Goal: Task Accomplishment & Management: Complete application form

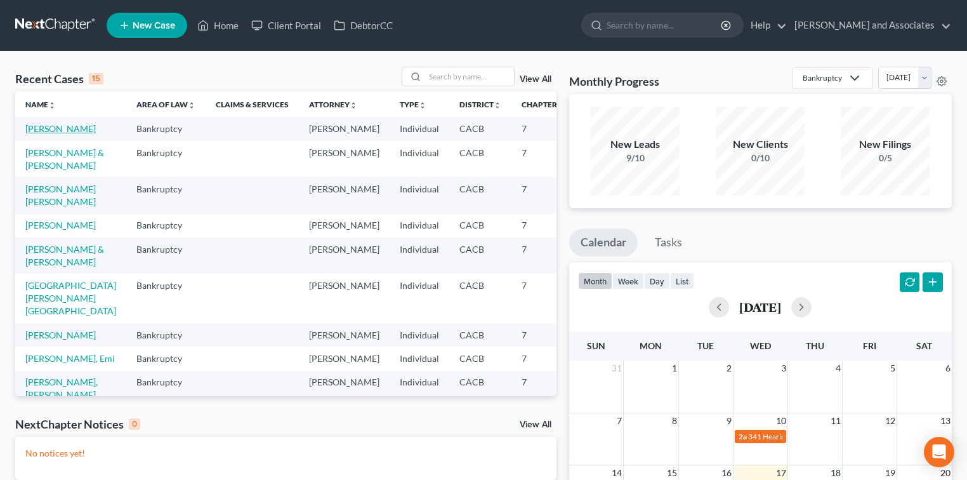
click at [65, 129] on link "[PERSON_NAME]" at bounding box center [60, 128] width 70 height 11
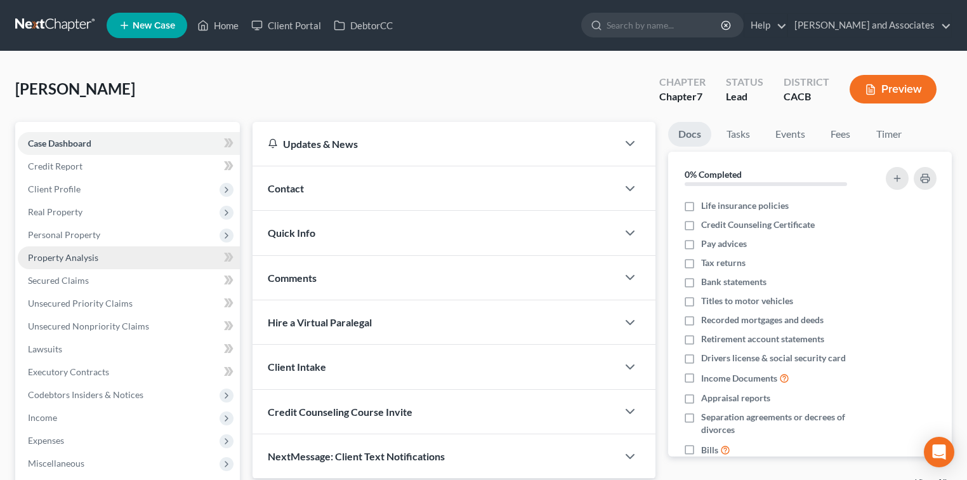
click at [94, 256] on span "Property Analysis" at bounding box center [63, 257] width 70 height 11
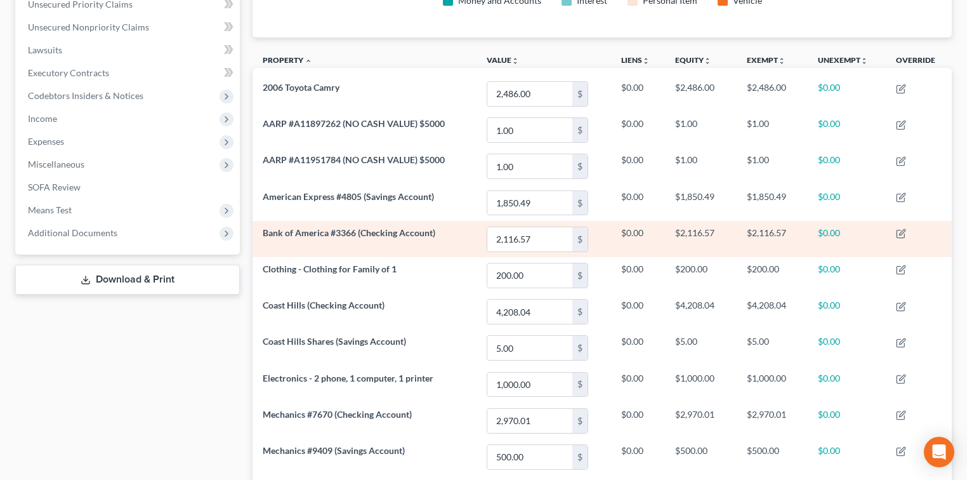
scroll to position [282, 0]
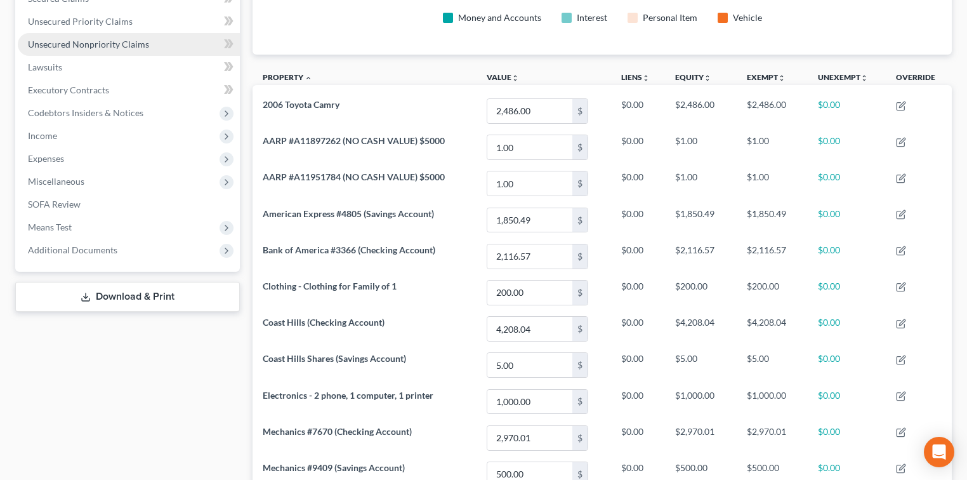
click at [121, 44] on span "Unsecured Nonpriority Claims" at bounding box center [88, 44] width 121 height 11
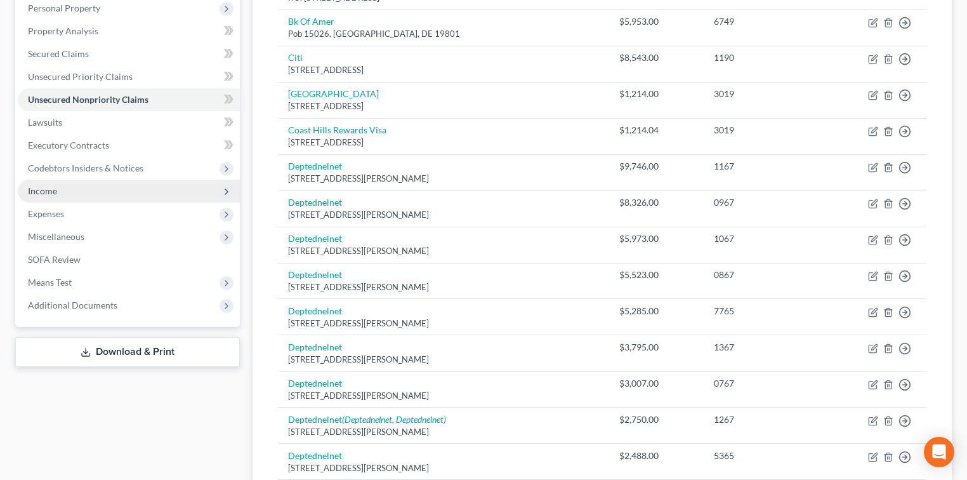
scroll to position [57, 0]
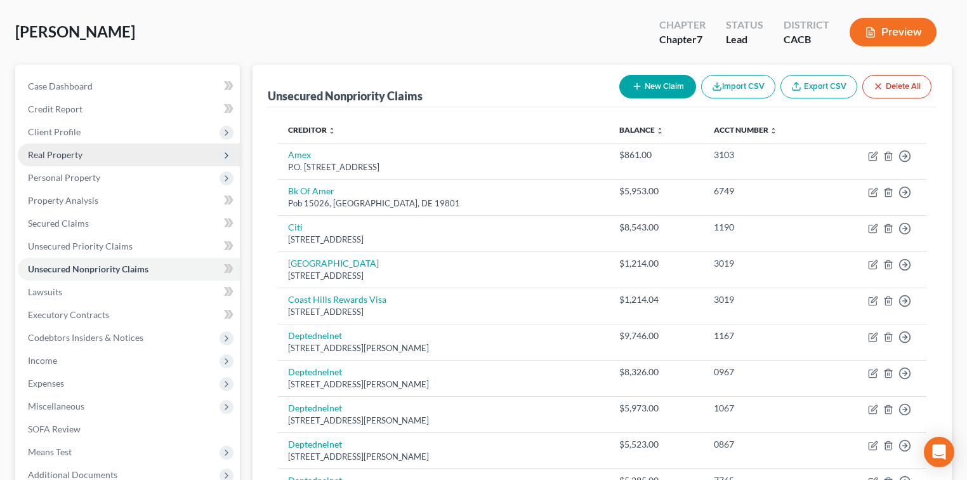
click at [93, 151] on span "Real Property" at bounding box center [129, 154] width 222 height 23
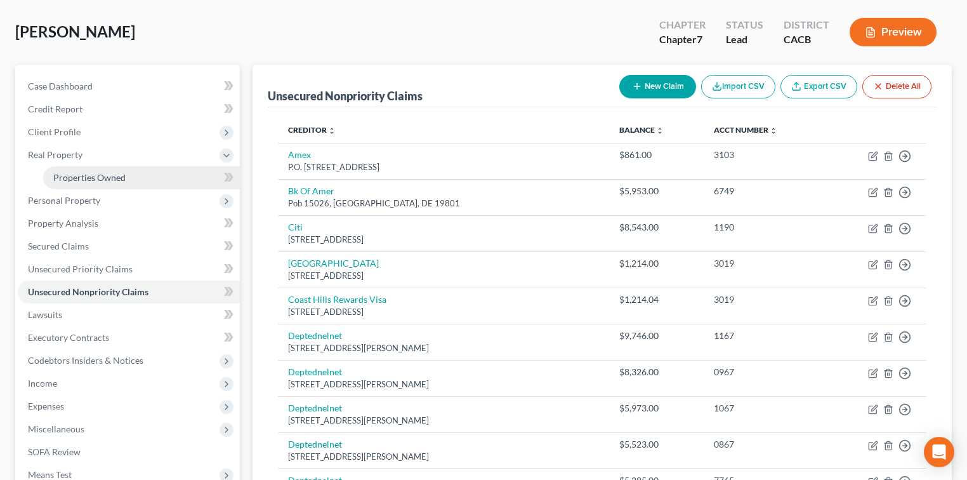
click at [114, 172] on span "Properties Owned" at bounding box center [89, 177] width 72 height 11
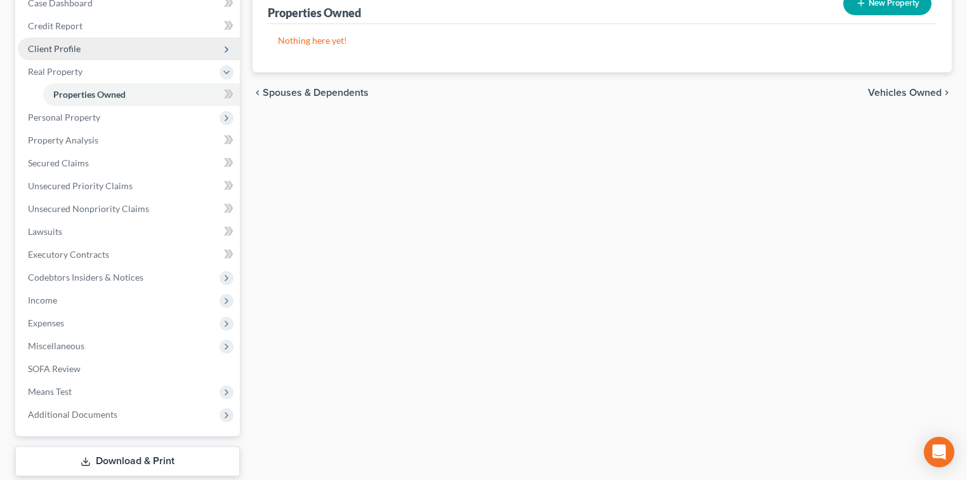
scroll to position [183, 0]
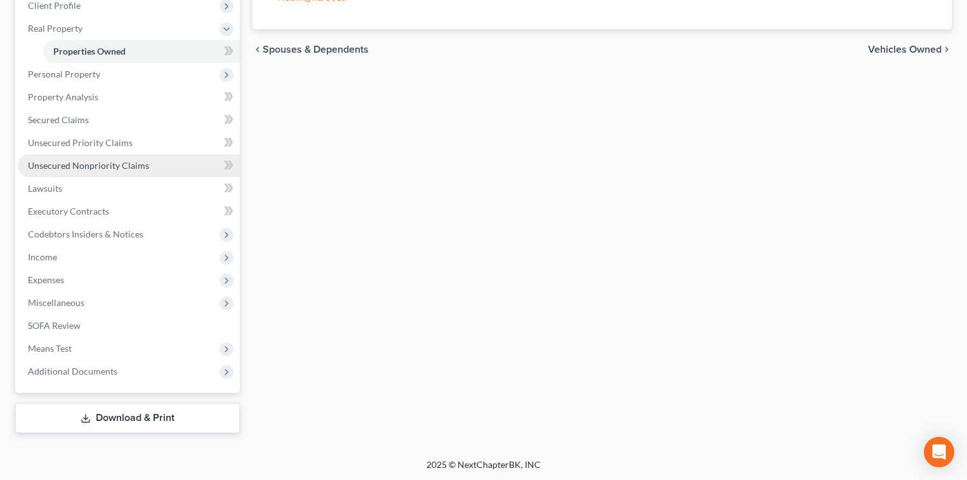
click at [114, 161] on span "Unsecured Nonpriority Claims" at bounding box center [88, 165] width 121 height 11
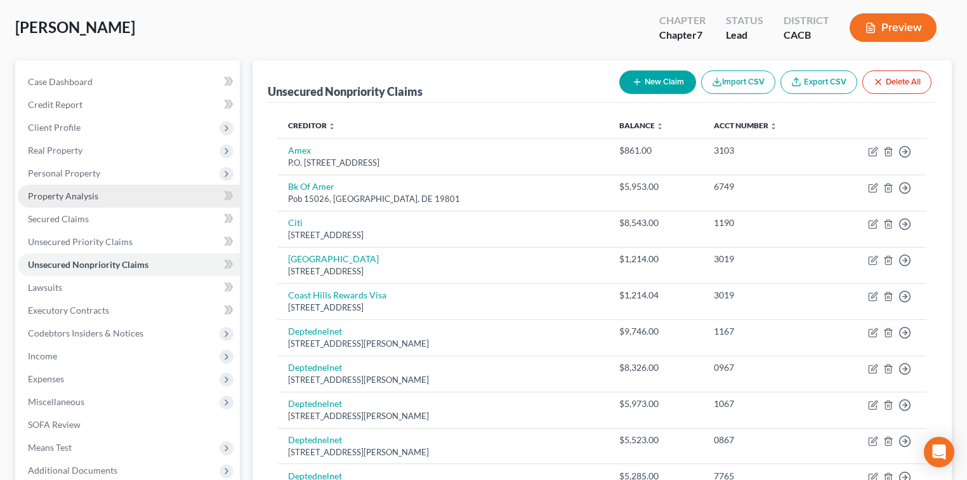
scroll to position [84, 0]
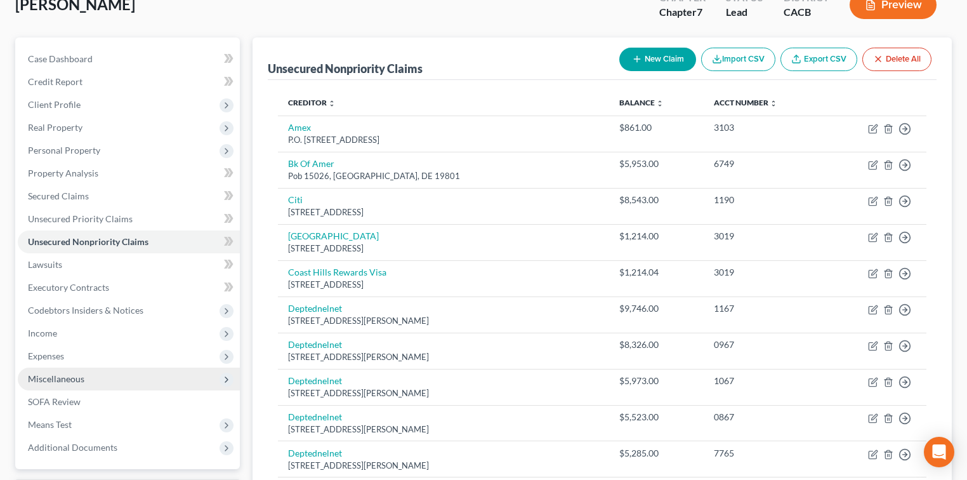
click at [69, 371] on span "Miscellaneous" at bounding box center [129, 378] width 222 height 23
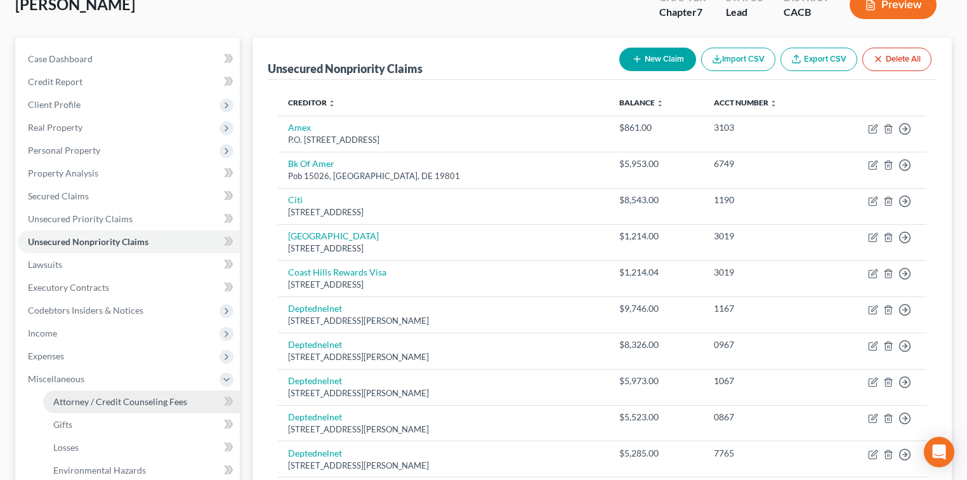
click at [126, 401] on span "Attorney / Credit Counseling Fees" at bounding box center [120, 401] width 134 height 11
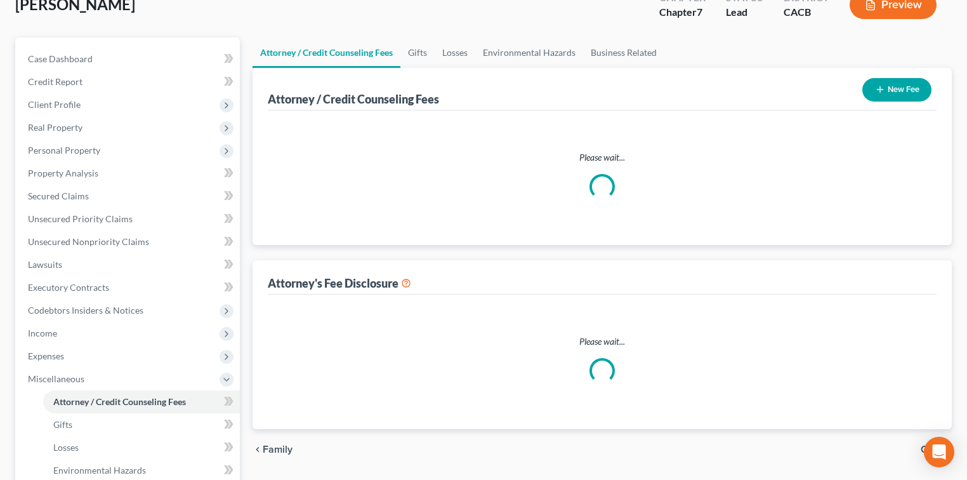
scroll to position [82, 0]
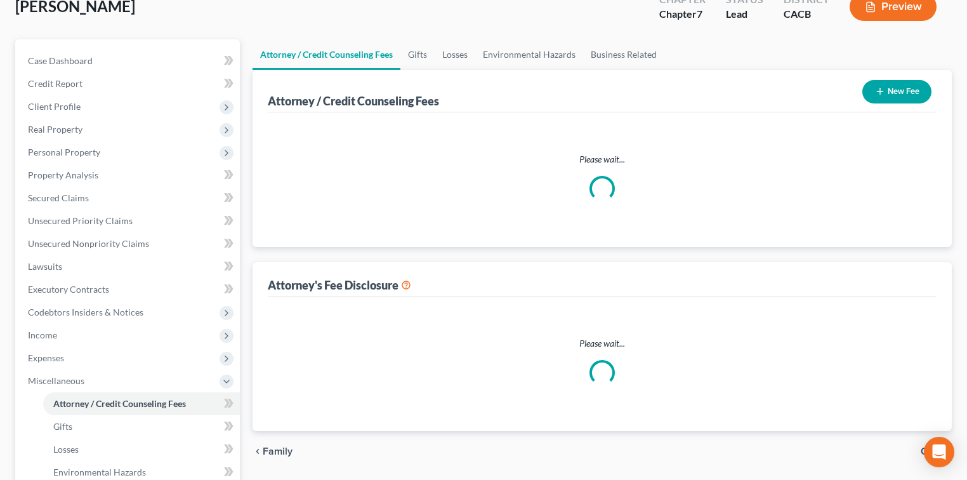
select select "0"
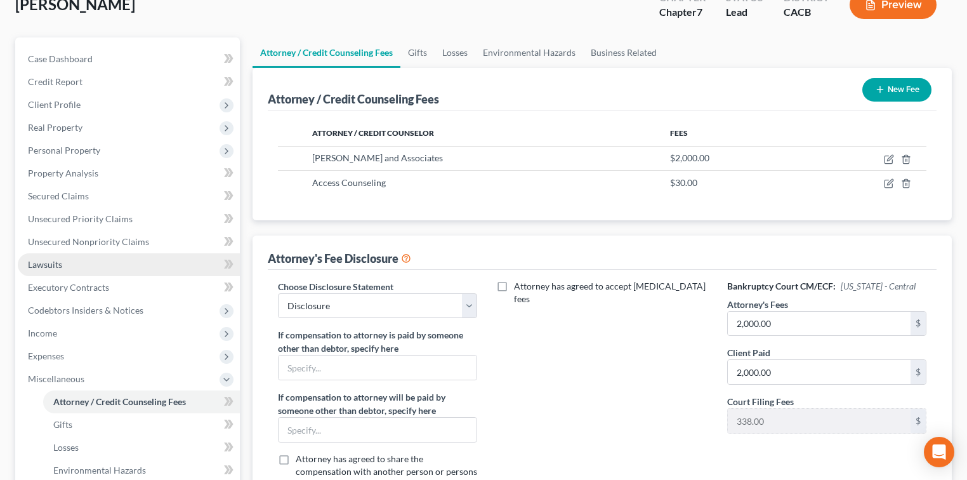
scroll to position [275, 0]
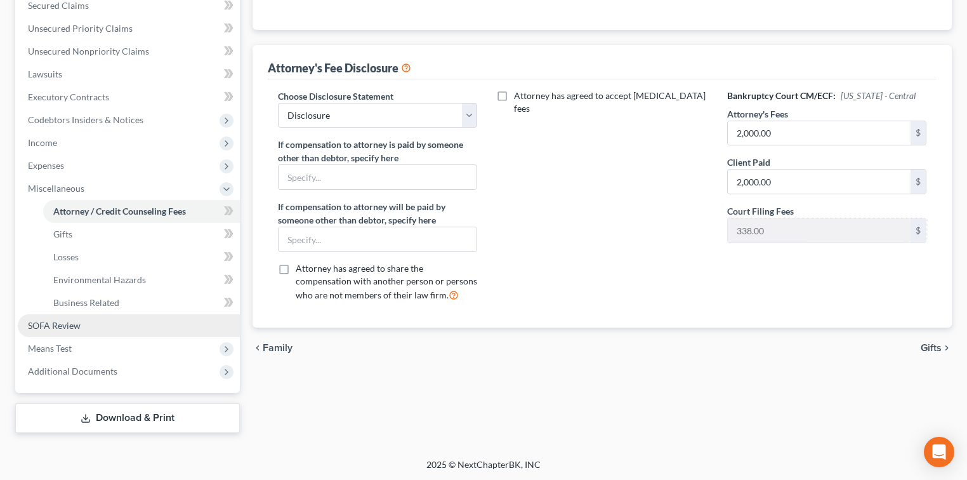
click at [65, 318] on link "SOFA Review" at bounding box center [129, 325] width 222 height 23
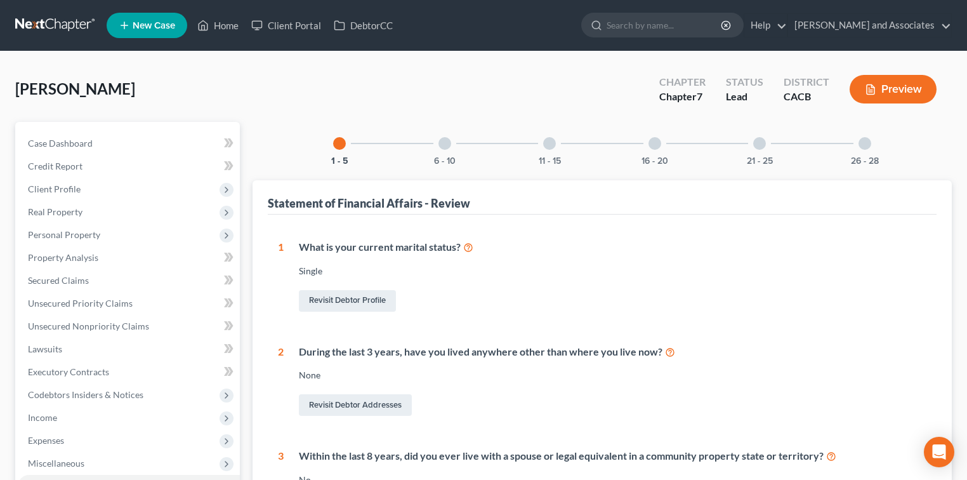
click at [439, 150] on div "6 - 10" at bounding box center [444, 143] width 43 height 43
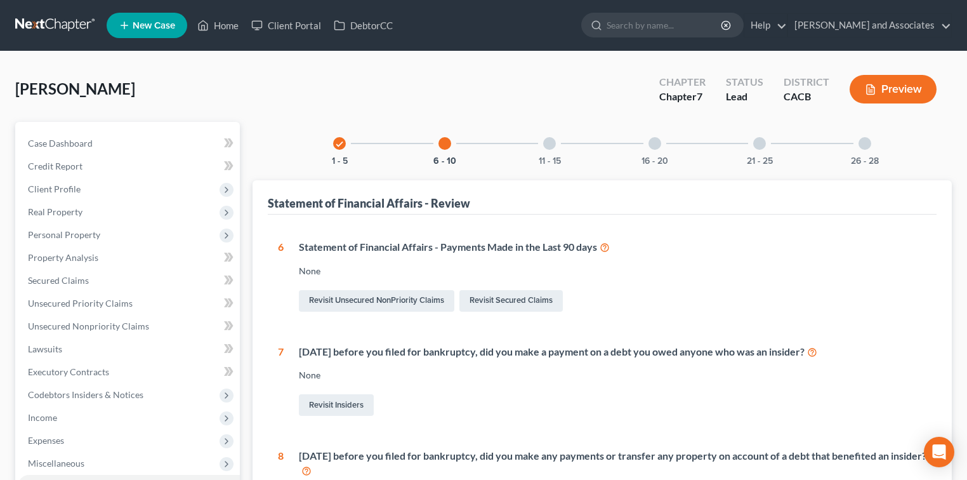
click at [558, 145] on div "11 - 15" at bounding box center [549, 143] width 43 height 43
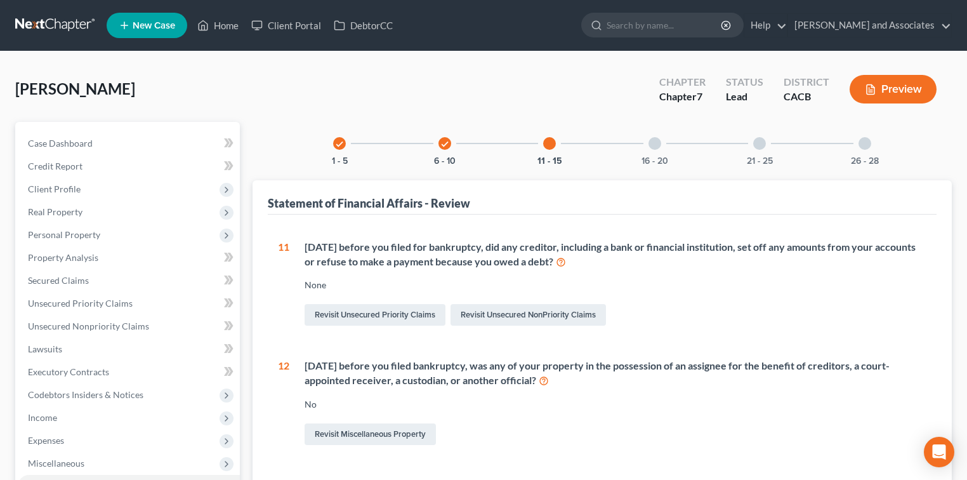
click at [677, 145] on div "check 1 - 5 check 6 - 10 11 - 15 16 - 20 21 - 25 26 - 28" at bounding box center [602, 143] width 569 height 43
click at [648, 146] on div "16 - 20" at bounding box center [654, 143] width 43 height 43
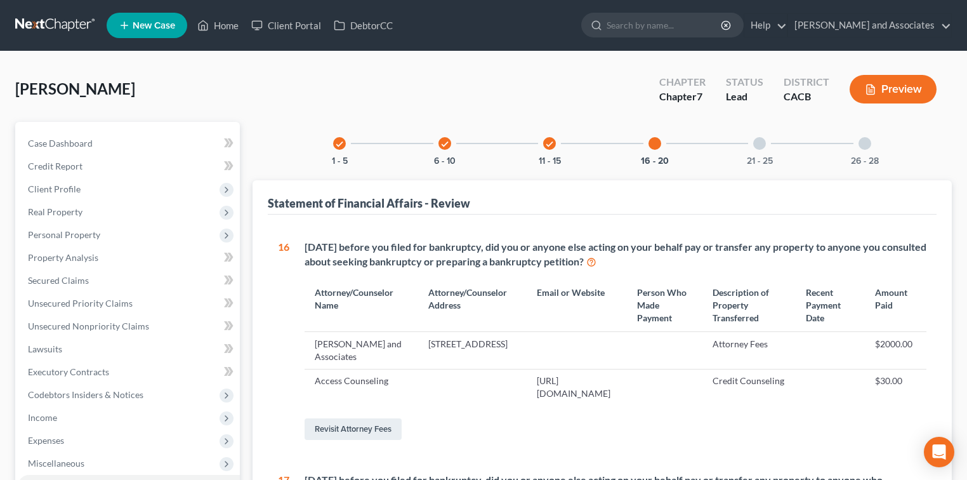
click at [785, 145] on div "check 1 - 5 check 6 - 10 check 11 - 15 16 - 20 21 - 25 26 - 28" at bounding box center [602, 143] width 569 height 43
click at [852, 150] on div "26 - 28" at bounding box center [864, 143] width 43 height 43
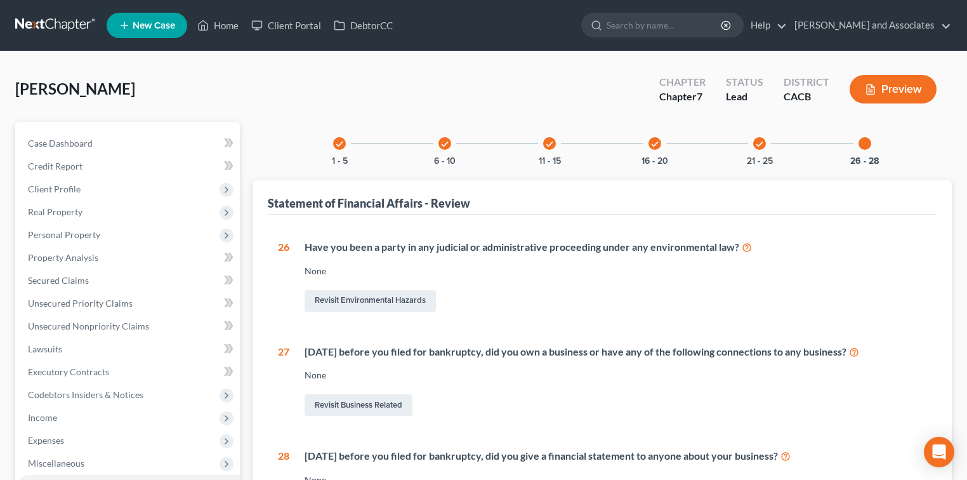
click at [869, 142] on div at bounding box center [865, 143] width 13 height 13
click at [76, 325] on span "Unsecured Nonpriority Claims" at bounding box center [88, 325] width 121 height 11
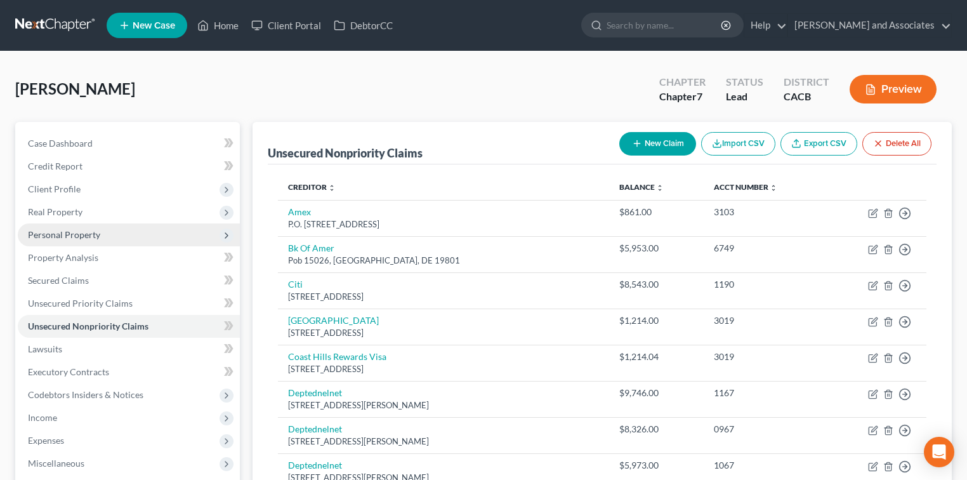
click at [75, 232] on span "Personal Property" at bounding box center [64, 234] width 72 height 11
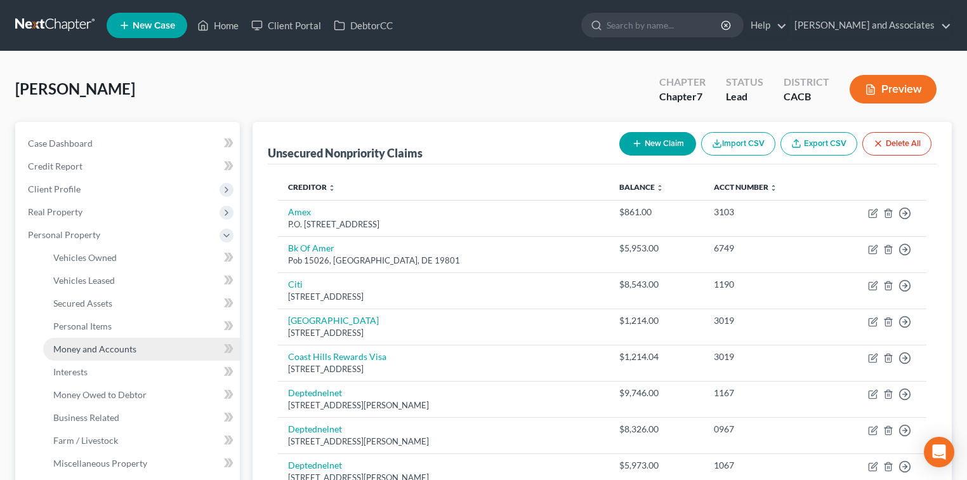
click at [129, 348] on span "Money and Accounts" at bounding box center [94, 348] width 83 height 11
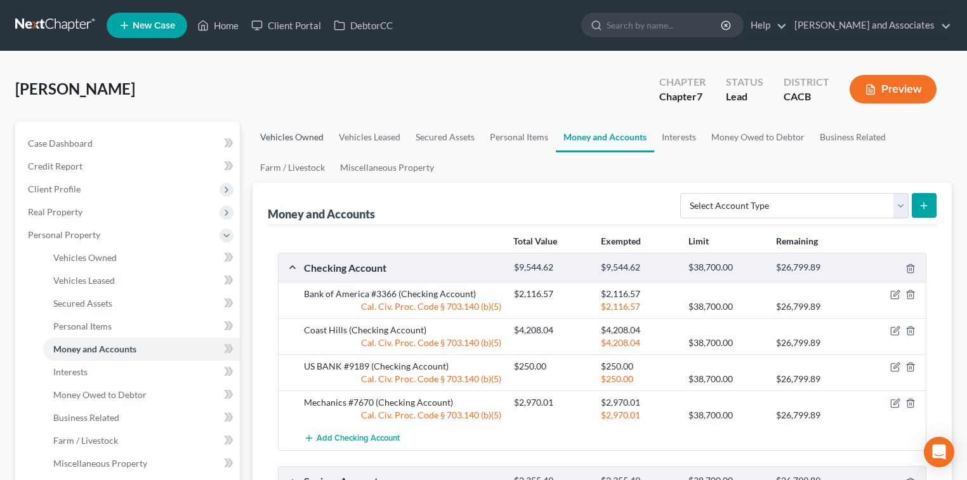
click at [300, 137] on link "Vehicles Owned" at bounding box center [292, 137] width 79 height 30
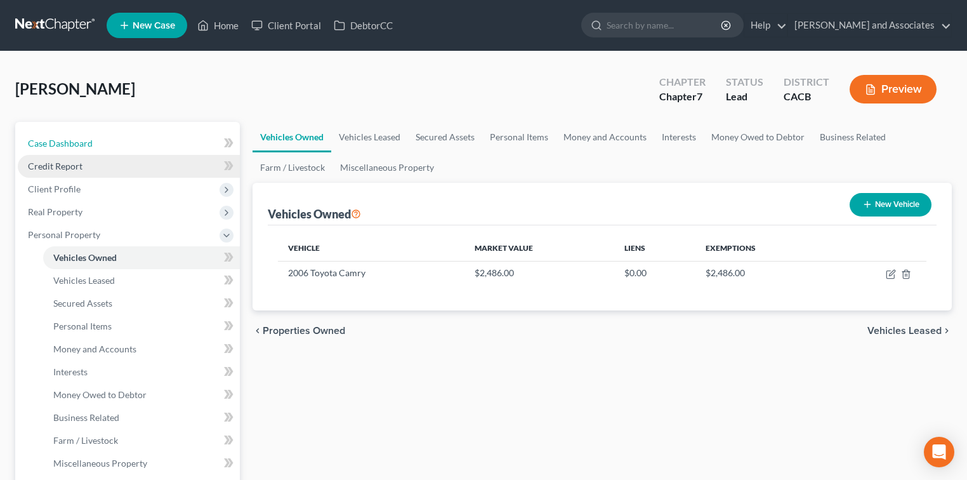
drag, startPoint x: 96, startPoint y: 150, endPoint x: 119, endPoint y: 174, distance: 34.1
click at [95, 148] on link "Case Dashboard" at bounding box center [129, 143] width 222 height 23
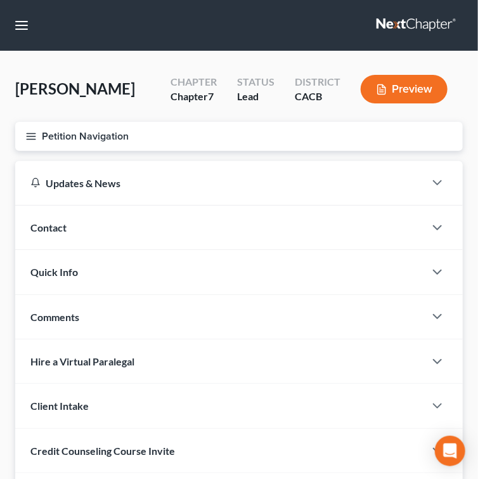
click at [42, 138] on button "Petition Navigation" at bounding box center [239, 136] width 448 height 29
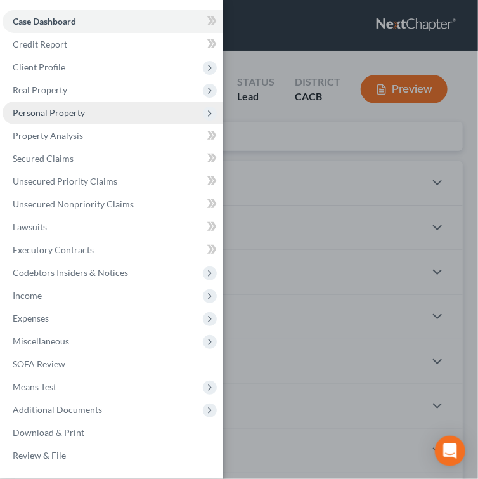
click at [63, 115] on span "Personal Property" at bounding box center [49, 112] width 72 height 11
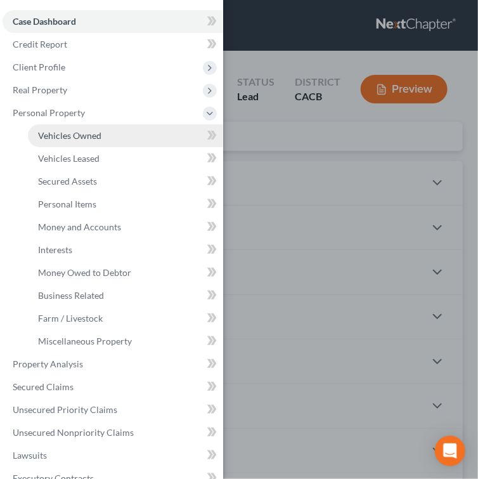
click at [86, 130] on span "Vehicles Owned" at bounding box center [69, 135] width 63 height 11
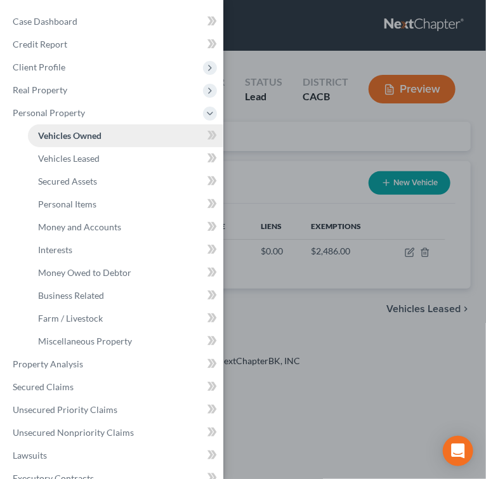
click at [92, 138] on span "Vehicles Owned" at bounding box center [69, 135] width 63 height 11
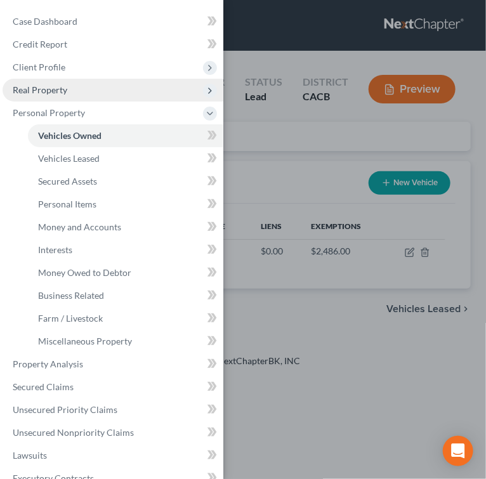
click at [31, 81] on span "Real Property" at bounding box center [113, 90] width 221 height 23
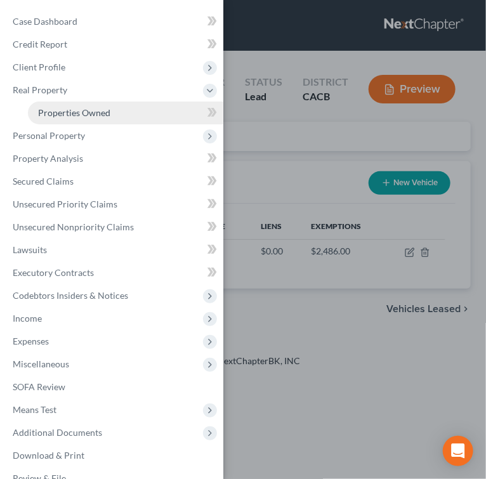
click at [54, 102] on link "Properties Owned" at bounding box center [125, 113] width 195 height 23
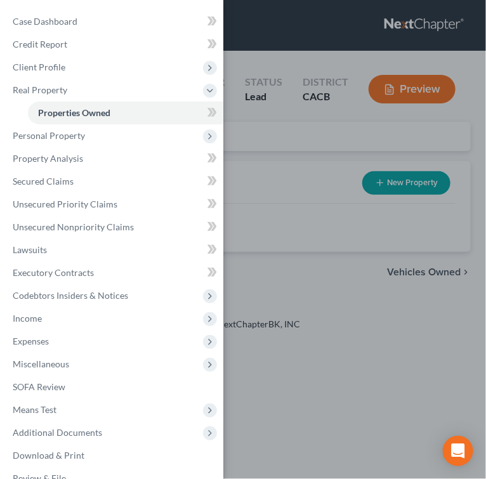
click at [265, 53] on div "Case Dashboard Payments Invoices Payments Payments Credit Report Client Profile" at bounding box center [243, 239] width 486 height 479
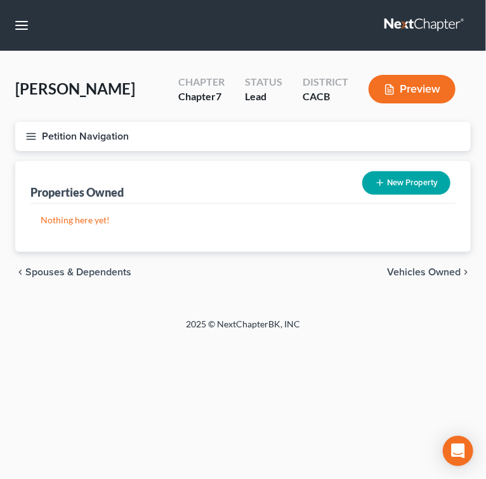
click at [30, 134] on icon "button" at bounding box center [30, 136] width 11 height 11
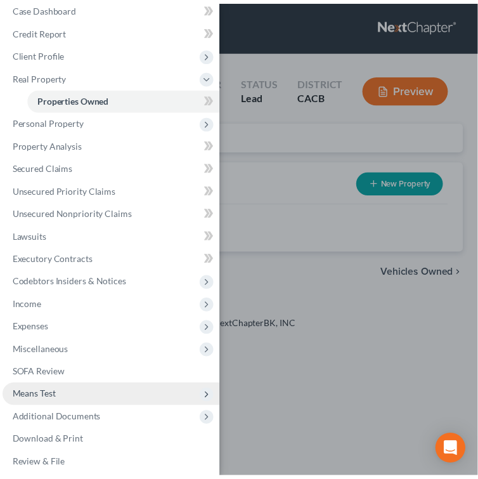
scroll to position [20, 0]
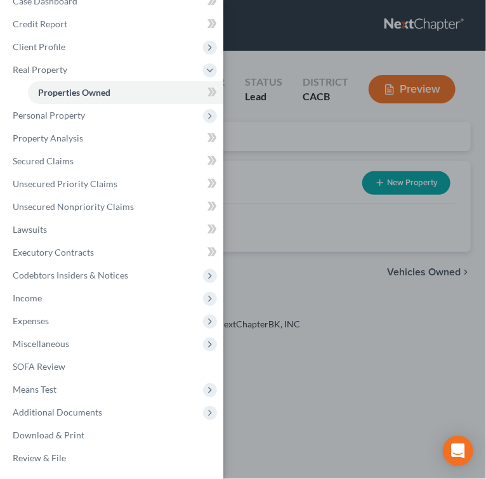
click at [300, 409] on div "Case Dashboard Payments Invoices Payments Payments Credit Report Client Profile" at bounding box center [243, 239] width 486 height 479
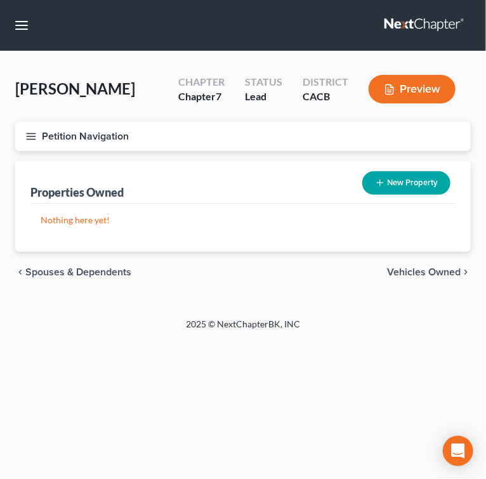
click at [26, 131] on icon "button" at bounding box center [30, 136] width 11 height 11
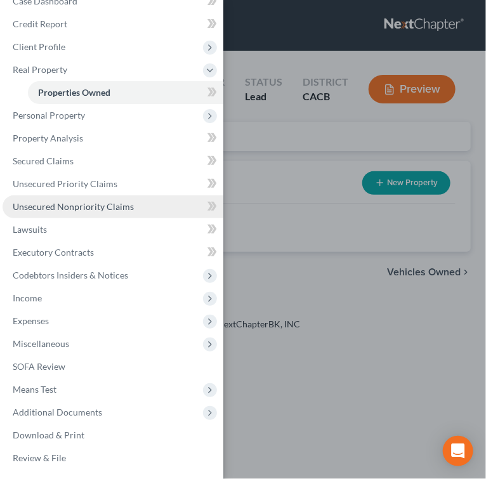
click at [79, 202] on span "Unsecured Nonpriority Claims" at bounding box center [73, 206] width 121 height 11
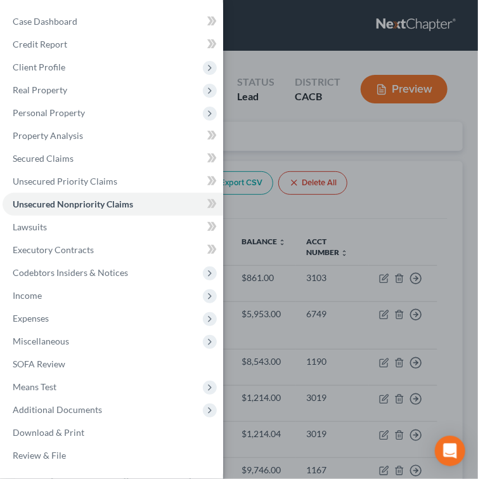
click at [405, 190] on div "Case Dashboard Payments Invoices Payments Payments Credit Report Client Profile" at bounding box center [239, 239] width 478 height 479
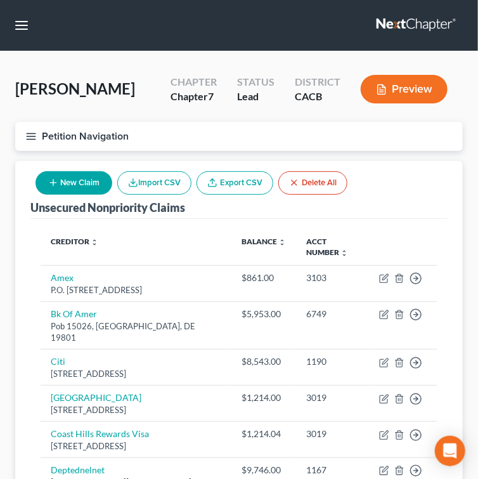
click at [22, 135] on button "Petition Navigation" at bounding box center [239, 136] width 448 height 29
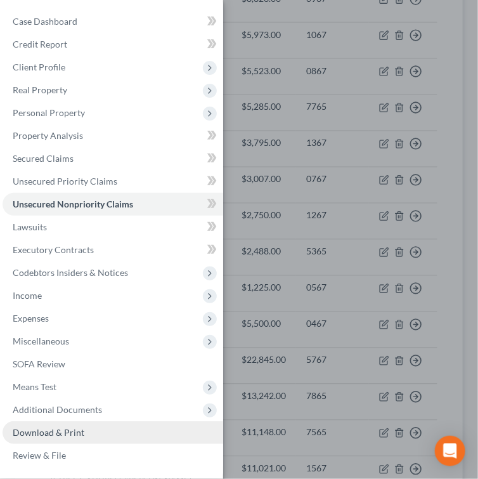
click at [92, 428] on link "Download & Print" at bounding box center [113, 432] width 221 height 23
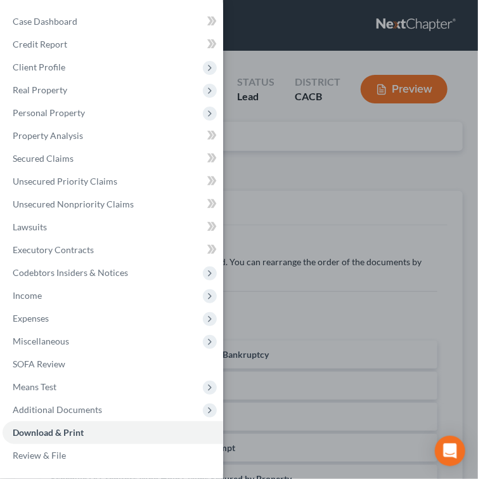
click at [329, 221] on div "Case Dashboard Payments Invoices Payments Payments Credit Report Client Profile" at bounding box center [239, 239] width 478 height 479
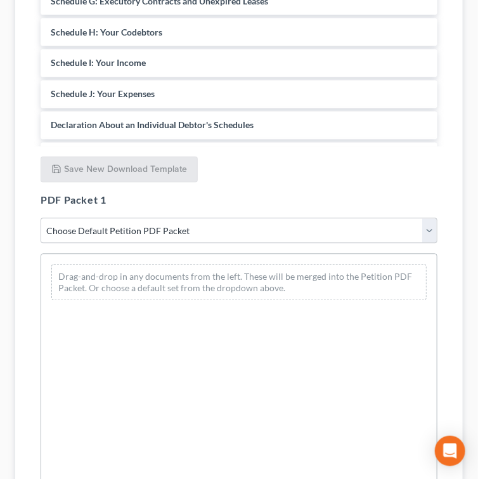
scroll to position [592, 0]
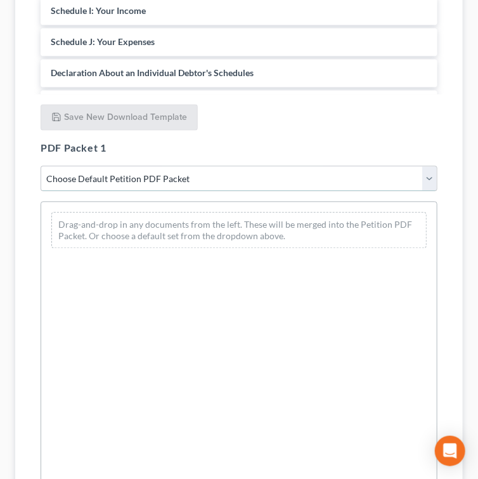
click at [222, 182] on select "Choose Default Petition PDF Packet Complete Bankruptcy Petition (all forms and …" at bounding box center [239, 178] width 397 height 25
select select "7"
click at [41, 166] on select "Choose Default Petition PDF Packet Complete Bankruptcy Petition (all forms and …" at bounding box center [239, 178] width 397 height 25
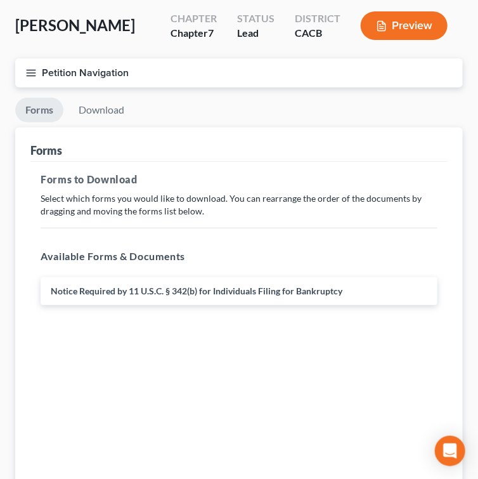
scroll to position [84, 0]
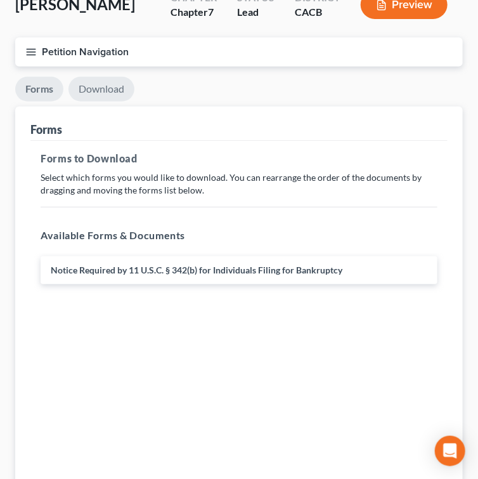
click at [103, 94] on link "Download" at bounding box center [102, 89] width 66 height 25
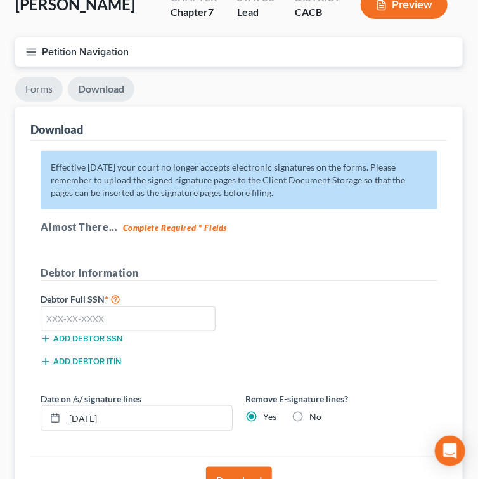
click at [32, 91] on link "Forms" at bounding box center [39, 89] width 48 height 25
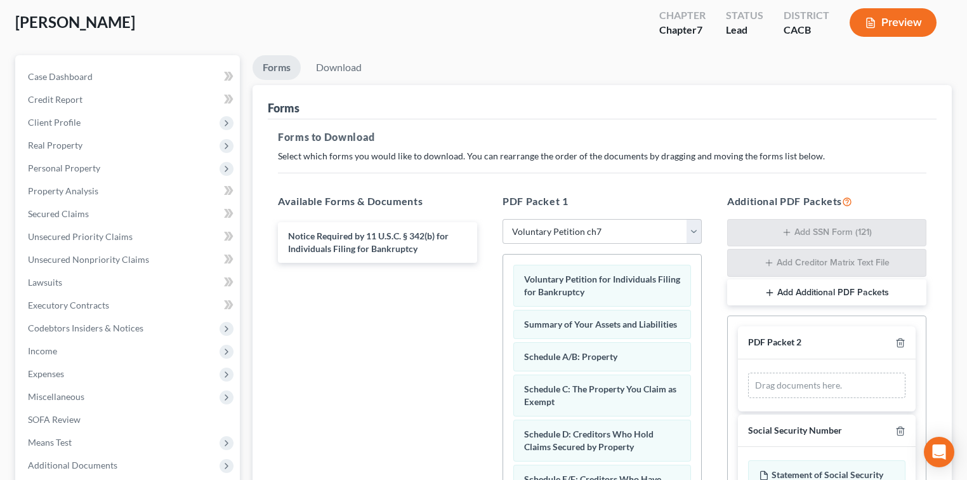
scroll to position [0, 0]
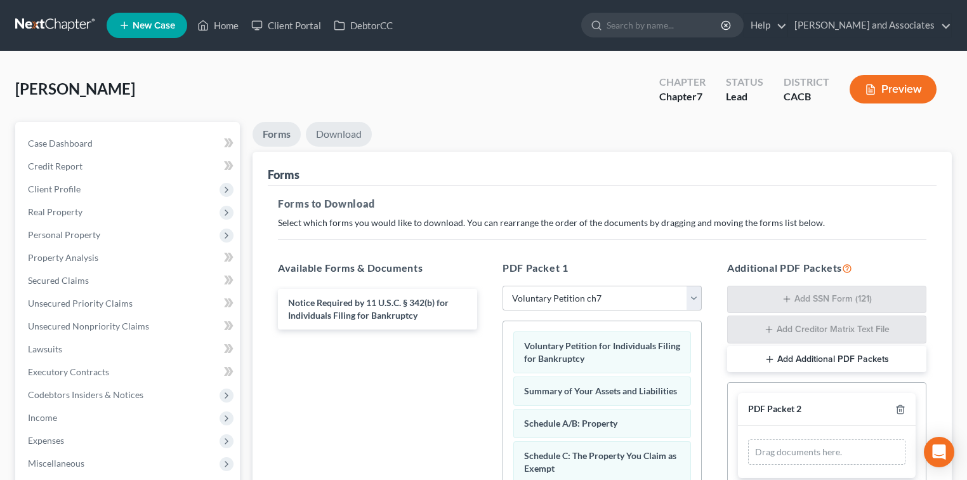
click at [357, 135] on link "Download" at bounding box center [339, 134] width 66 height 25
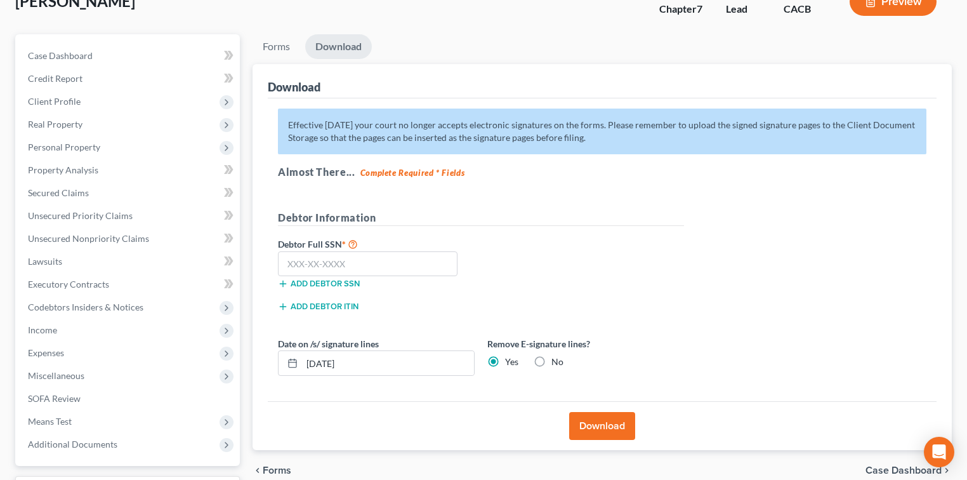
scroll to position [161, 0]
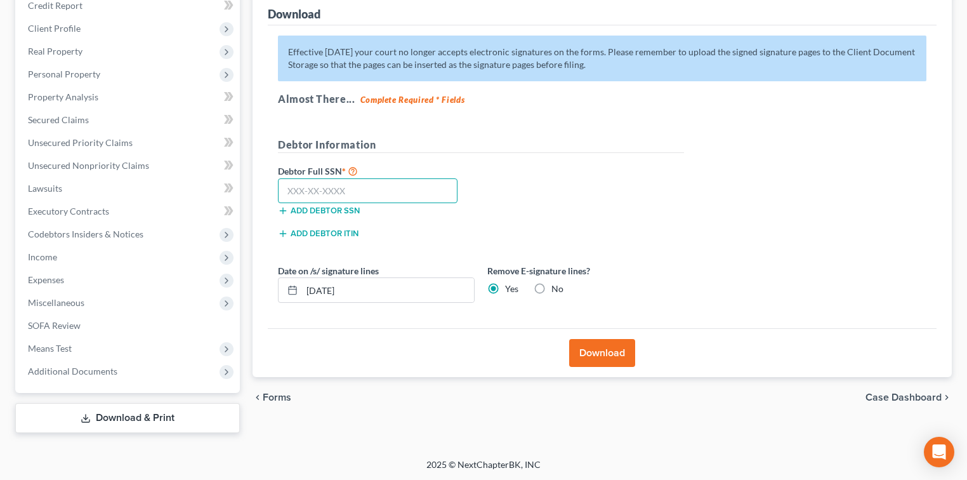
click at [428, 188] on input "text" at bounding box center [368, 190] width 180 height 25
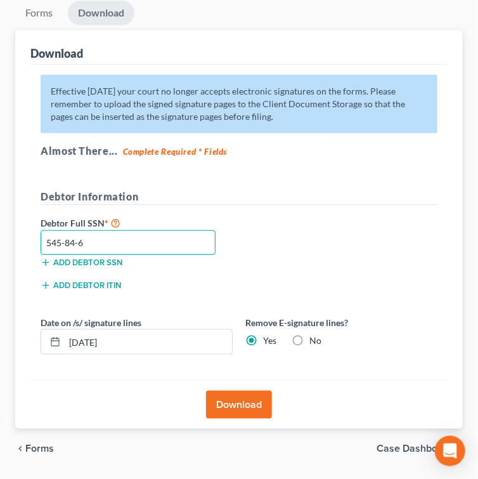
click at [147, 248] on input "545-84-6" at bounding box center [128, 242] width 175 height 25
type input "545-84-3065"
click at [254, 399] on button "Download" at bounding box center [239, 405] width 66 height 28
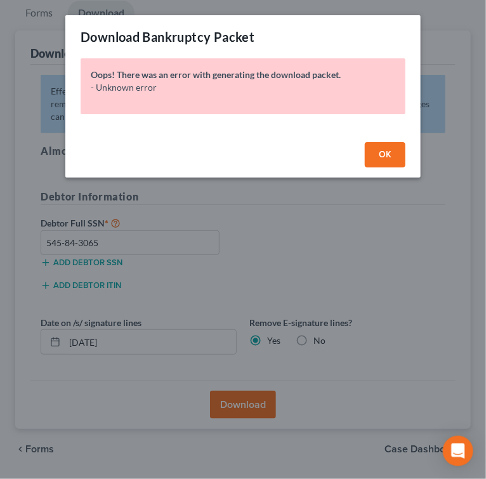
click at [384, 156] on span "OK" at bounding box center [385, 154] width 13 height 11
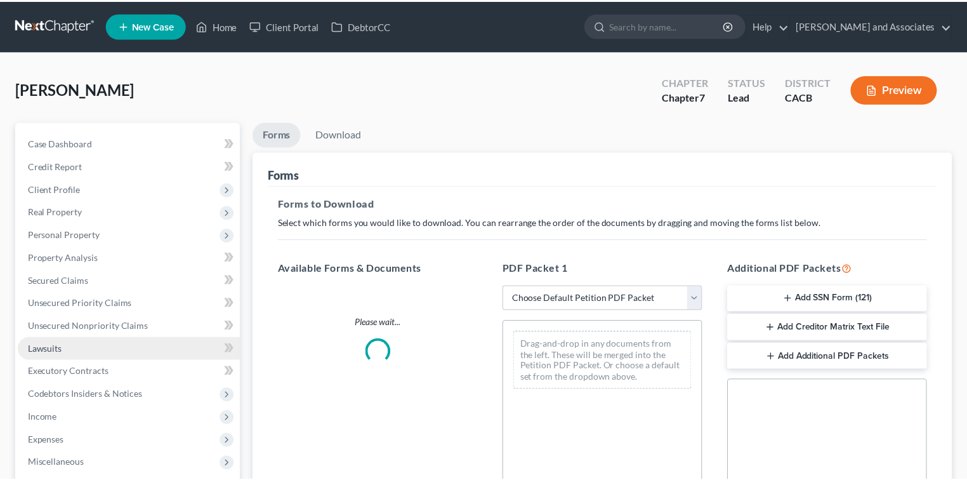
scroll to position [161, 0]
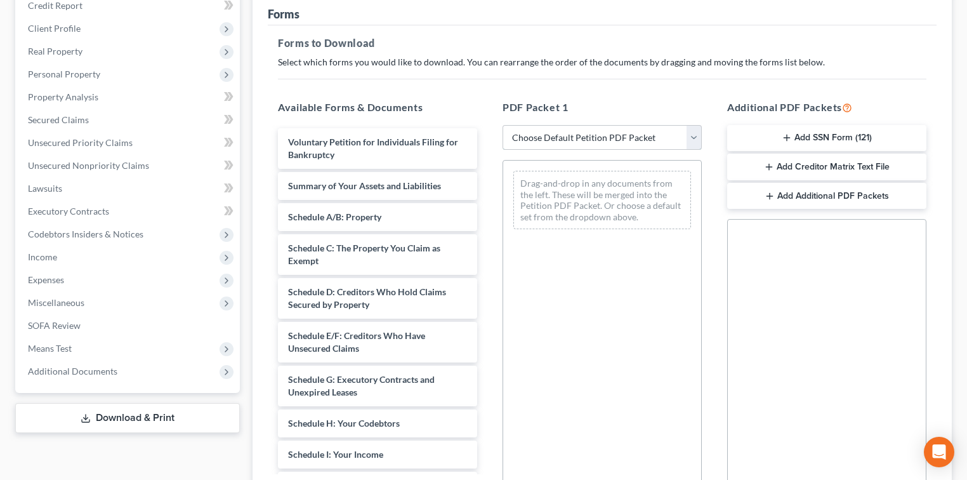
click at [576, 146] on select "Choose Default Petition PDF Packet Complete Bankruptcy Petition (all forms and …" at bounding box center [602, 137] width 199 height 25
select select "7"
click at [503, 125] on select "Choose Default Petition PDF Packet Complete Bankruptcy Petition (all forms and …" at bounding box center [602, 137] width 199 height 25
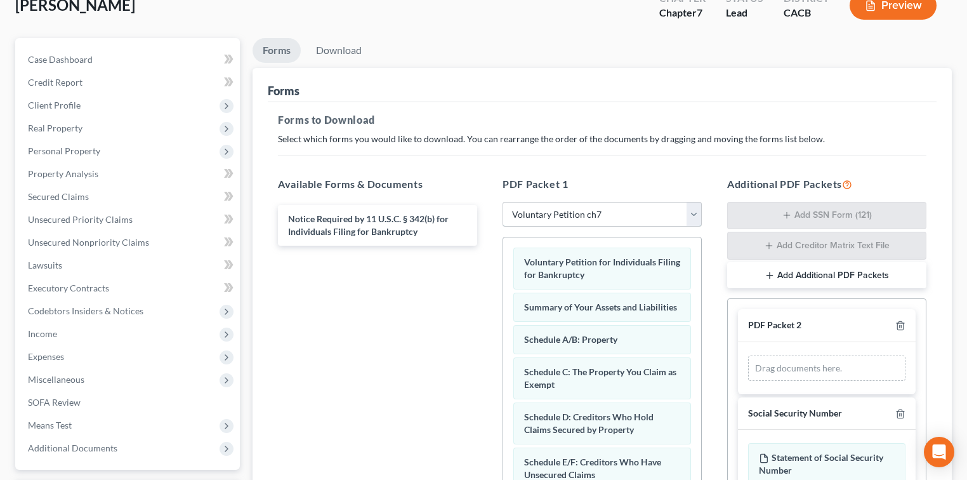
scroll to position [84, 0]
click at [347, 52] on link "Download" at bounding box center [339, 49] width 66 height 25
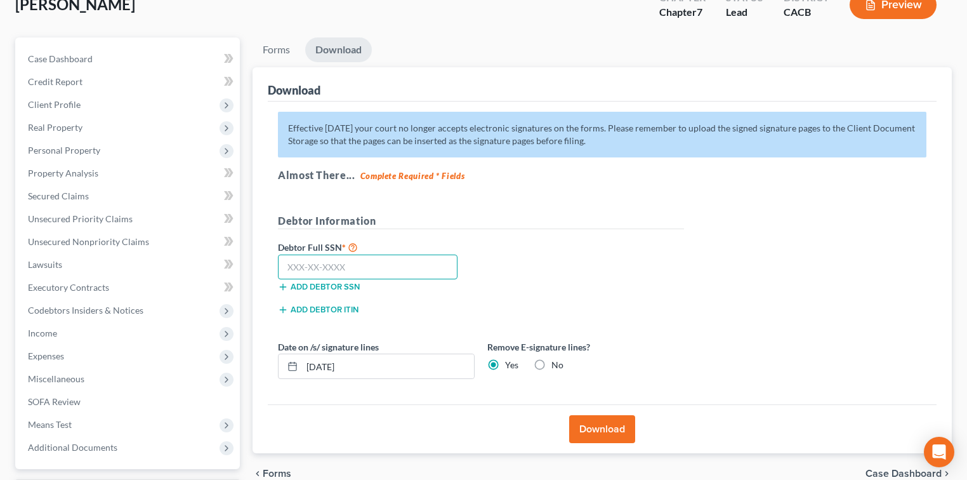
click at [419, 266] on input "text" at bounding box center [368, 266] width 180 height 25
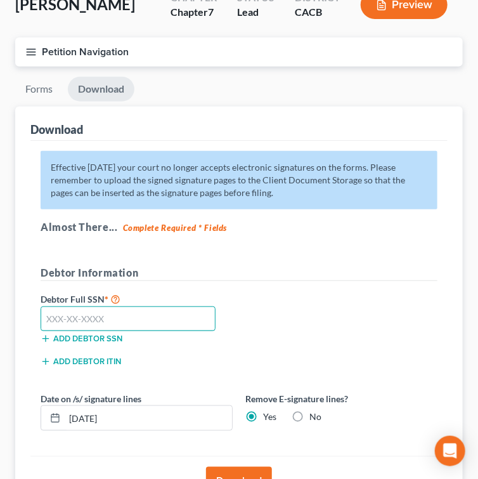
click at [111, 320] on input "text" at bounding box center [128, 318] width 175 height 25
type input "545-64-3065"
click at [239, 467] on button "Download" at bounding box center [239, 481] width 66 height 28
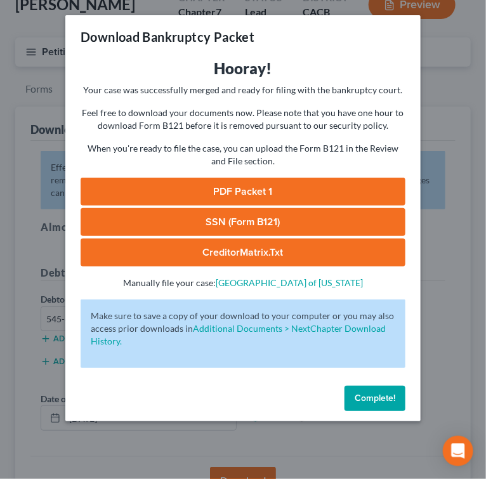
click at [223, 223] on link "SSN (Form B121)" at bounding box center [243, 222] width 325 height 28
click at [211, 198] on link "PDF Packet 1" at bounding box center [243, 192] width 325 height 28
click at [357, 407] on button "Complete!" at bounding box center [375, 398] width 61 height 25
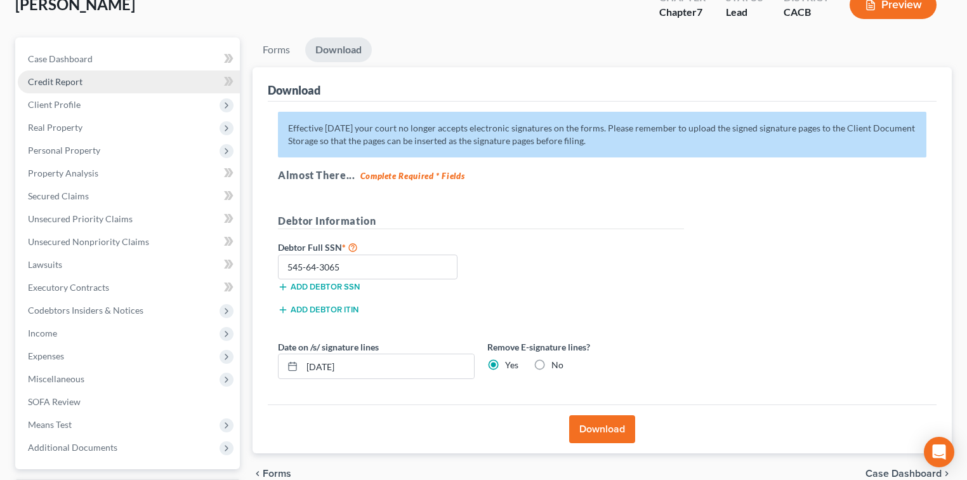
click at [60, 87] on link "Credit Report" at bounding box center [129, 81] width 222 height 23
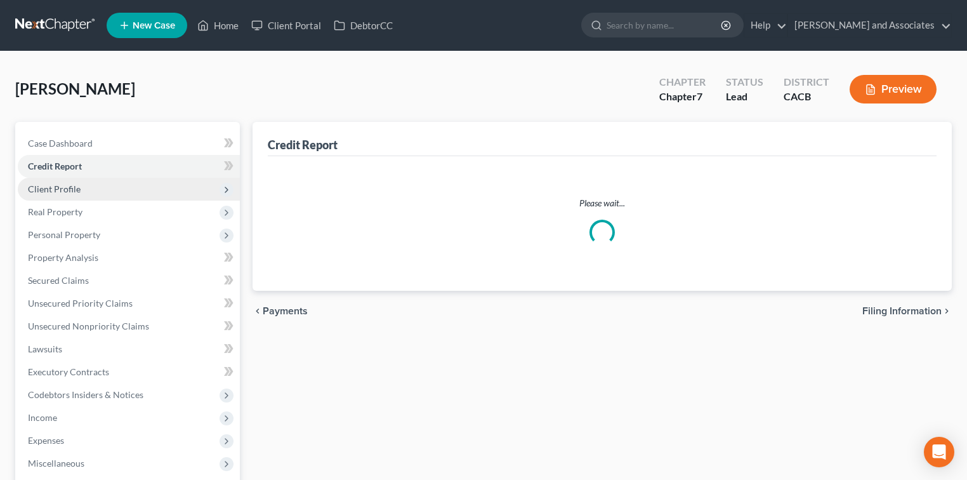
click at [76, 103] on div "Eiler, Larry Upgraded Chapter Chapter 7 Status Lead District CACB Preview" at bounding box center [483, 94] width 937 height 55
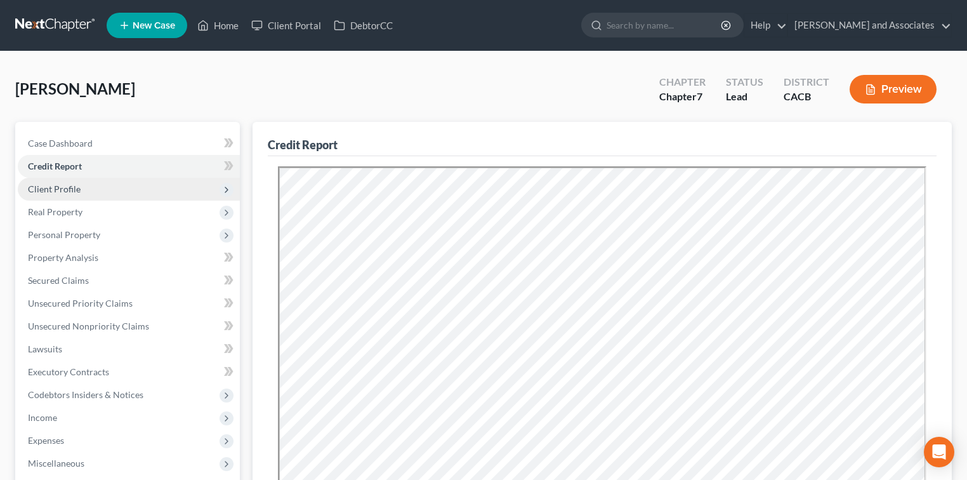
click at [103, 194] on span "Client Profile" at bounding box center [129, 189] width 222 height 23
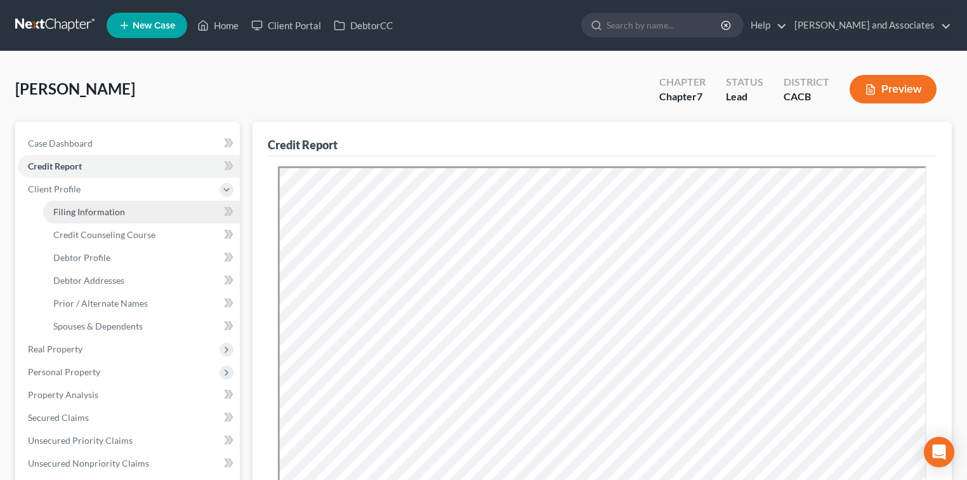
click at [111, 210] on span "Filing Information" at bounding box center [89, 211] width 72 height 11
select select "1"
select select "0"
select select "4"
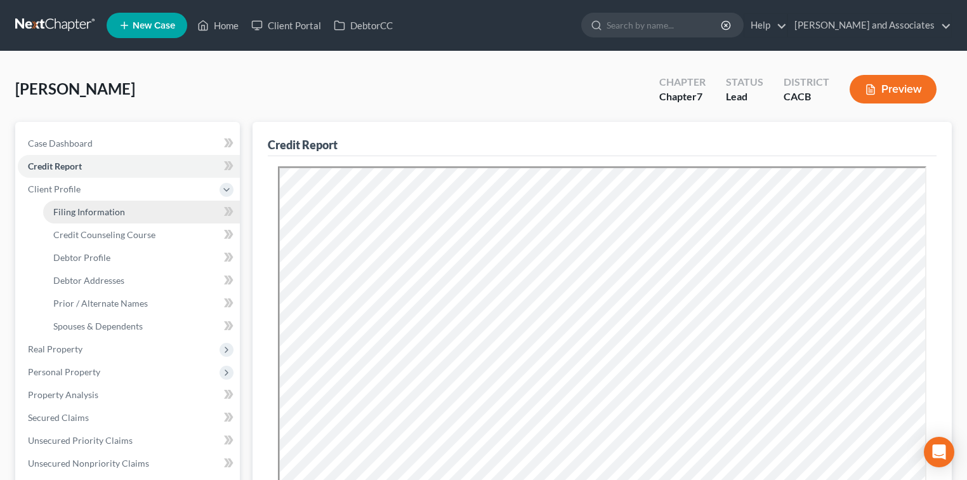
select select "0"
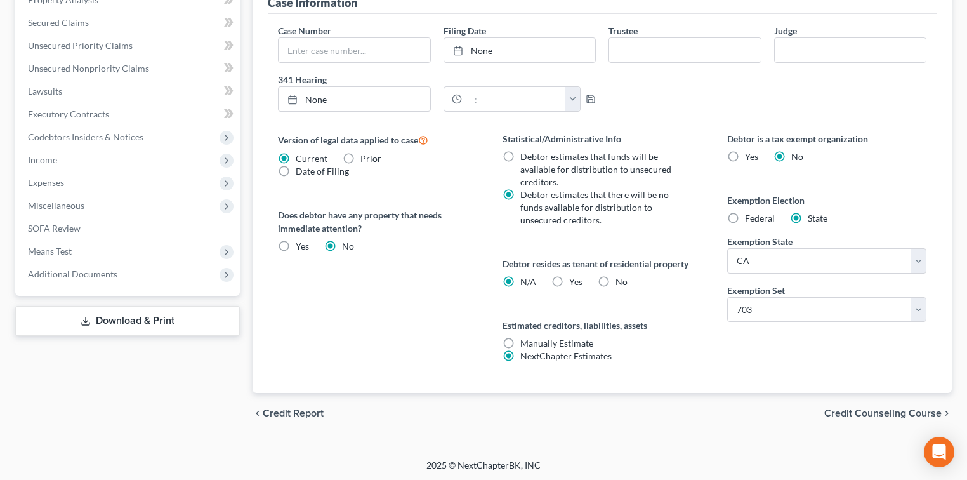
drag, startPoint x: 129, startPoint y: 325, endPoint x: 241, endPoint y: 302, distance: 114.6
click at [129, 325] on link "Download & Print" at bounding box center [127, 321] width 225 height 30
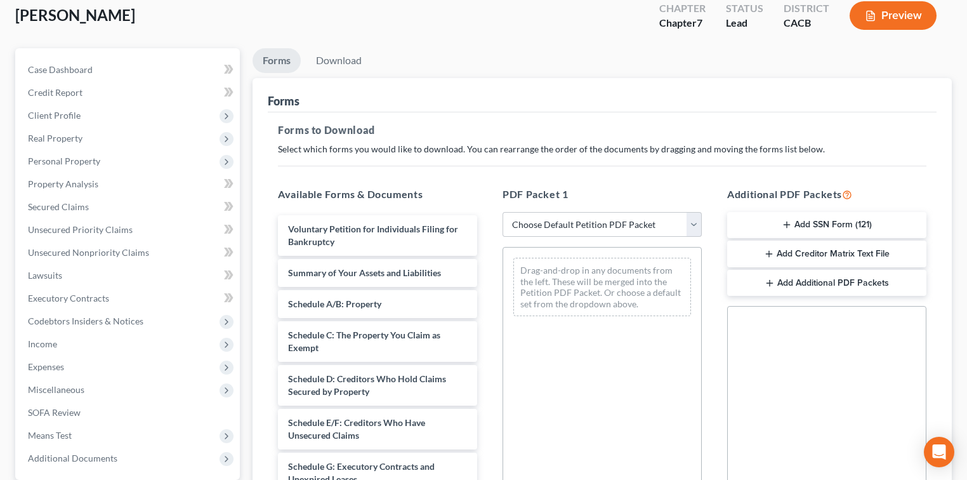
scroll to position [84, 0]
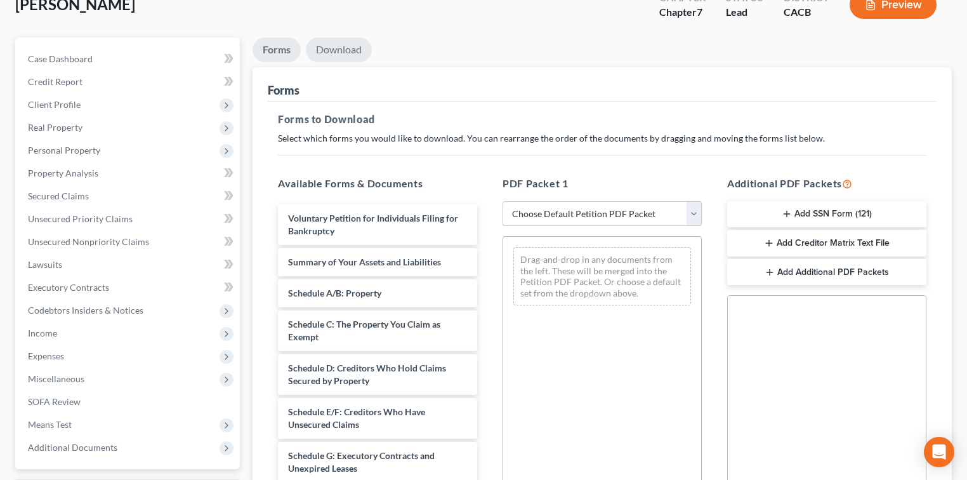
click at [362, 49] on link "Download" at bounding box center [339, 49] width 66 height 25
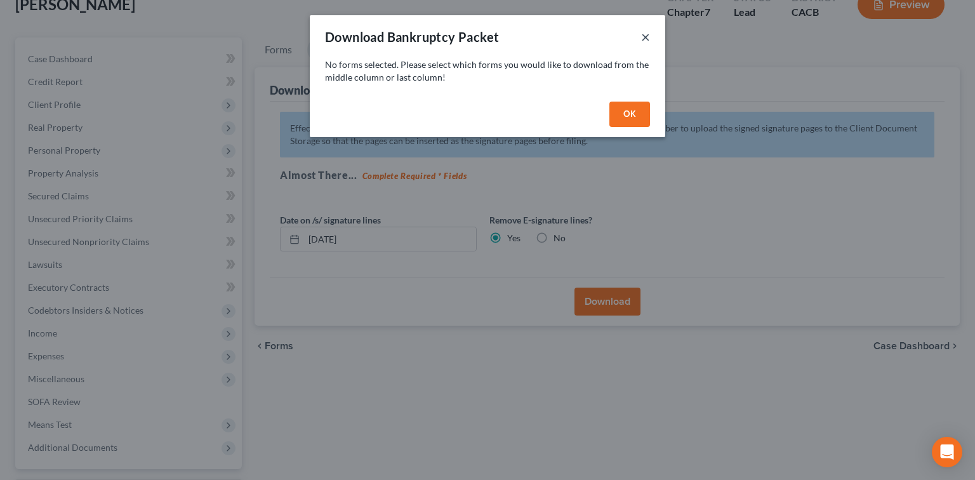
click at [643, 38] on button "×" at bounding box center [645, 36] width 9 height 15
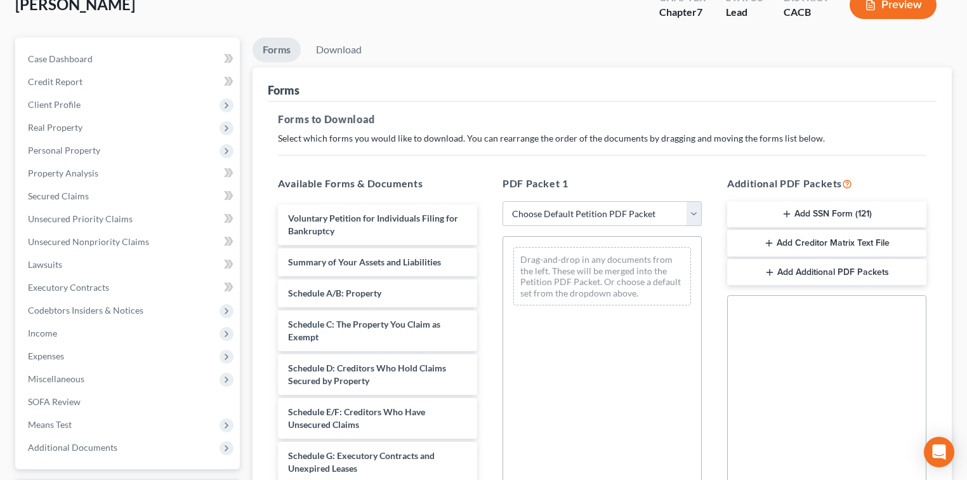
click at [841, 213] on button "Add SSN Form (121)" at bounding box center [826, 214] width 199 height 27
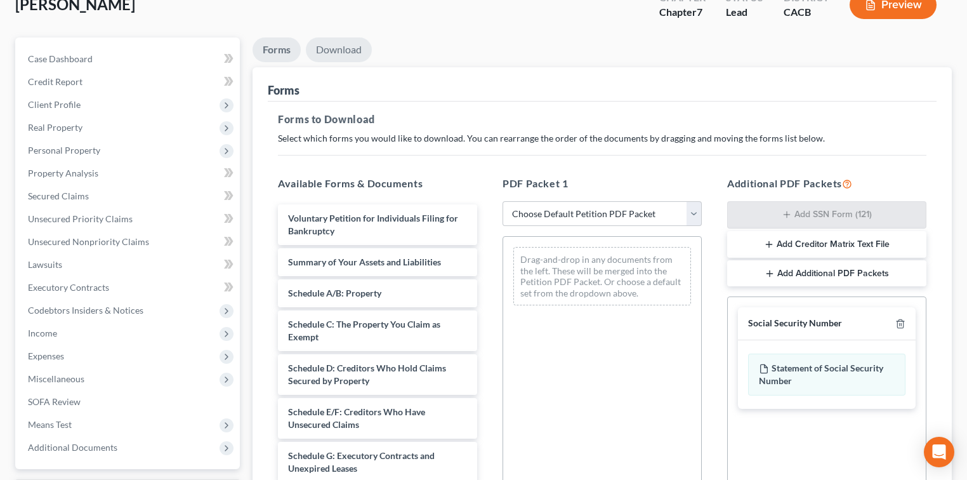
click at [344, 49] on link "Download" at bounding box center [339, 49] width 66 height 25
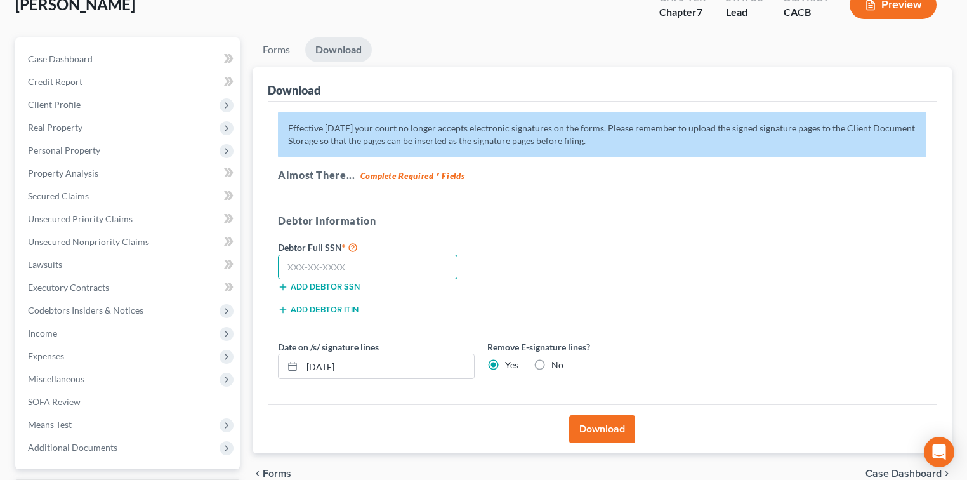
click at [362, 262] on input "text" at bounding box center [368, 266] width 180 height 25
type input "545-84-3065"
click at [614, 435] on button "Download" at bounding box center [602, 429] width 66 height 28
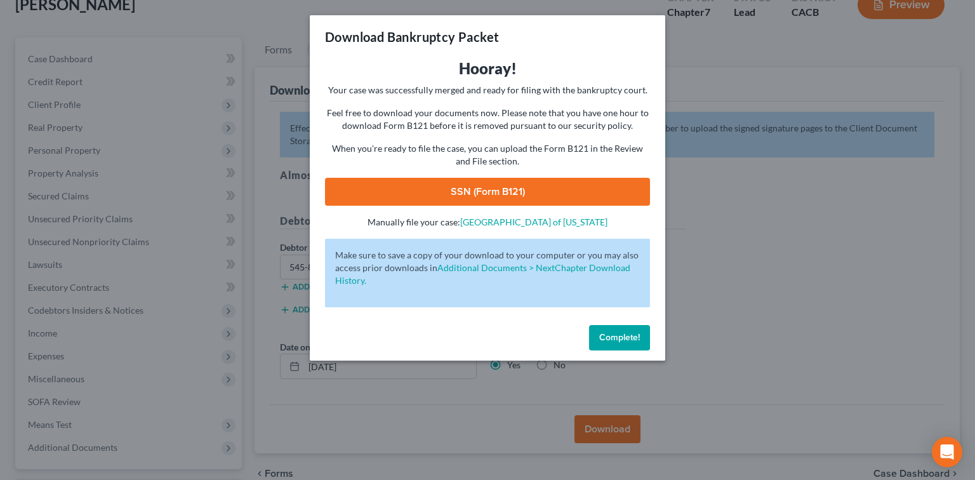
click at [588, 185] on link "SSN (Form B121)" at bounding box center [487, 192] width 325 height 28
click at [638, 338] on span "Complete!" at bounding box center [619, 337] width 41 height 11
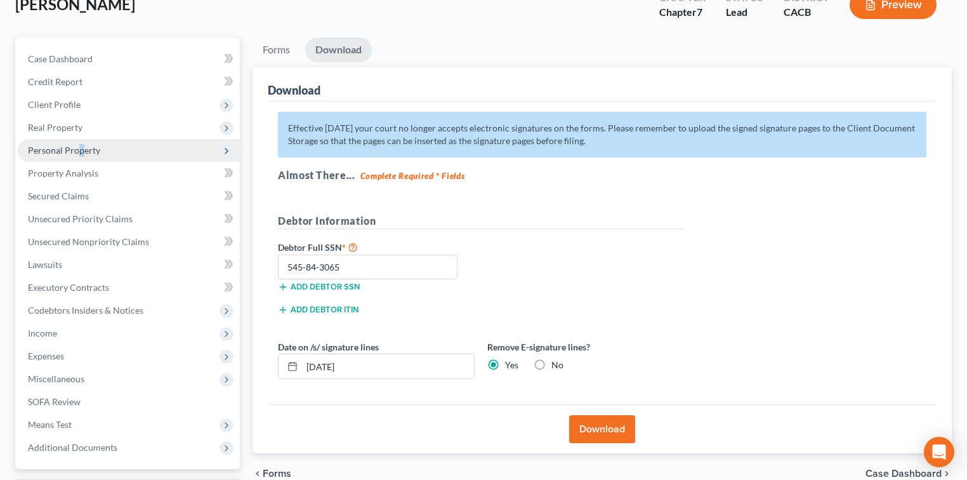
click at [79, 147] on span "Personal Property" at bounding box center [64, 150] width 72 height 11
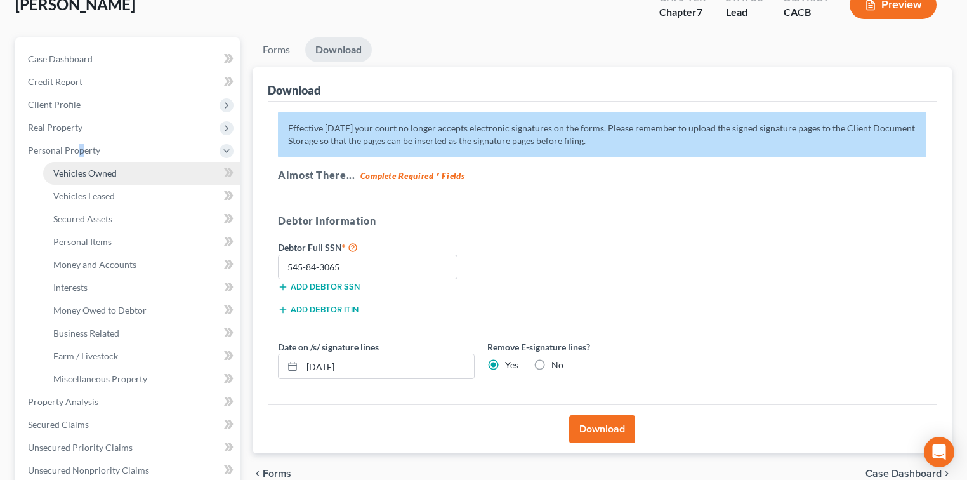
click at [122, 175] on link "Vehicles Owned" at bounding box center [141, 173] width 197 height 23
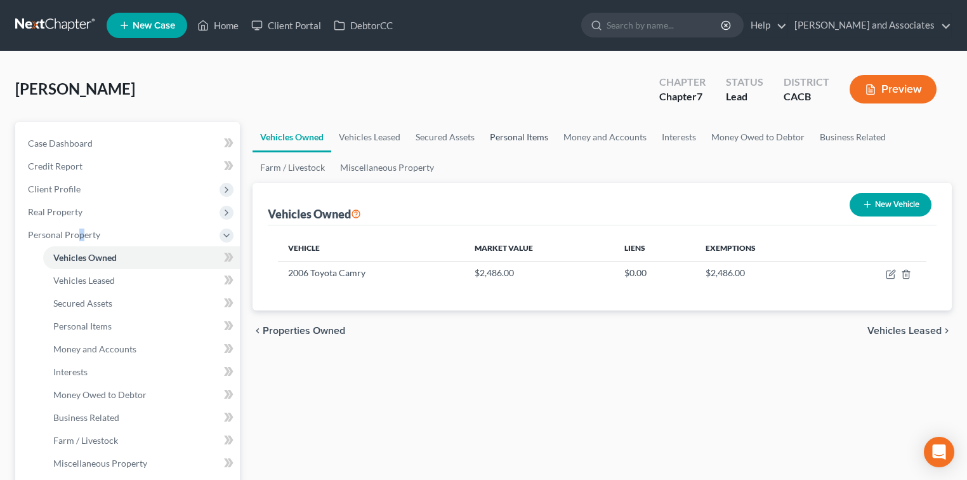
click at [523, 146] on link "Personal Items" at bounding box center [519, 137] width 74 height 30
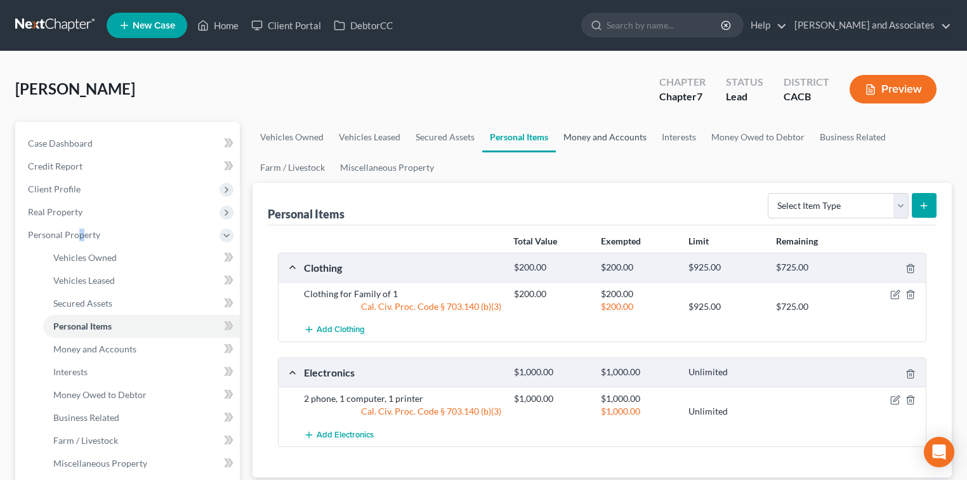
click at [622, 141] on link "Money and Accounts" at bounding box center [605, 137] width 98 height 30
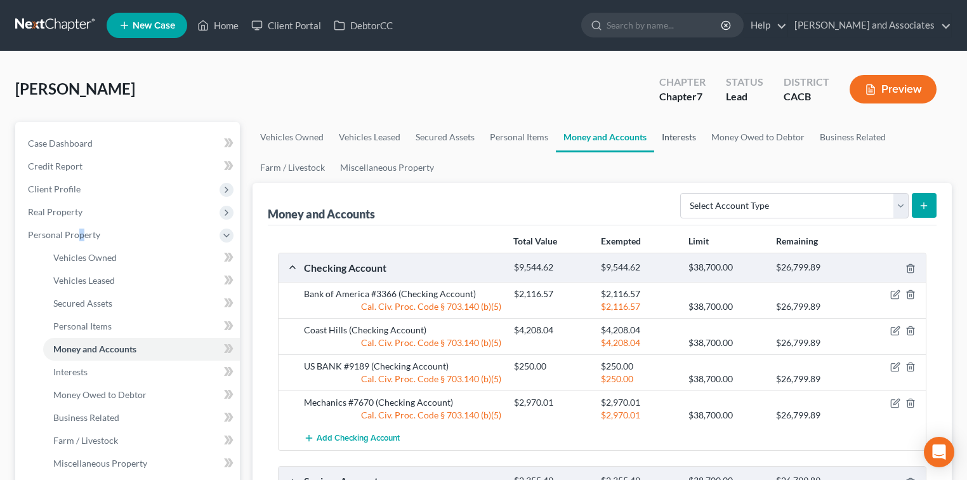
click at [688, 142] on link "Interests" at bounding box center [678, 137] width 49 height 30
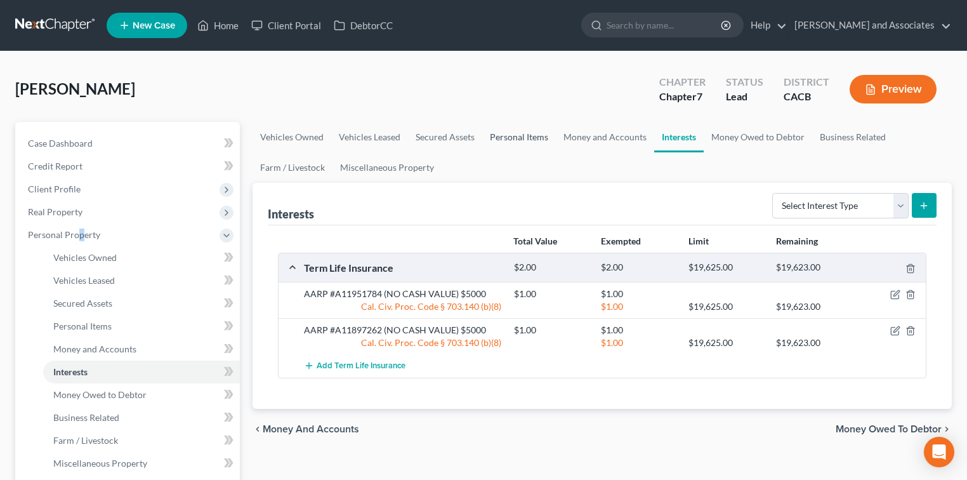
click at [490, 136] on link "Personal Items" at bounding box center [519, 137] width 74 height 30
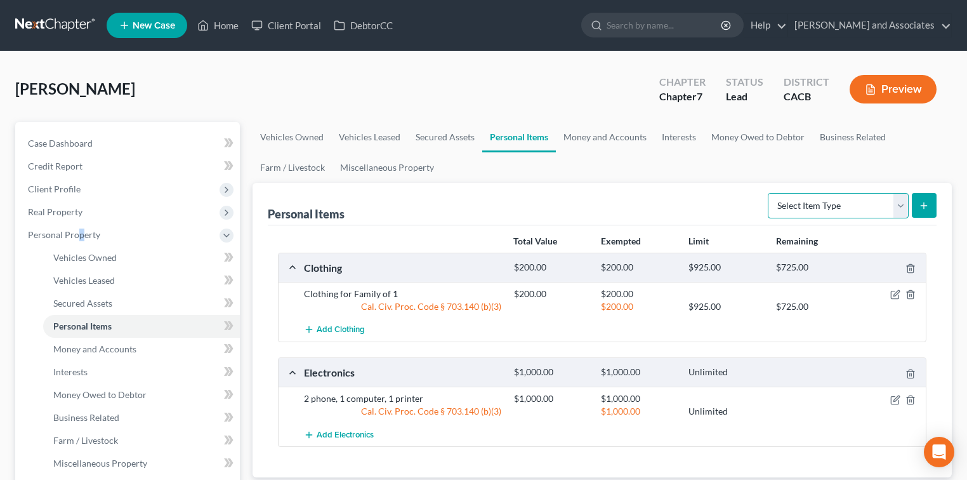
click at [792, 205] on select "Select Item Type Clothing Collectibles Of Value Electronics Firearms Household …" at bounding box center [838, 205] width 141 height 25
select select "collectibles_of_value"
click at [769, 193] on select "Select Item Type Clothing Collectibles Of Value Electronics Firearms Household …" at bounding box center [838, 205] width 141 height 25
click at [924, 204] on line "submit" at bounding box center [924, 205] width 0 height 6
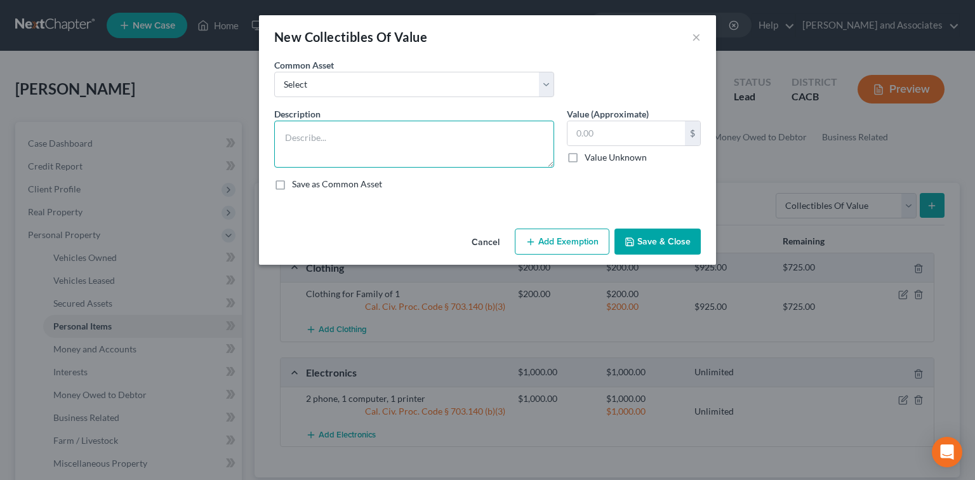
click at [379, 145] on textarea at bounding box center [414, 144] width 280 height 47
drag, startPoint x: 294, startPoint y: 134, endPoint x: 434, endPoint y: 146, distance: 140.1
click at [434, 146] on textarea "5 USA MINT DOLLAR COINS" at bounding box center [414, 144] width 280 height 47
click at [428, 140] on textarea "5 USA MINT DOLLAR COINS" at bounding box center [414, 144] width 280 height 47
click at [312, 135] on textarea "5 USA MINT DOLLAR COINS" at bounding box center [414, 144] width 280 height 47
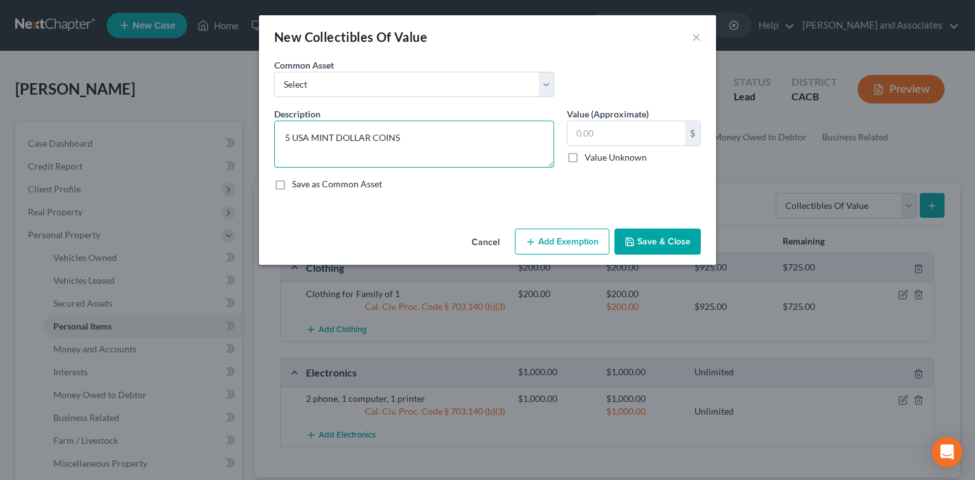
click at [307, 137] on textarea "5 USA MINT DOLLAR COINS" at bounding box center [414, 144] width 280 height 47
type textarea "5 US MINT DOLLAR COINS"
click at [622, 141] on input "text" at bounding box center [625, 133] width 117 height 24
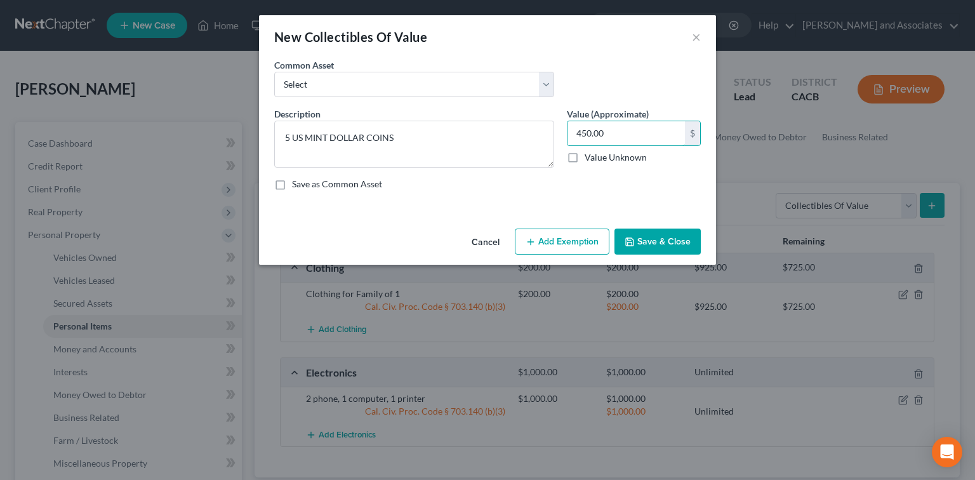
type input "450.00"
click at [668, 243] on button "Save & Close" at bounding box center [657, 241] width 86 height 27
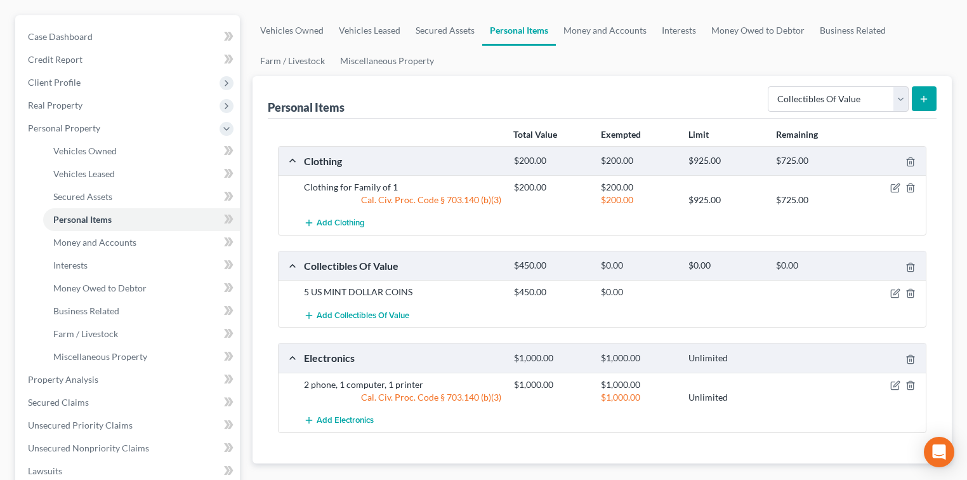
scroll to position [84, 0]
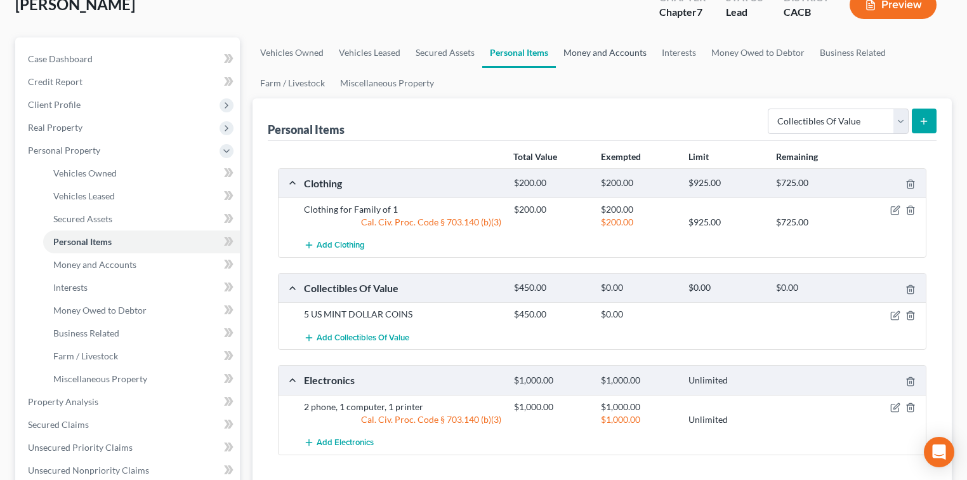
click at [600, 55] on link "Money and Accounts" at bounding box center [605, 52] width 98 height 30
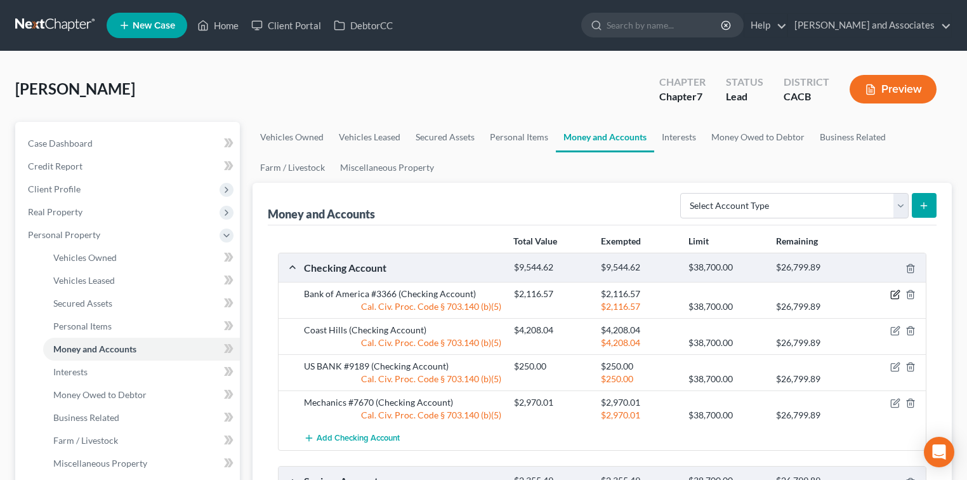
click at [894, 297] on icon "button" at bounding box center [895, 295] width 8 height 8
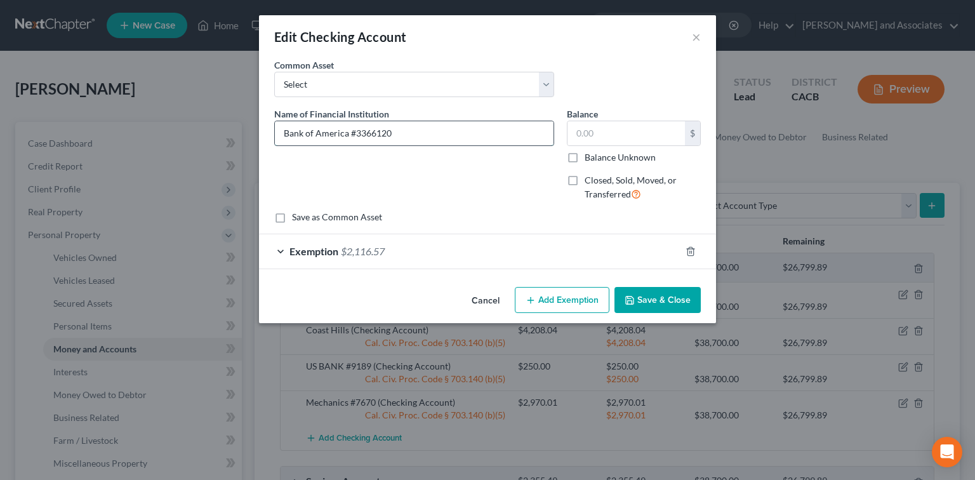
click at [531, 131] on input "Bank of America #3366120" at bounding box center [414, 133] width 279 height 24
type input "Bank of America #3366"
click at [691, 249] on icon "button" at bounding box center [690, 251] width 10 height 10
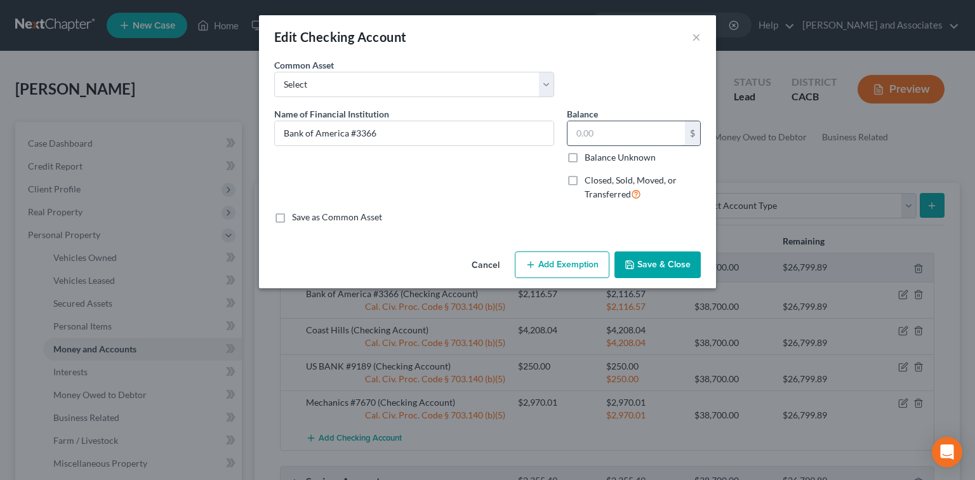
click at [649, 137] on input "text" at bounding box center [625, 133] width 117 height 24
type input "1,200.00"
click at [678, 266] on button "Save & Close" at bounding box center [657, 264] width 86 height 27
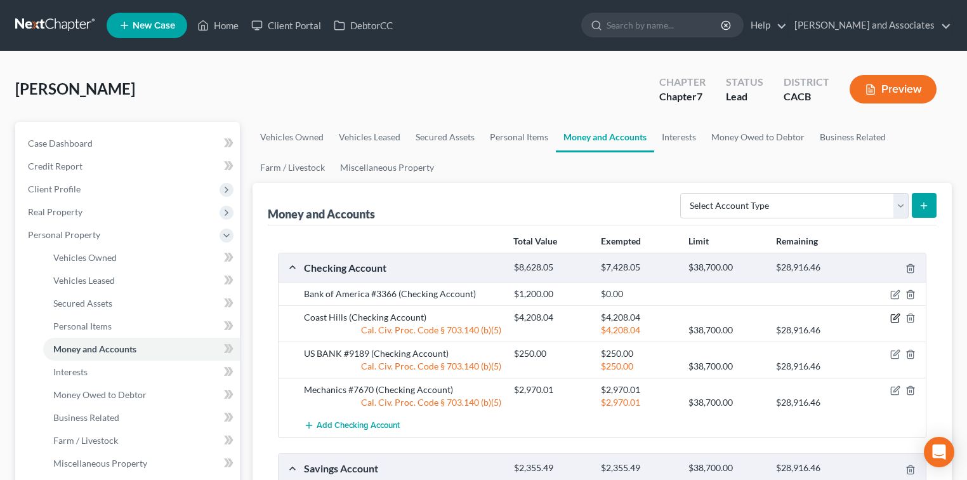
click at [895, 317] on icon "button" at bounding box center [895, 318] width 10 height 10
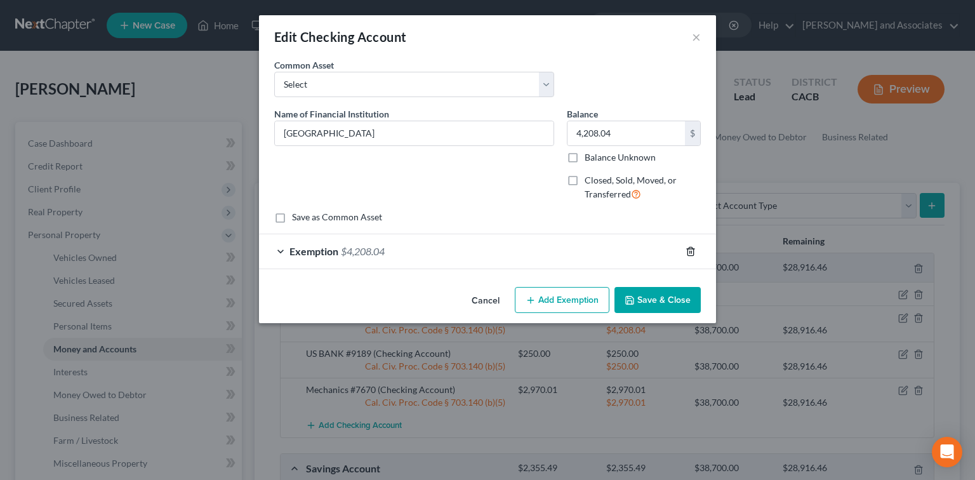
click at [690, 250] on icon "button" at bounding box center [690, 251] width 10 height 10
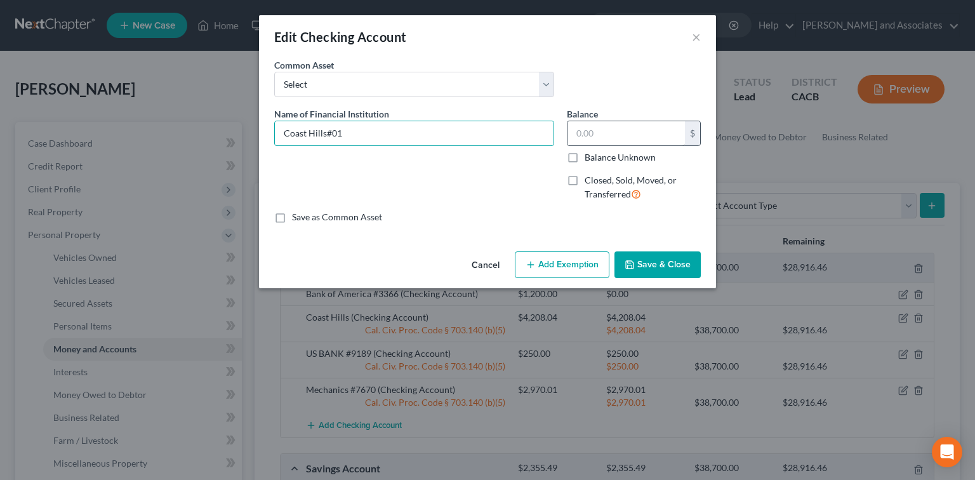
type input "Coast Hills#01"
click at [574, 126] on input "text" at bounding box center [625, 133] width 117 height 24
type input "3,768.30"
click at [657, 262] on button "Save & Close" at bounding box center [657, 264] width 86 height 27
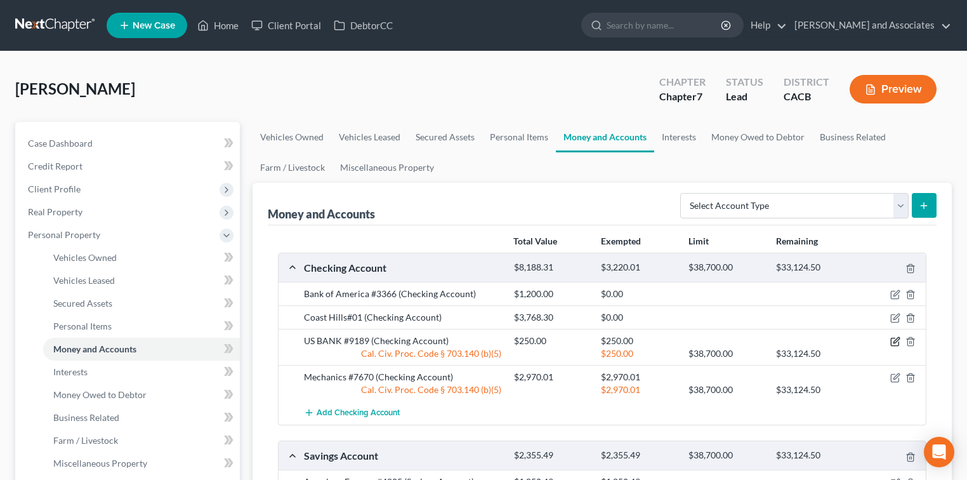
click at [890, 340] on icon "button" at bounding box center [895, 341] width 10 height 10
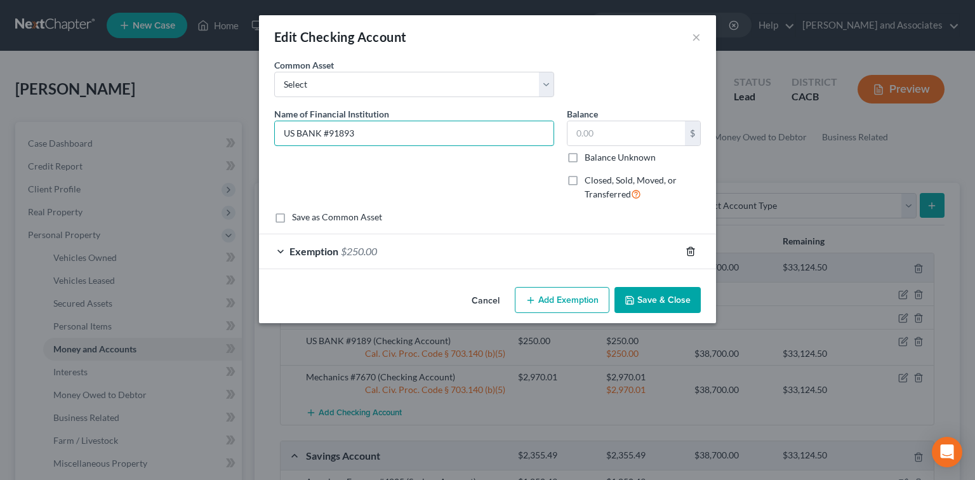
type input "US BANK #91893"
click at [694, 250] on icon "button" at bounding box center [690, 251] width 10 height 10
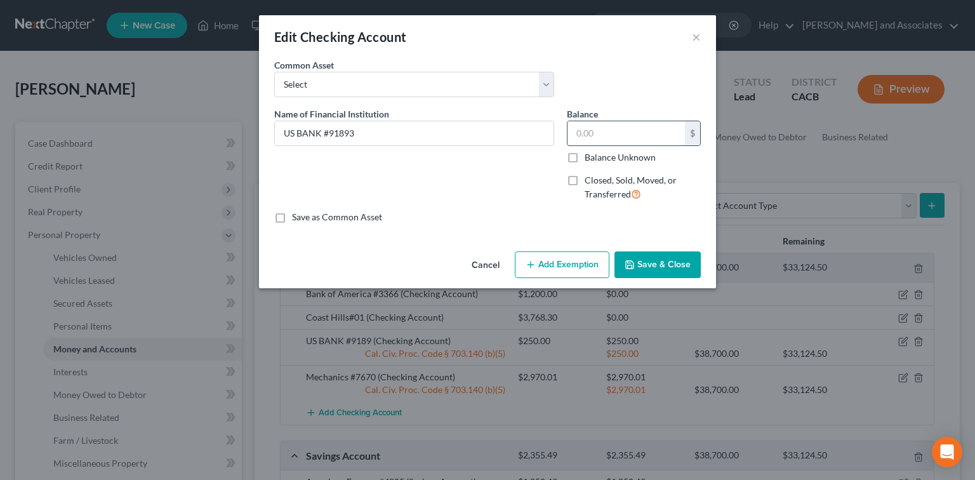
click at [640, 132] on input "text" at bounding box center [625, 133] width 117 height 24
type input "4,134.00"
click at [646, 270] on button "Save & Close" at bounding box center [657, 264] width 86 height 27
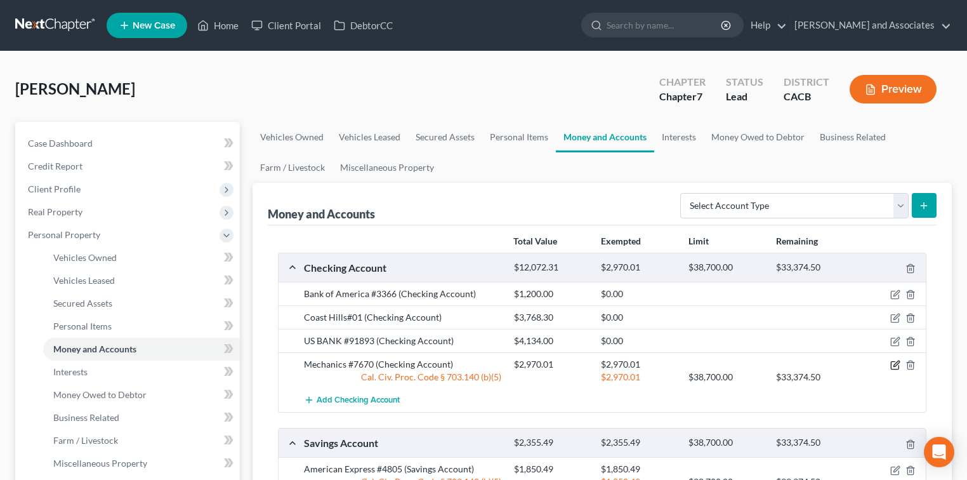
click at [892, 362] on icon "button" at bounding box center [895, 365] width 10 height 10
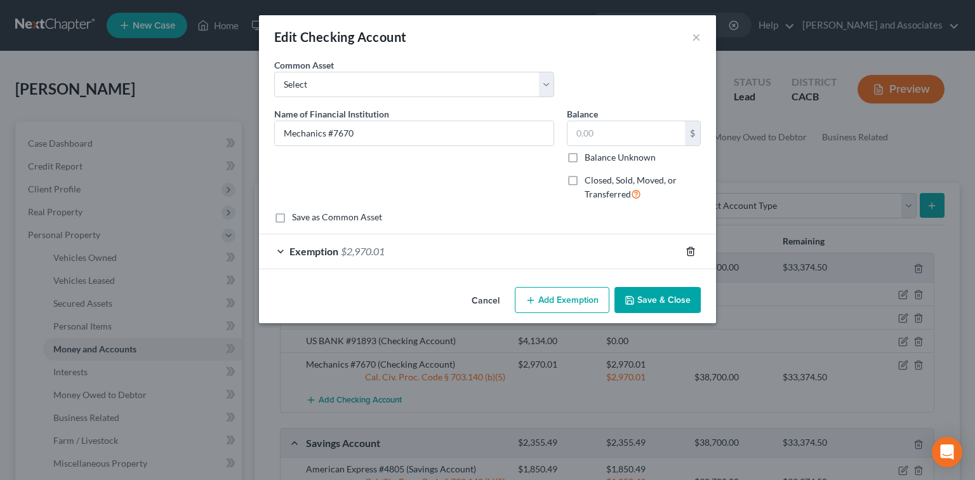
click at [690, 252] on line "button" at bounding box center [690, 252] width 0 height 3
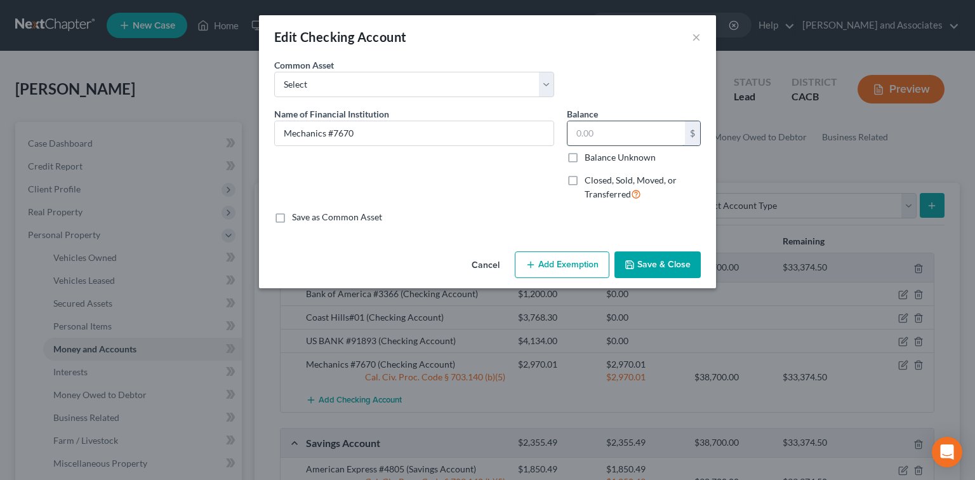
click at [653, 140] on input "text" at bounding box center [625, 133] width 117 height 24
type input "18,197.95"
click at [485, 140] on input "Mechanics #7670" at bounding box center [414, 133] width 279 height 24
click at [444, 135] on input "Mechanics #7670 Debtor recently recieved a student loan" at bounding box center [414, 133] width 279 height 24
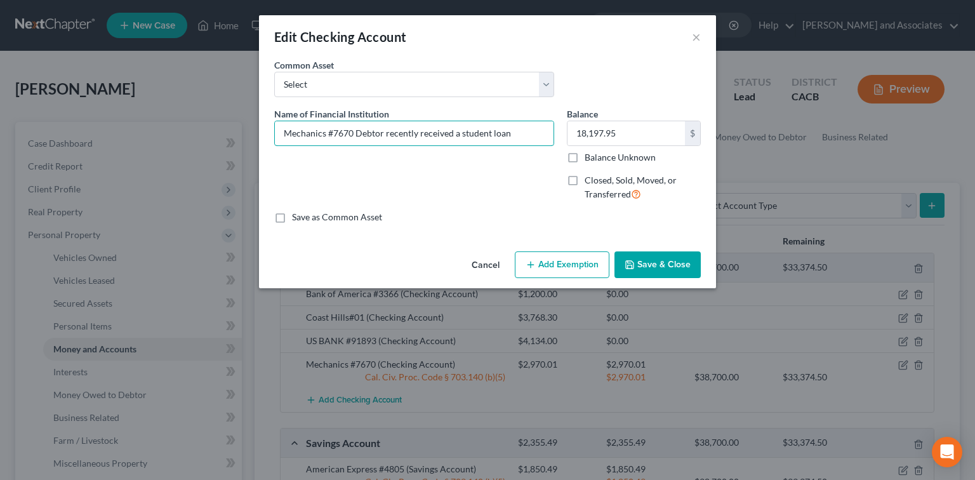
type input "Mechanics #7670 Debtor recently received a student loan"
click at [652, 266] on button "Save & Close" at bounding box center [657, 264] width 86 height 27
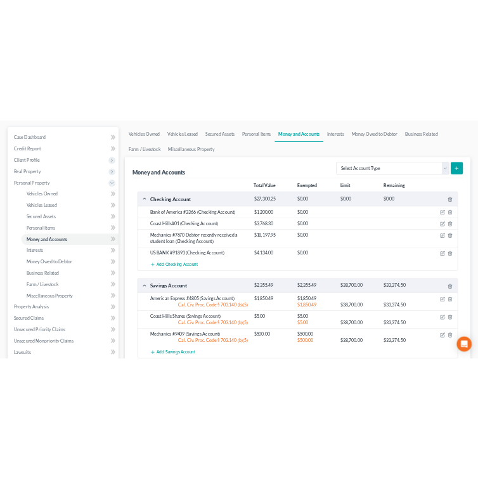
scroll to position [169, 0]
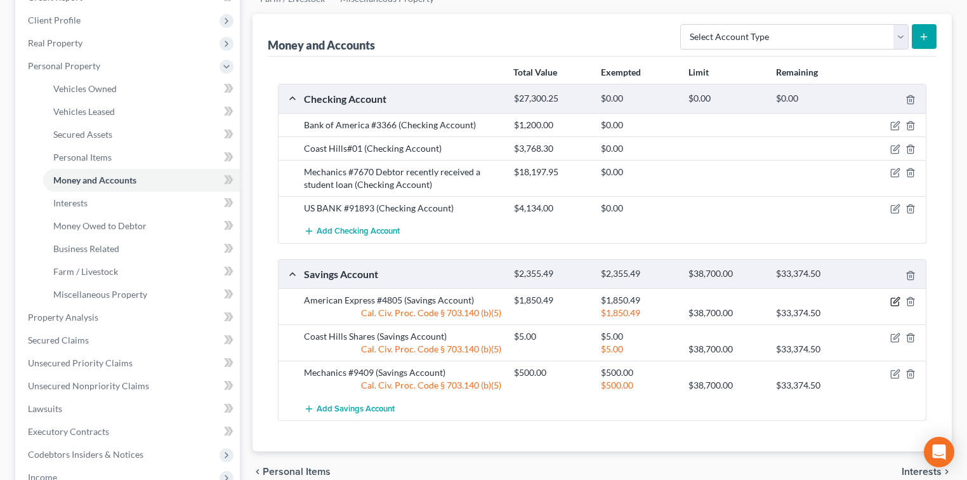
click at [895, 298] on icon "button" at bounding box center [896, 300] width 6 height 6
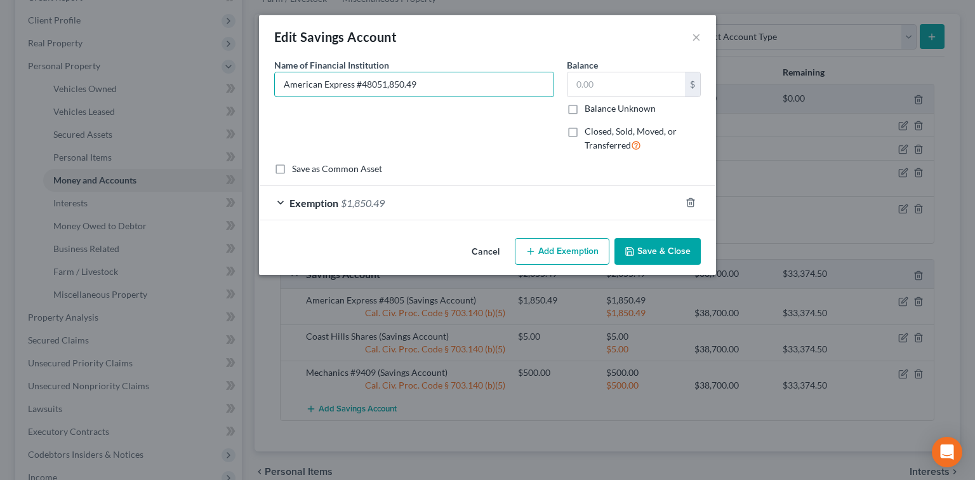
type input "American Express #4805"
click at [686, 201] on icon "button" at bounding box center [690, 202] width 10 height 10
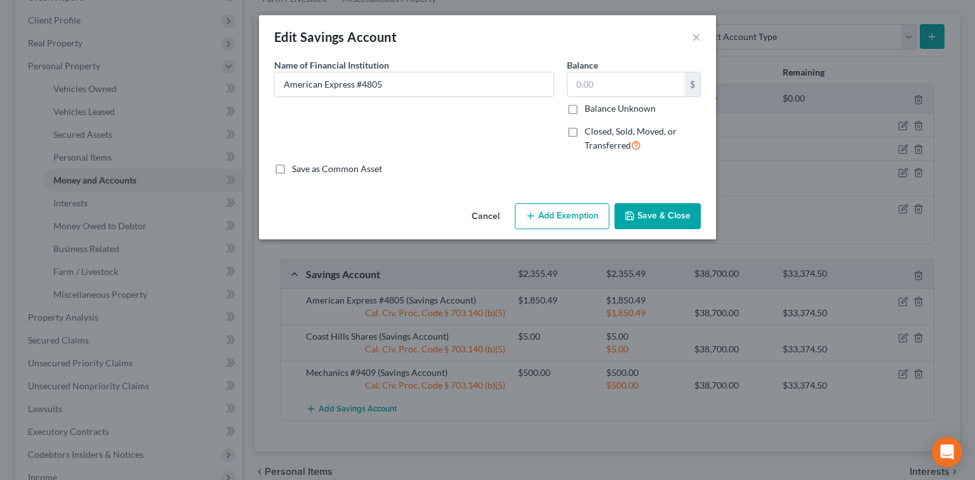
click at [607, 133] on span "Closed, Sold, Moved, or Transferred" at bounding box center [630, 138] width 92 height 25
click at [598, 133] on input "Closed, Sold, Moved, or Transferred" at bounding box center [593, 129] width 8 height 8
checkbox input "true"
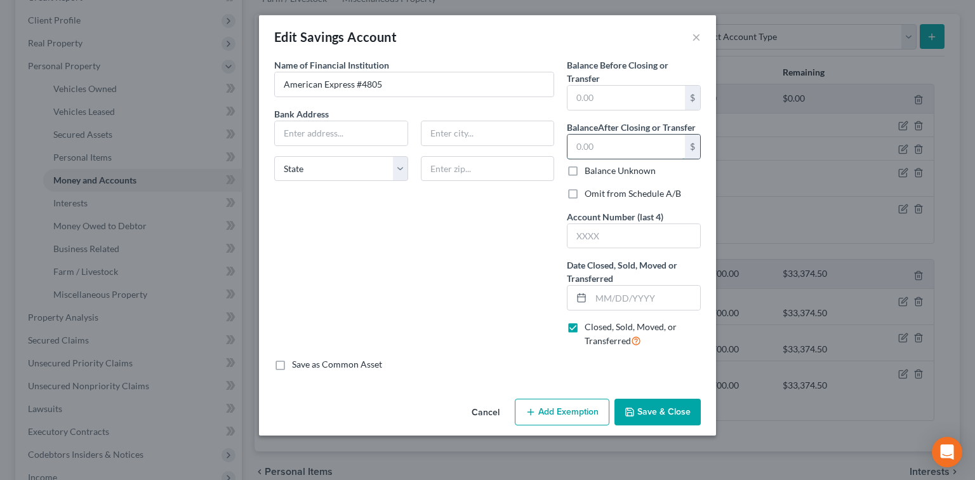
click at [612, 142] on input "text" at bounding box center [625, 147] width 117 height 24
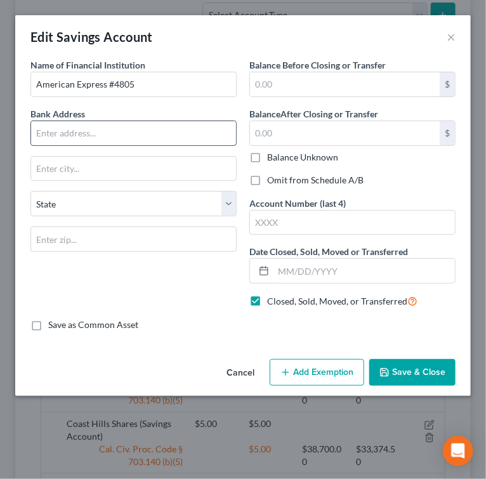
click at [124, 129] on input "text" at bounding box center [133, 133] width 205 height 24
type input "PO BOX 9815353"
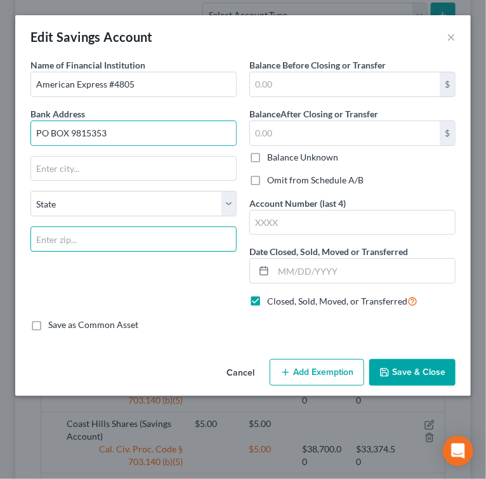
click at [165, 241] on input "text" at bounding box center [133, 239] width 206 height 25
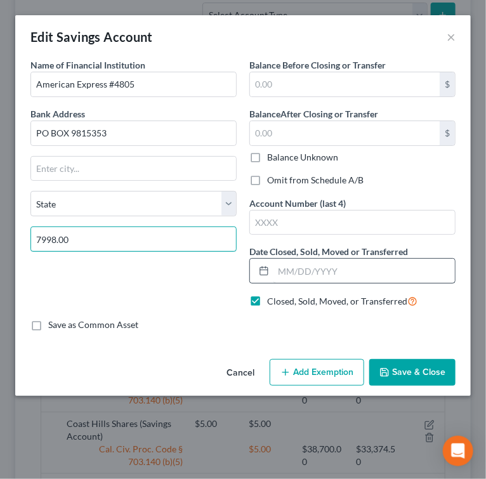
type input "7998.00"
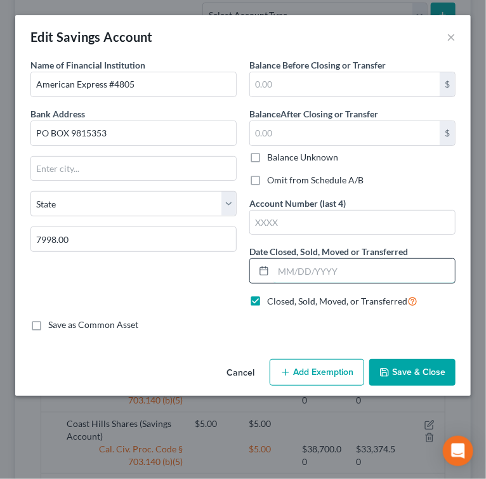
click at [294, 271] on input "text" at bounding box center [363, 271] width 181 height 24
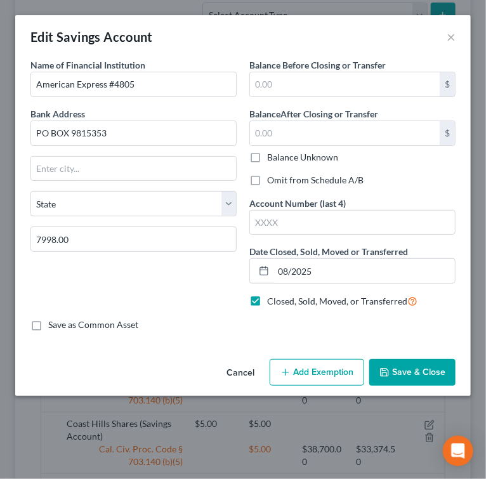
click at [439, 375] on button "Save & Close" at bounding box center [412, 372] width 86 height 27
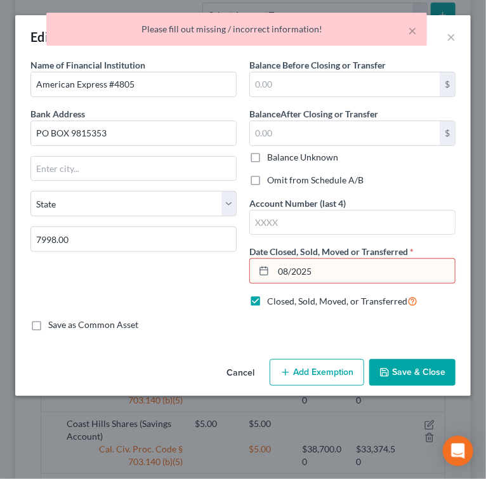
click at [290, 272] on input "08/2025" at bounding box center [363, 271] width 181 height 24
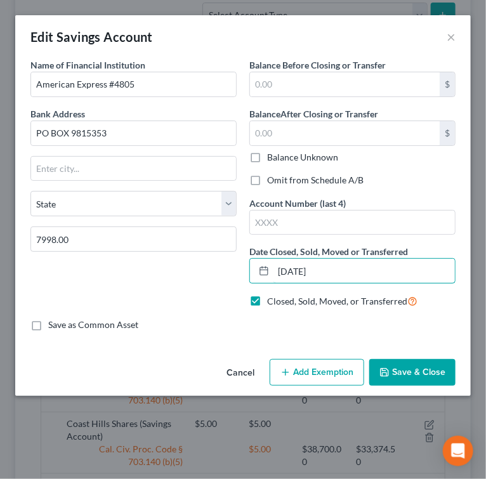
type input "08/01/2025"
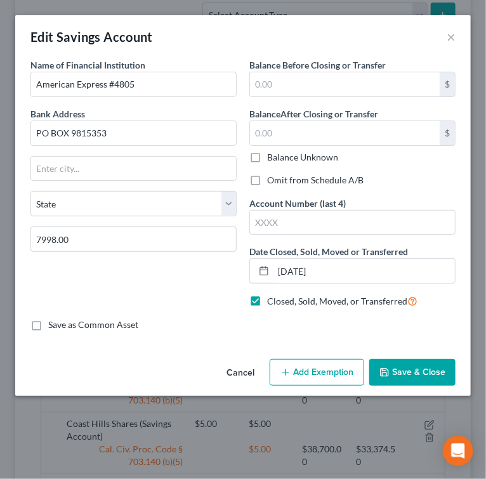
click at [434, 377] on button "Save & Close" at bounding box center [412, 372] width 86 height 27
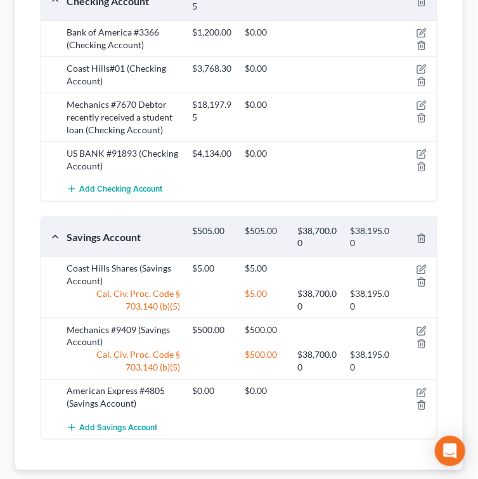
scroll to position [338, 0]
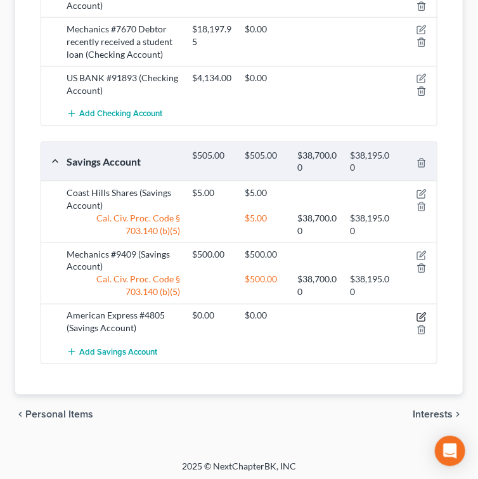
click at [419, 313] on icon "button" at bounding box center [422, 317] width 10 height 10
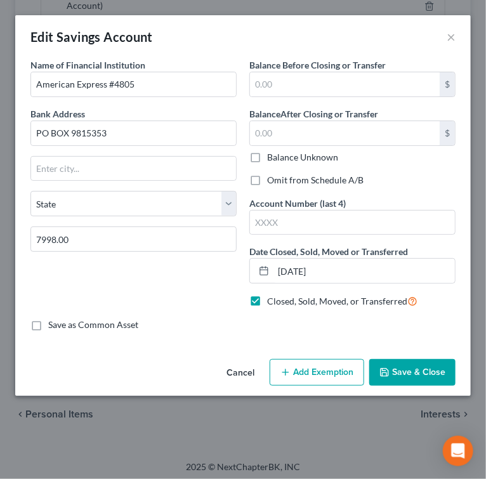
click at [316, 181] on label "Omit from Schedule A/B" at bounding box center [315, 180] width 96 height 13
click at [280, 181] on input "Omit from Schedule A/B" at bounding box center [276, 178] width 8 height 8
checkbox input "true"
click at [419, 367] on button "Save & Close" at bounding box center [412, 372] width 86 height 27
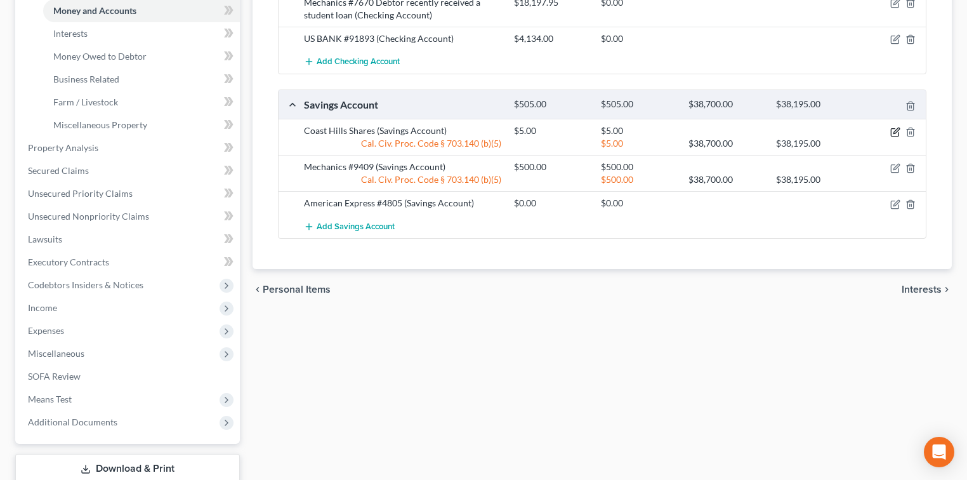
click at [891, 131] on icon "button" at bounding box center [895, 132] width 8 height 8
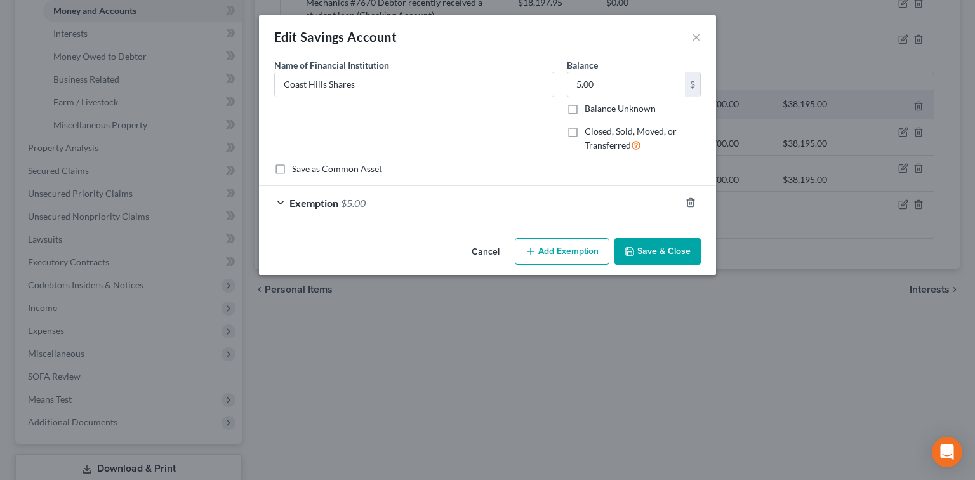
click at [619, 211] on div "Exemption $5.00" at bounding box center [469, 203] width 421 height 34
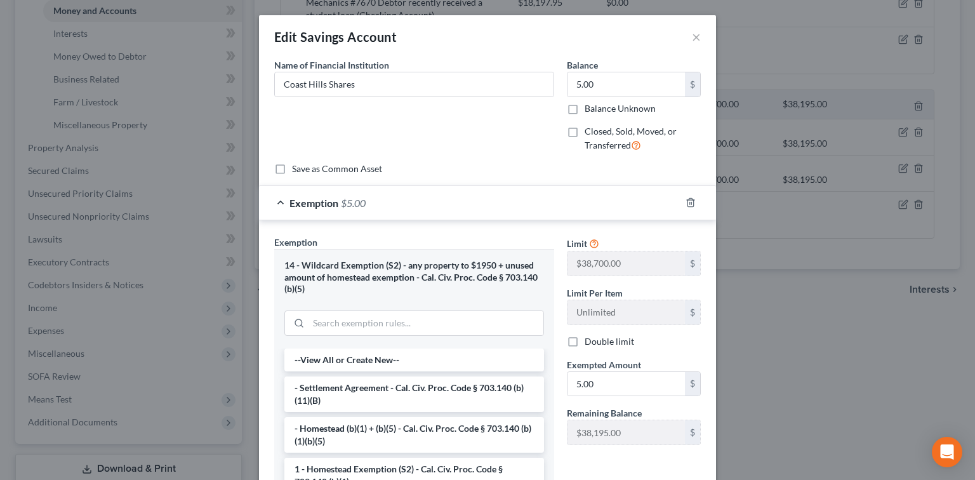
click at [621, 211] on div "Exemption $5.00" at bounding box center [469, 203] width 421 height 34
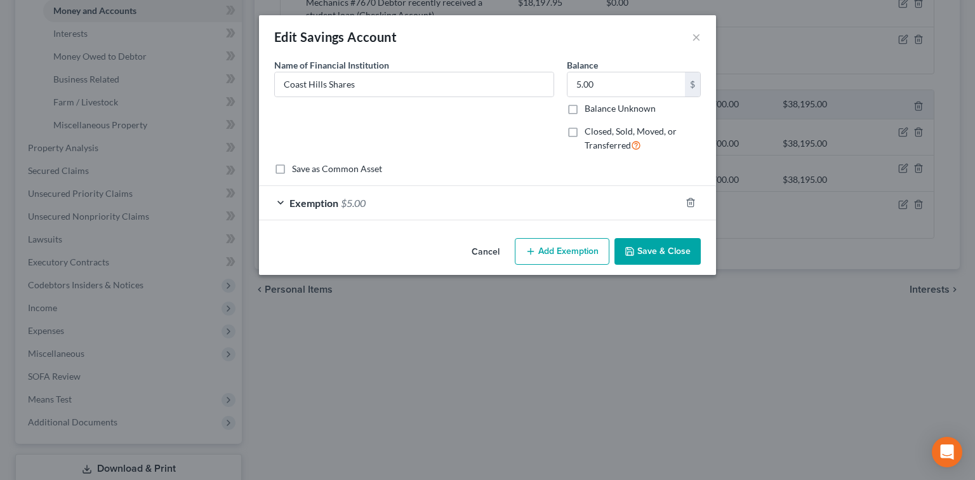
click at [662, 258] on button "Save & Close" at bounding box center [657, 251] width 86 height 27
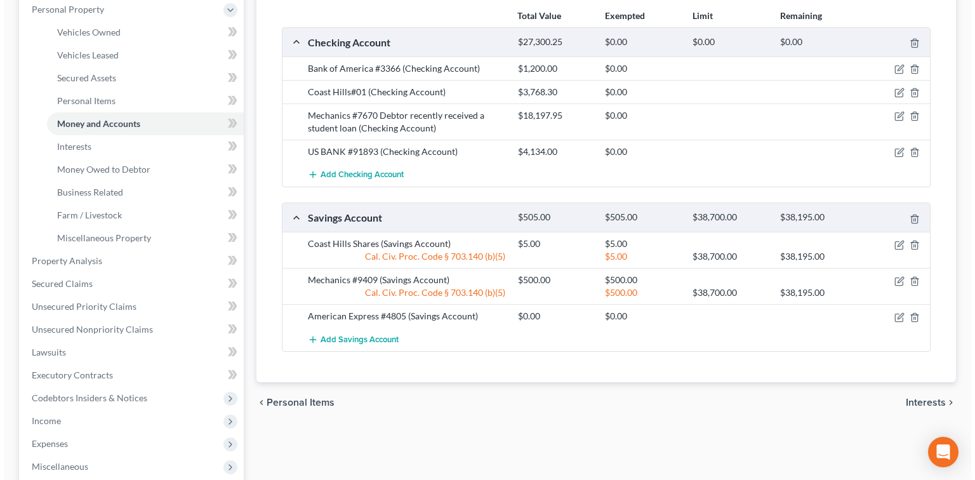
scroll to position [169, 0]
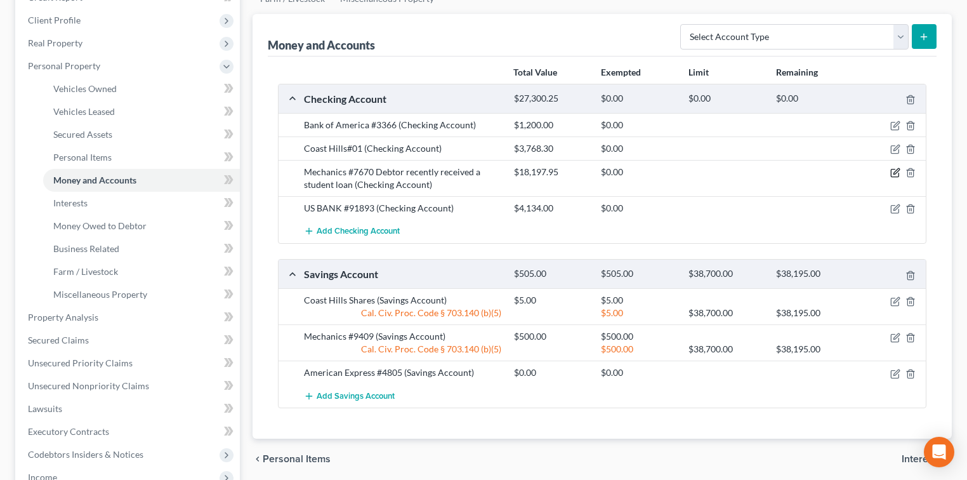
click at [892, 170] on icon "button" at bounding box center [895, 173] width 10 height 10
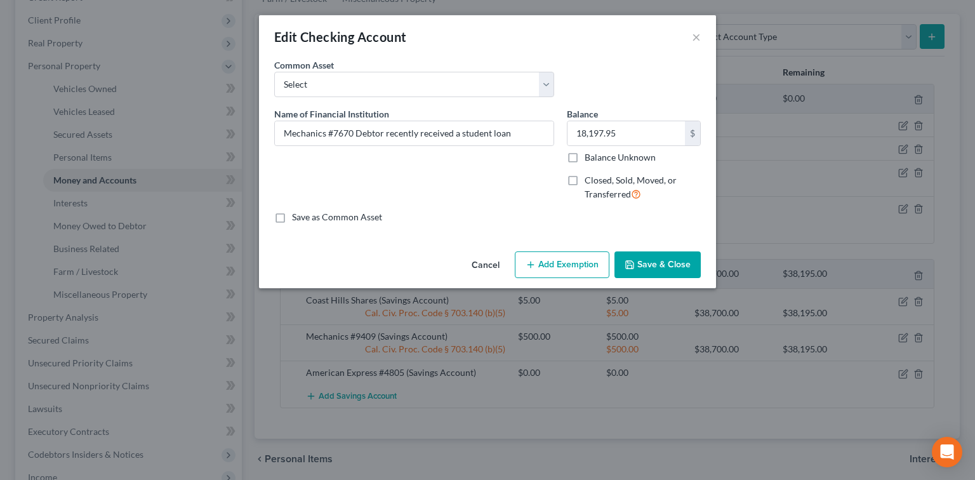
click at [579, 272] on button "Add Exemption" at bounding box center [562, 264] width 95 height 27
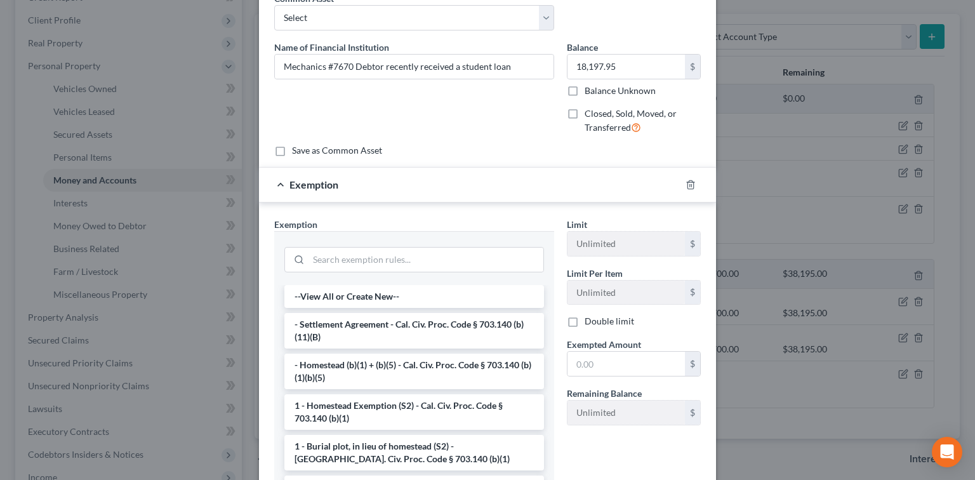
scroll to position [84, 0]
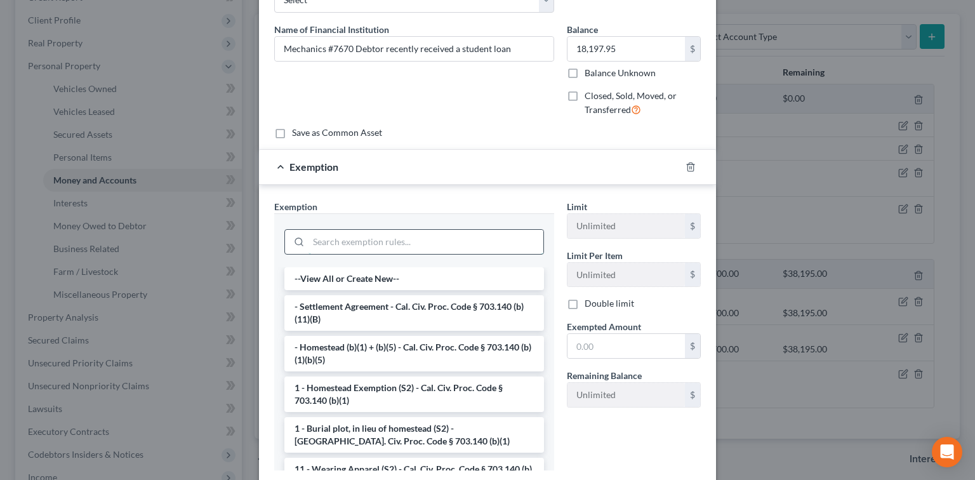
click at [442, 241] on input "search" at bounding box center [425, 242] width 235 height 24
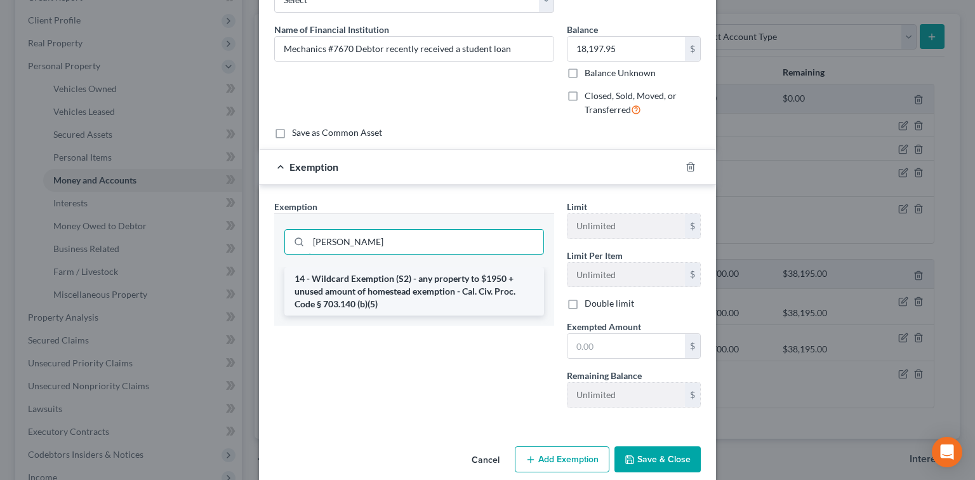
type input "WIL"
click at [467, 289] on li "14 - Wildcard Exemption (S2) - any property to $1950 + unused amount of homeste…" at bounding box center [414, 291] width 260 height 48
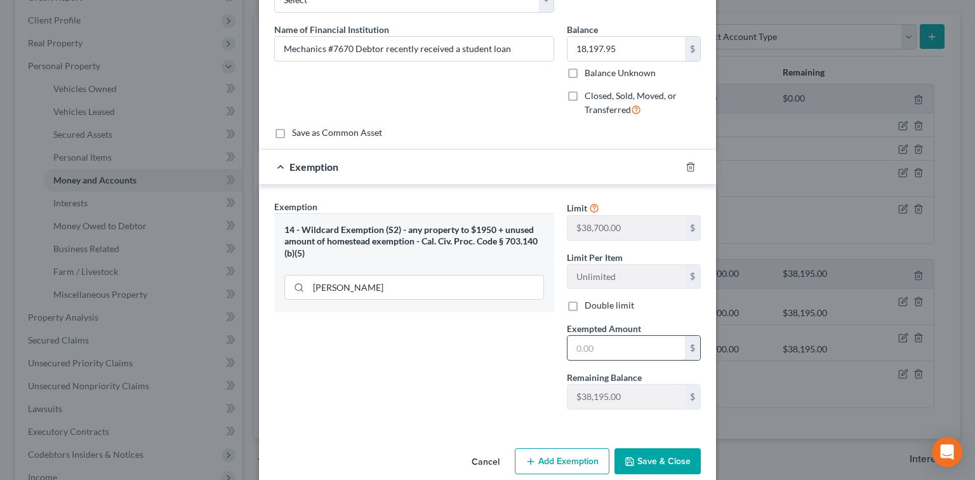
click at [593, 348] on input "text" at bounding box center [625, 348] width 117 height 24
type input "18,197.95"
click at [657, 456] on button "Save & Close" at bounding box center [657, 461] width 86 height 27
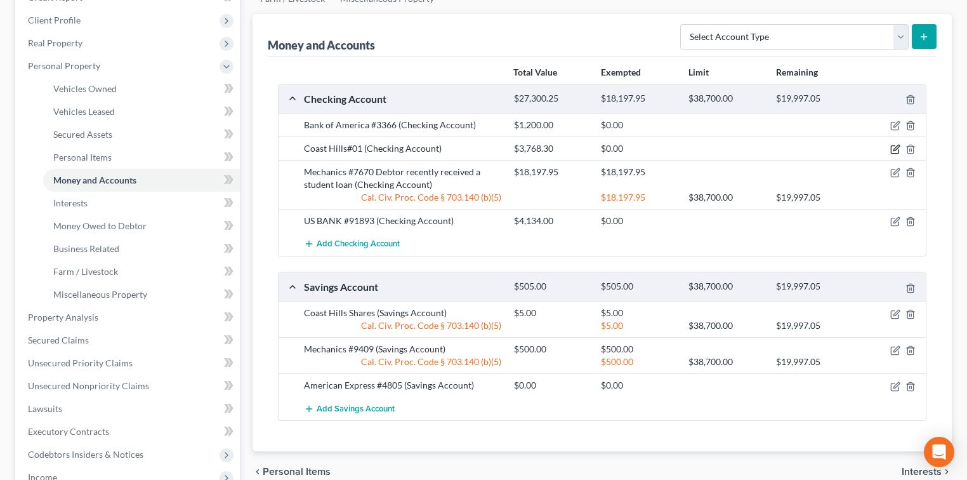
click at [896, 144] on icon "button" at bounding box center [895, 149] width 10 height 10
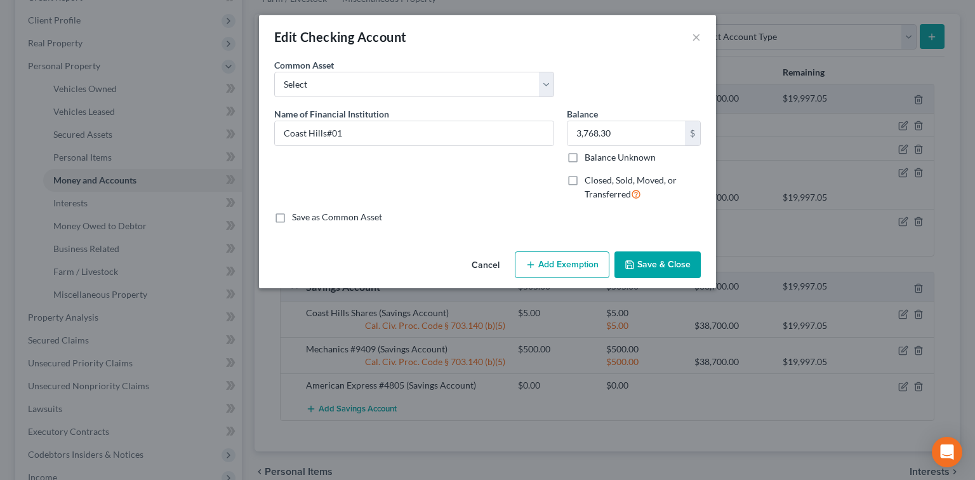
click at [580, 263] on button "Add Exemption" at bounding box center [562, 264] width 95 height 27
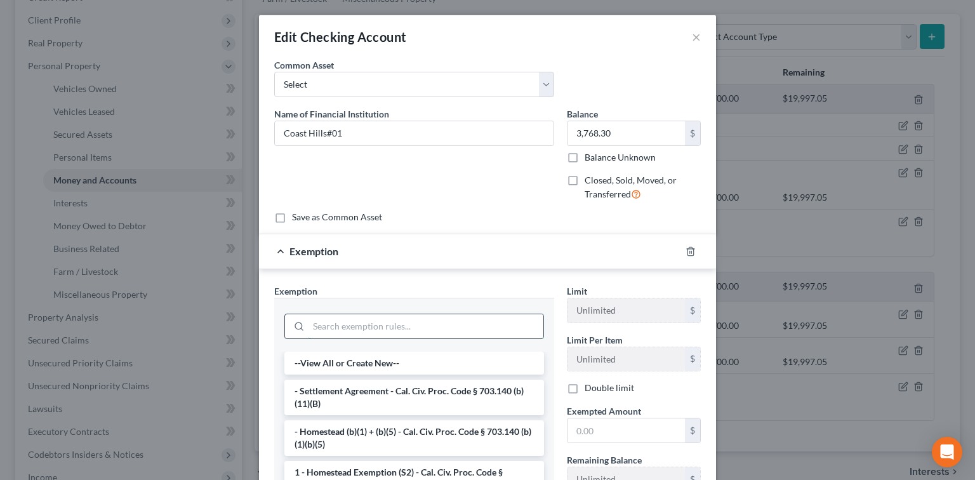
click at [404, 326] on input "search" at bounding box center [425, 326] width 235 height 24
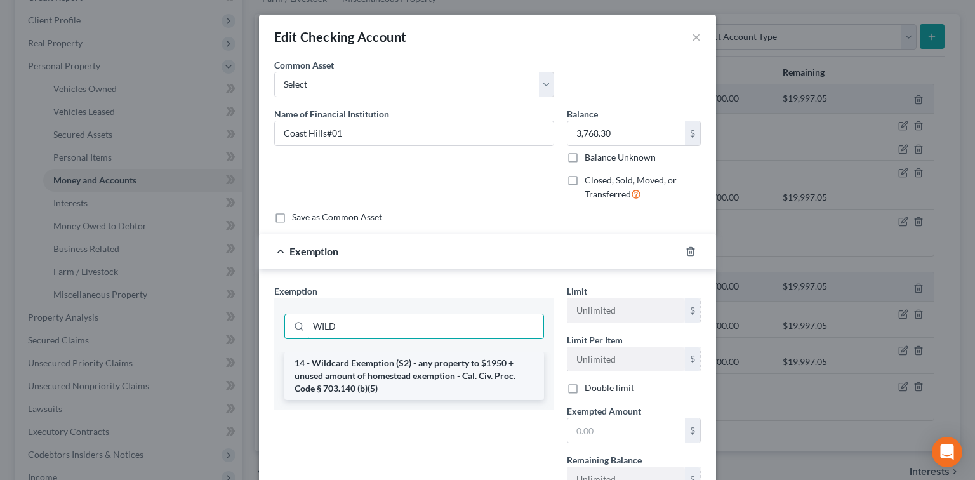
type input "WILD"
click at [402, 356] on li "14 - Wildcard Exemption (S2) - any property to $1950 + unused amount of homeste…" at bounding box center [414, 376] width 260 height 48
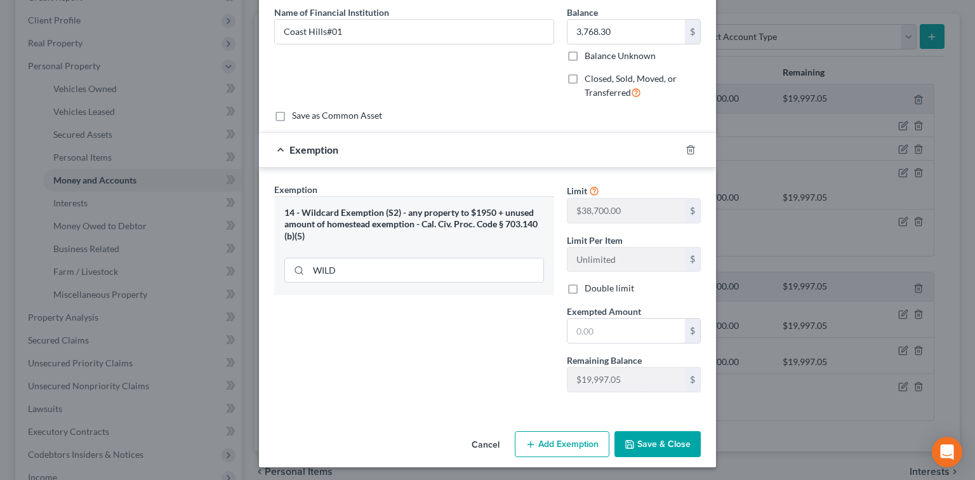
scroll to position [102, 0]
click at [676, 440] on button "Save & Close" at bounding box center [657, 443] width 86 height 27
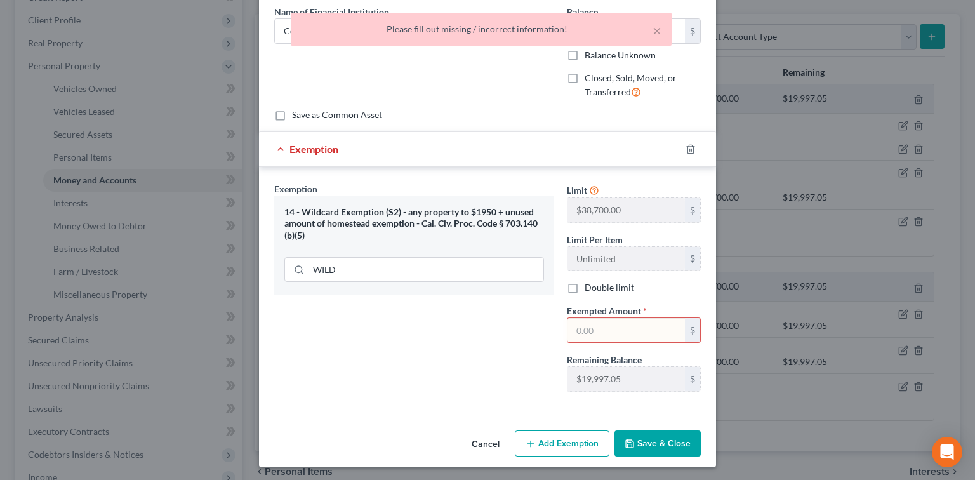
click at [653, 322] on input "text" at bounding box center [625, 330] width 117 height 24
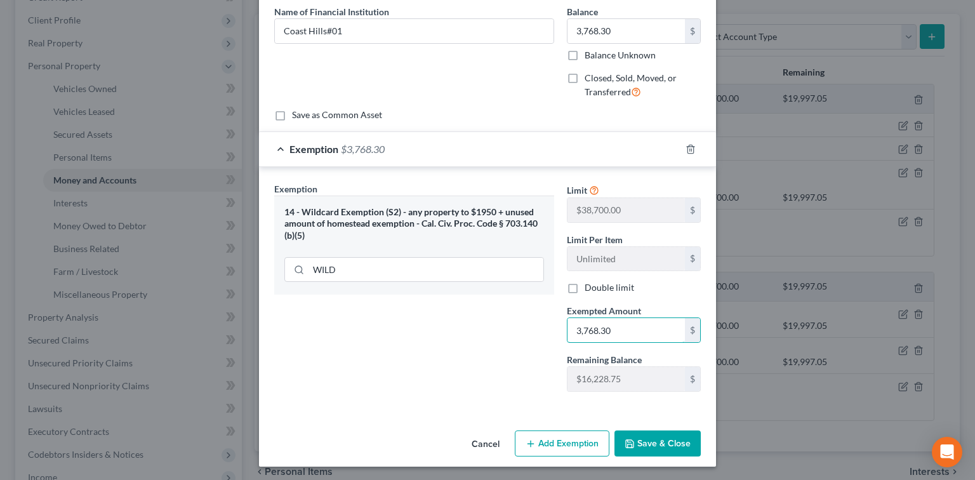
type input "3,768.30"
click at [678, 452] on button "Save & Close" at bounding box center [657, 443] width 86 height 27
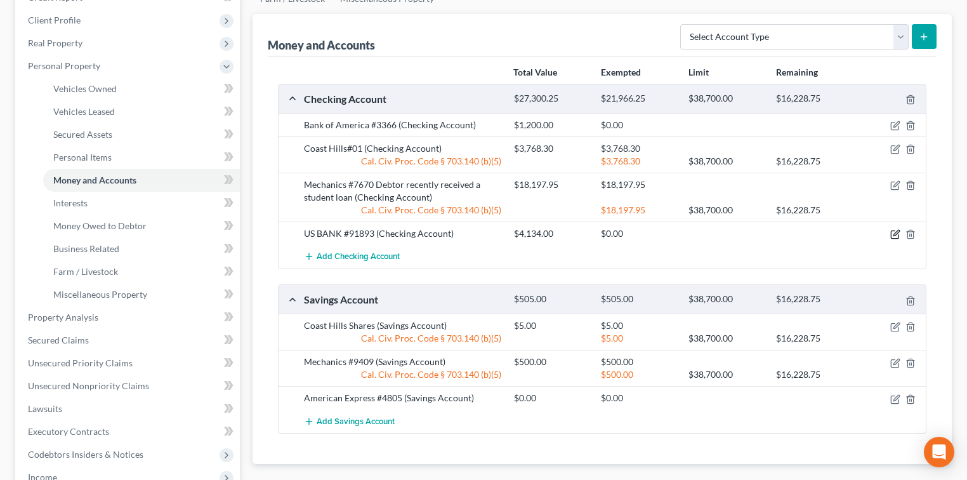
click at [893, 234] on icon "button" at bounding box center [896, 233] width 6 height 6
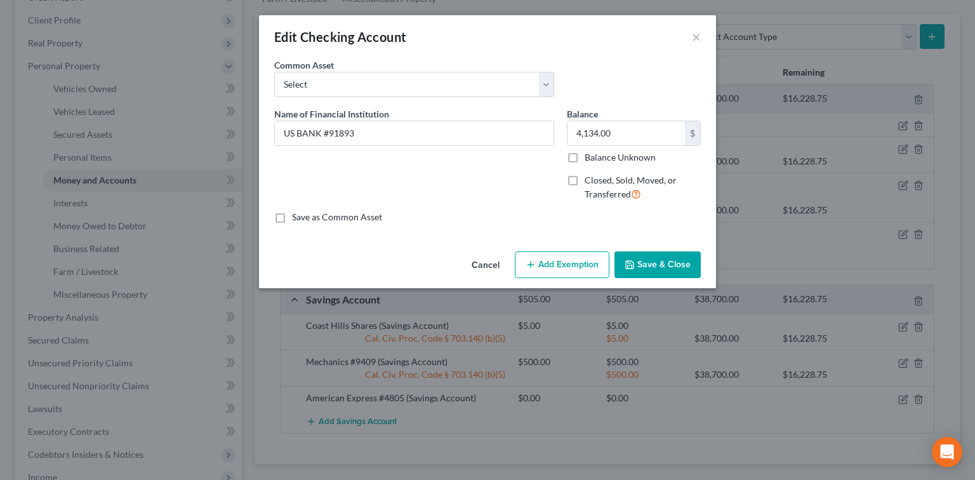
click at [560, 259] on button "Add Exemption" at bounding box center [562, 264] width 95 height 27
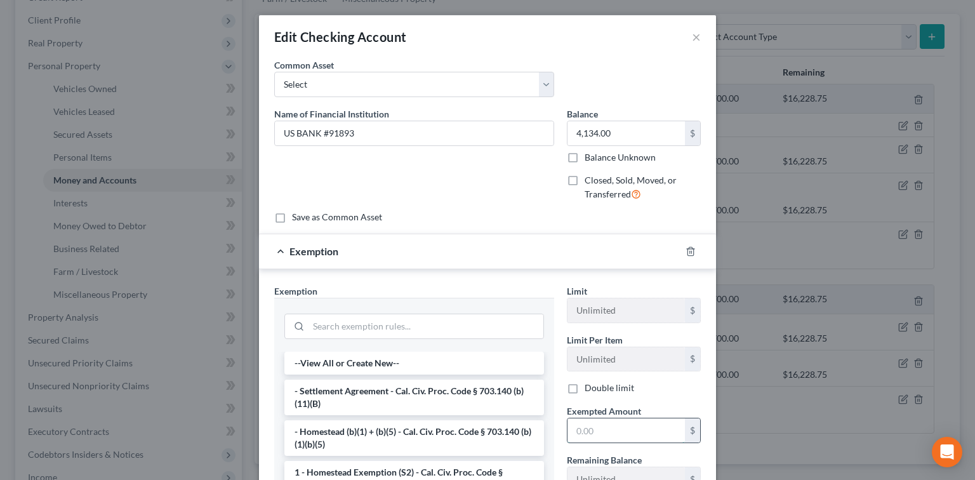
click at [617, 418] on input "text" at bounding box center [625, 430] width 117 height 24
type input "4,134.00"
click at [472, 321] on input "search" at bounding box center [425, 326] width 235 height 24
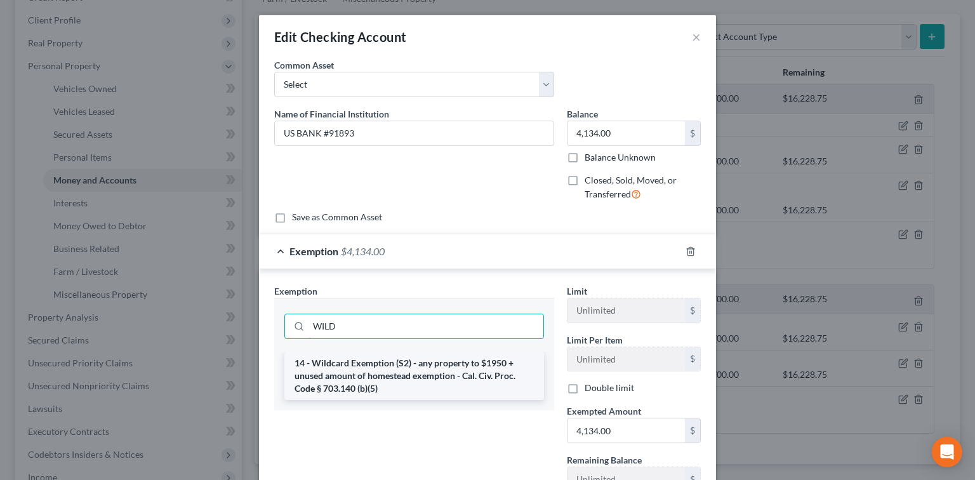
type input "WILD"
click at [464, 391] on li "14 - Wildcard Exemption (S2) - any property to $1950 + unused amount of homeste…" at bounding box center [414, 376] width 260 height 48
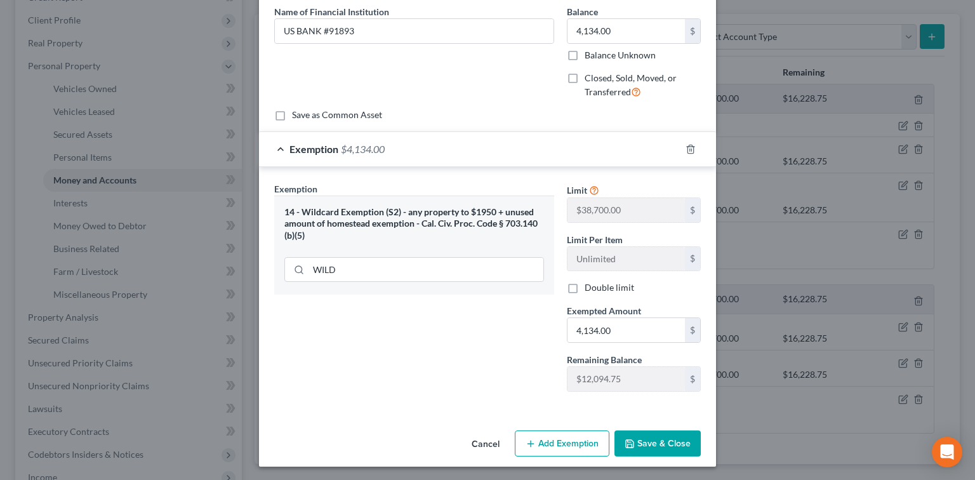
click at [673, 450] on button "Save & Close" at bounding box center [657, 443] width 86 height 27
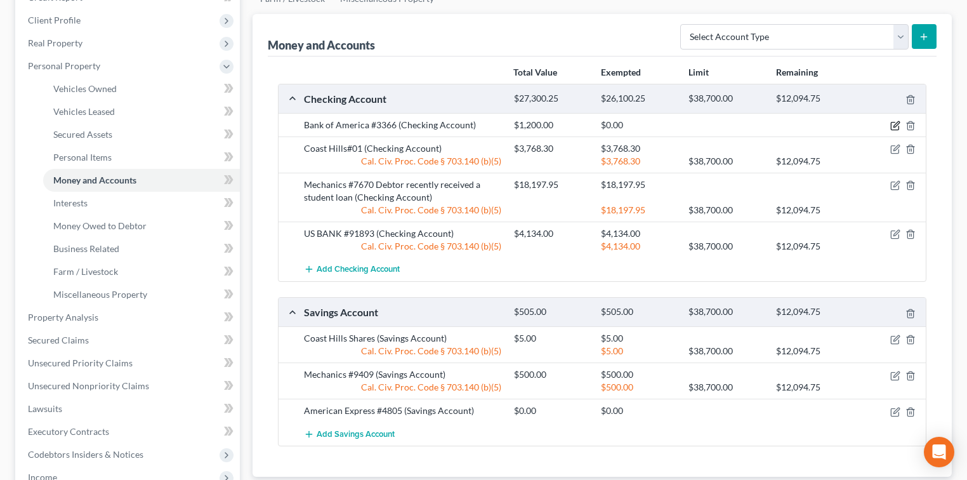
click at [896, 122] on icon "button" at bounding box center [896, 125] width 6 height 6
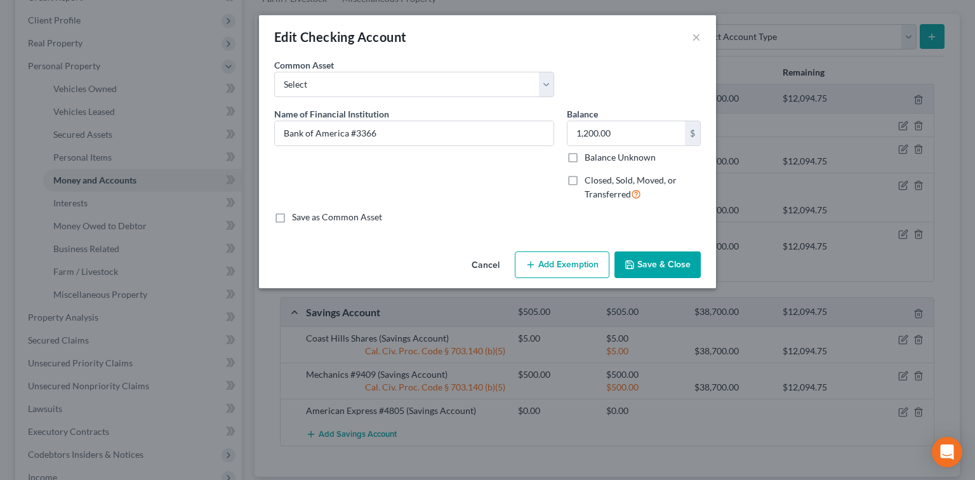
click at [549, 261] on button "Add Exemption" at bounding box center [562, 264] width 95 height 27
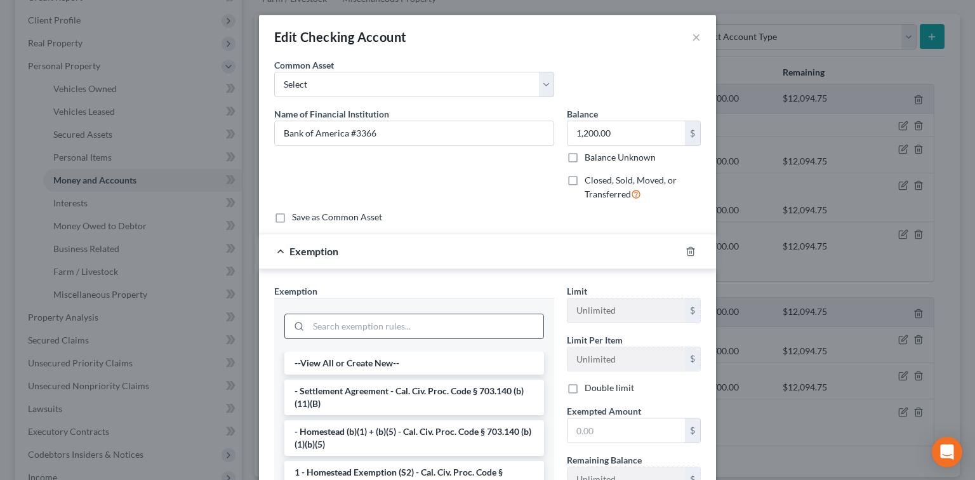
click at [357, 337] on div at bounding box center [414, 325] width 260 height 25
click at [376, 333] on input "search" at bounding box center [425, 326] width 235 height 24
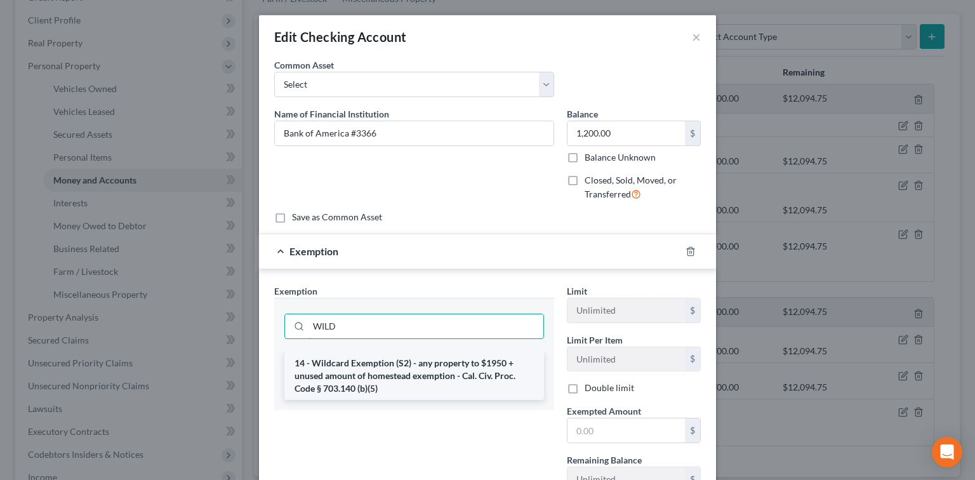
type input "WILD"
click at [385, 369] on li "14 - Wildcard Exemption (S2) - any property to $1950 + unused amount of homeste…" at bounding box center [414, 376] width 260 height 48
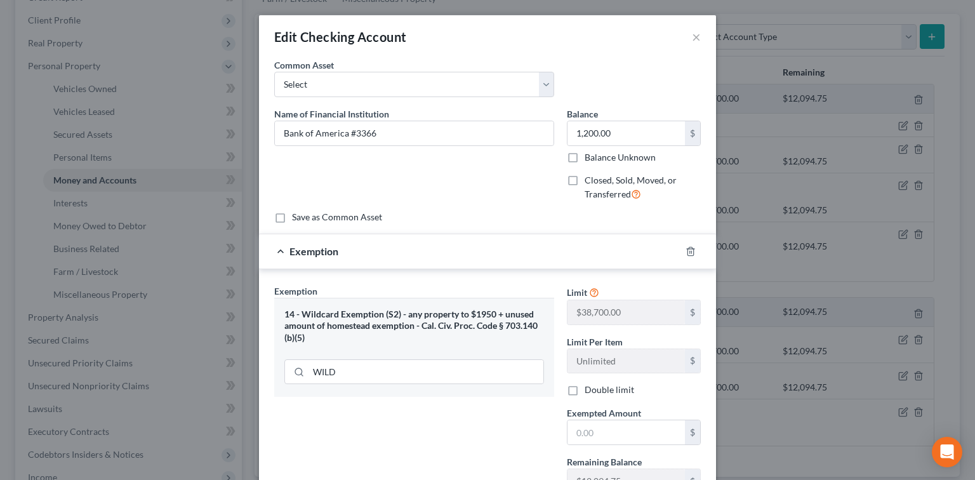
click at [596, 418] on label "Exempted Amount *" at bounding box center [604, 412] width 74 height 13
click at [596, 429] on input "text" at bounding box center [625, 432] width 117 height 24
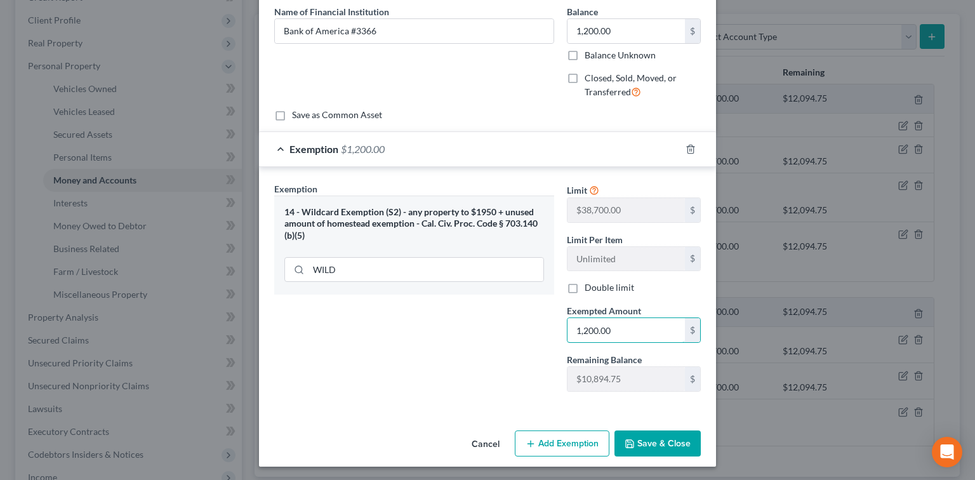
type input "1,200.00"
click at [643, 440] on button "Save & Close" at bounding box center [657, 443] width 86 height 27
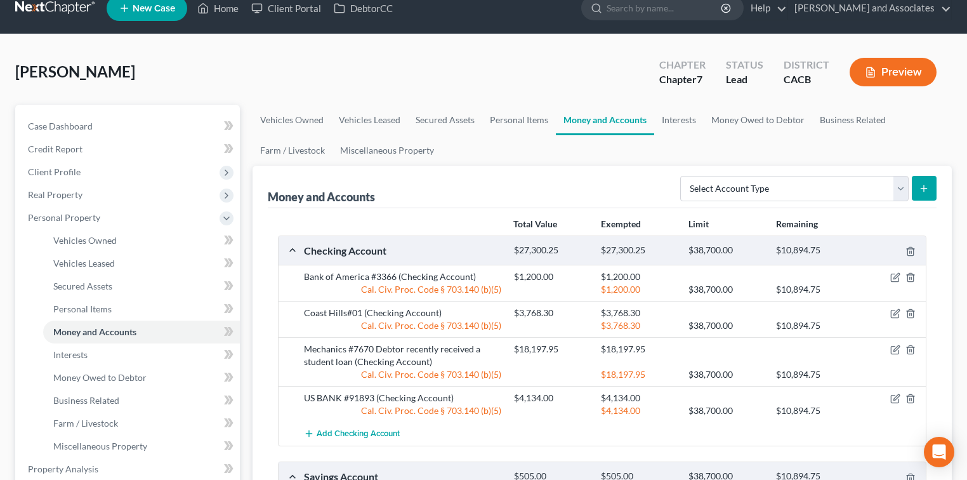
scroll to position [0, 0]
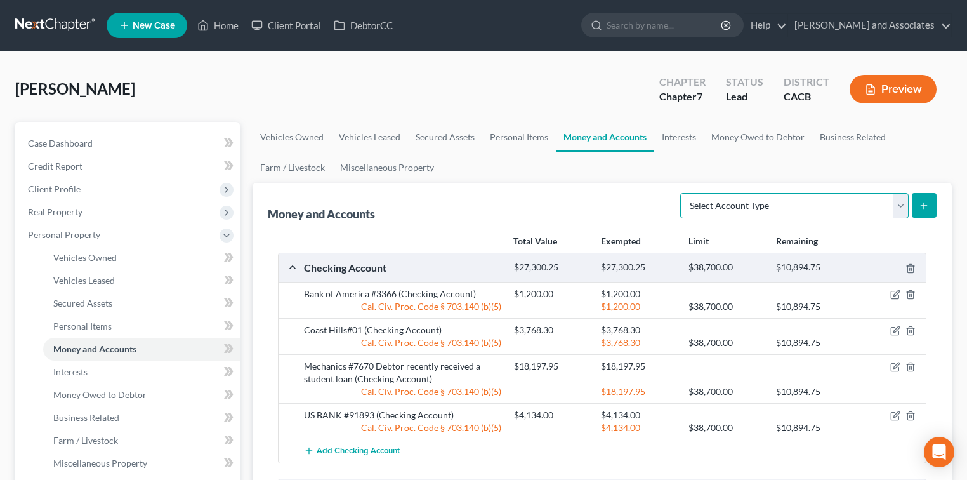
click at [777, 202] on select "Select Account Type Brokerage Cash on Hand Certificates of Deposit Checking Acc…" at bounding box center [794, 205] width 228 height 25
select select "cash_on_hand"
click at [683, 193] on select "Select Account Type Brokerage Cash on Hand Certificates of Deposit Checking Acc…" at bounding box center [794, 205] width 228 height 25
click at [921, 208] on icon "submit" at bounding box center [924, 206] width 10 height 10
click at [905, 209] on select "Select Account Type Brokerage Cash on Hand Certificates of Deposit Checking Acc…" at bounding box center [794, 205] width 228 height 25
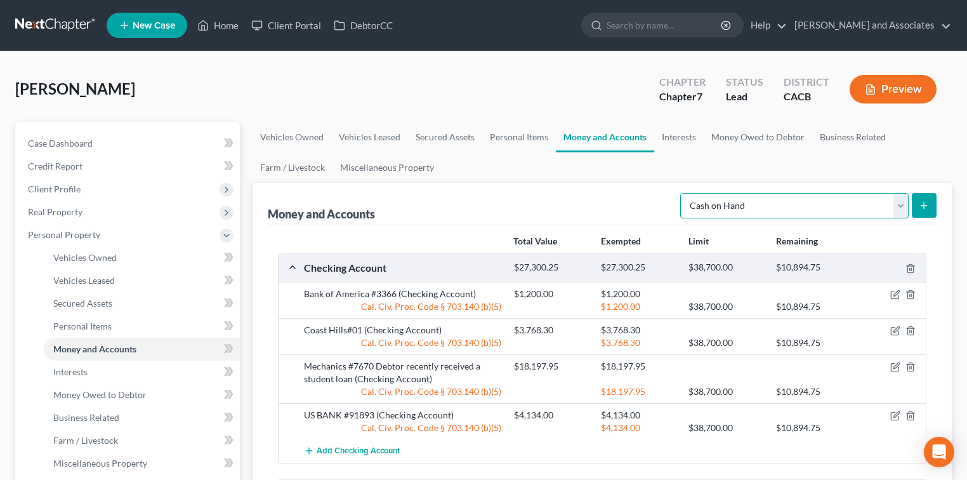
click at [683, 193] on select "Select Account Type Brokerage Cash on Hand Certificates of Deposit Checking Acc…" at bounding box center [794, 205] width 228 height 25
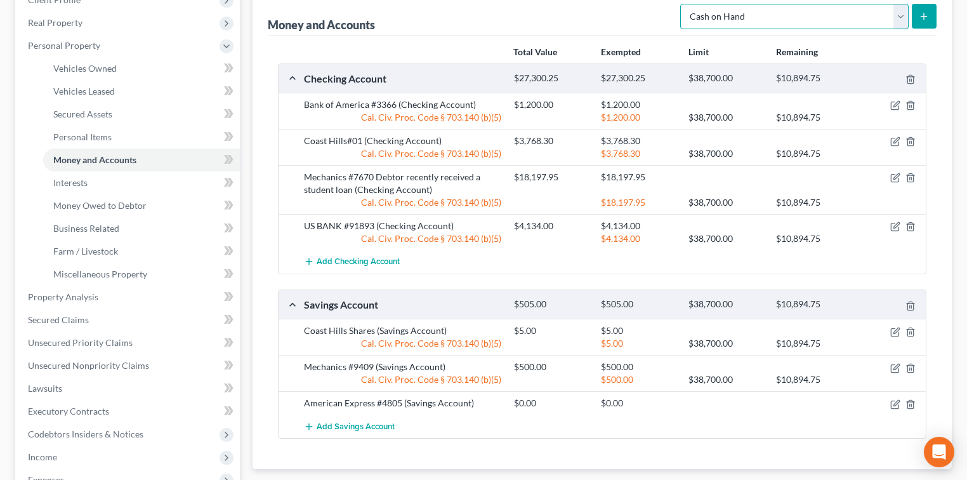
scroll to position [51, 0]
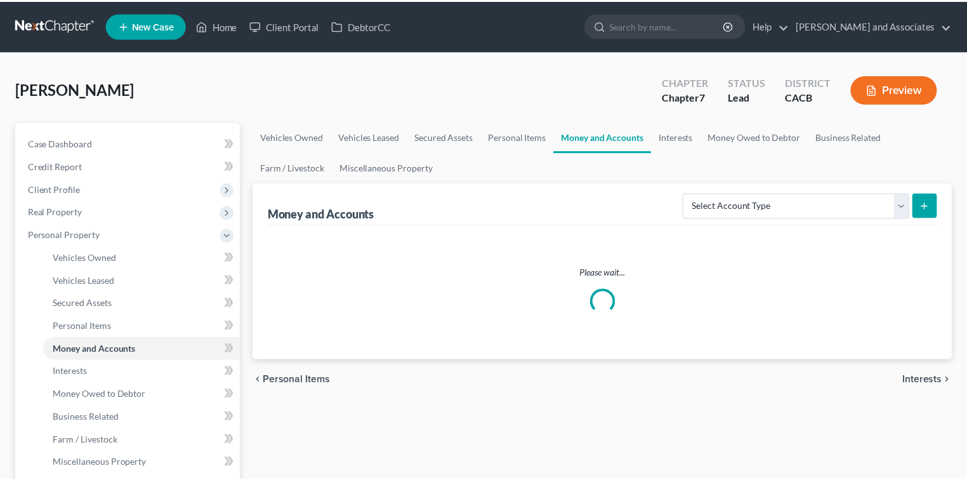
scroll to position [51, 0]
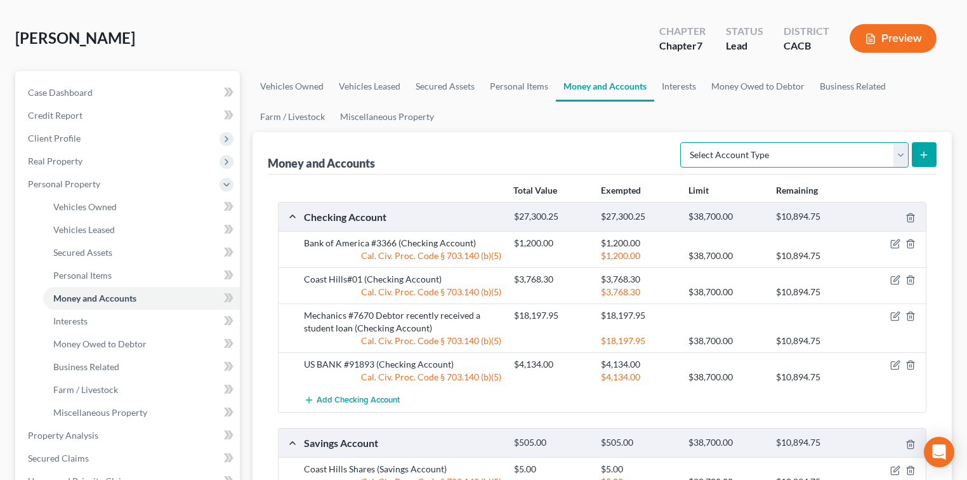
click at [878, 159] on select "Select Account Type Brokerage Cash on Hand Certificates of Deposit Checking Acc…" at bounding box center [794, 154] width 228 height 25
select select "cash_on_hand"
click at [683, 142] on select "Select Account Type Brokerage Cash on Hand Certificates of Deposit Checking Acc…" at bounding box center [794, 154] width 228 height 25
click at [925, 150] on icon "submit" at bounding box center [924, 155] width 10 height 10
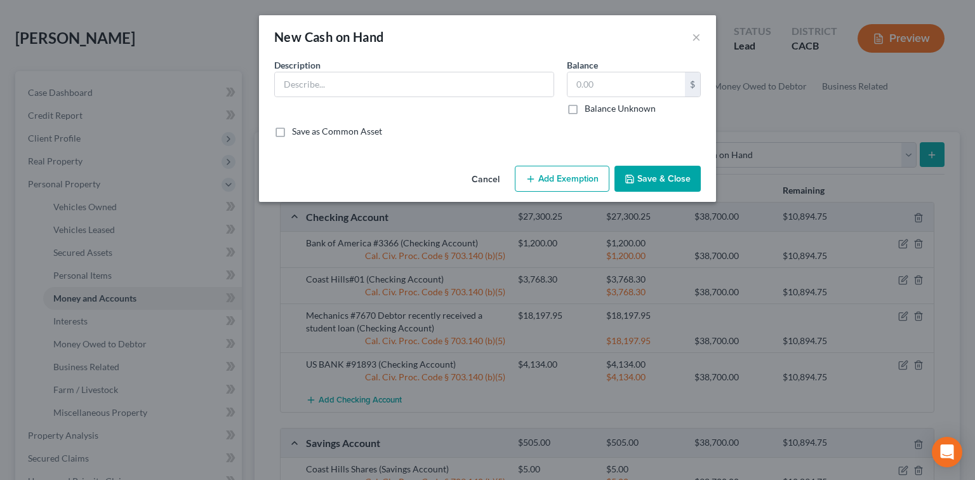
click at [464, 102] on div "Description *" at bounding box center [414, 86] width 293 height 56
click at [478, 96] on input "text" at bounding box center [414, 84] width 279 height 24
type input "c"
click at [468, 86] on input "Cash on Hand Debtor recently recieved a studen loan" at bounding box center [414, 84] width 279 height 24
click at [472, 86] on input "Cash on Hand Debtor recently recieved a studen loan" at bounding box center [414, 84] width 279 height 24
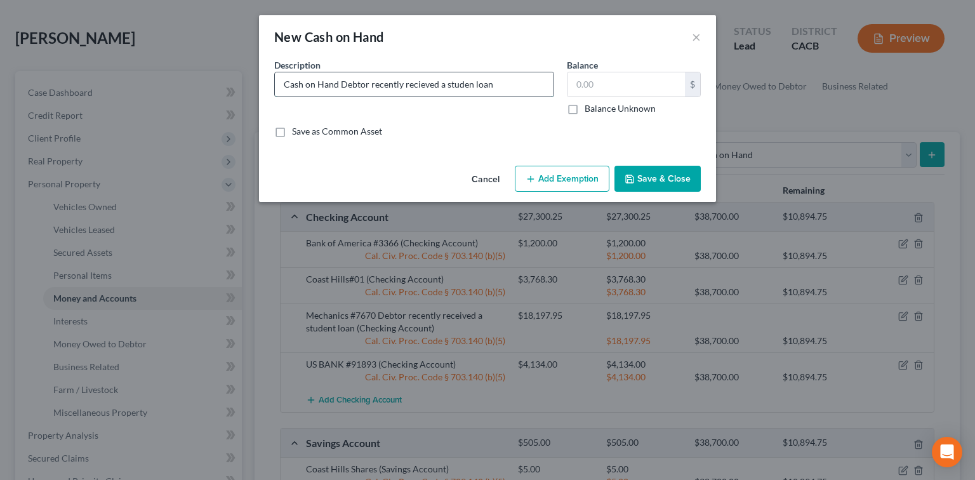
click at [470, 86] on input "Cash on Hand Debtor recently recieved a studen loan" at bounding box center [414, 84] width 279 height 24
click at [502, 92] on input "Cash on Hand Debtor recently recieved a studeny loan" at bounding box center [414, 84] width 279 height 24
click at [428, 88] on input "Cash on Hand Debtor recently recieved a studeny loan" at bounding box center [414, 84] width 279 height 24
type input "Cash on Hand Debtor recently received a studeny loan"
click at [609, 83] on input "text" at bounding box center [625, 84] width 117 height 24
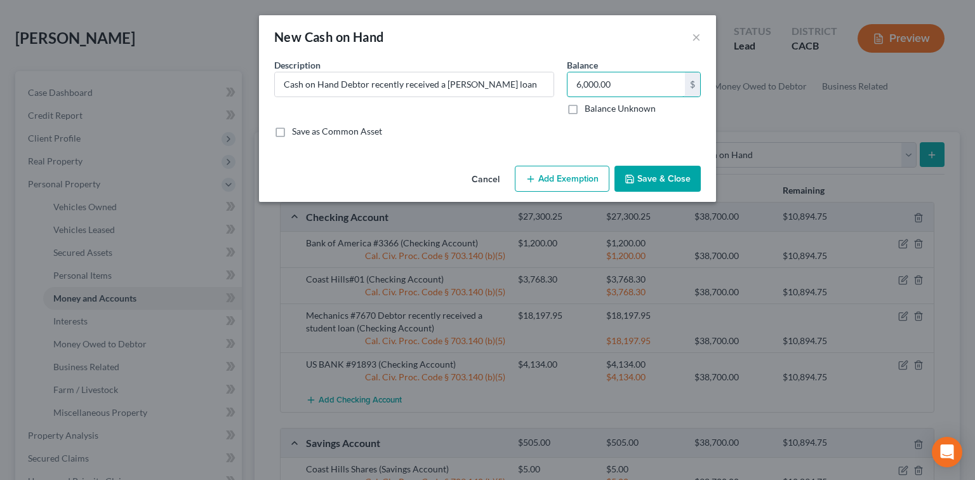
type input "6,000.00"
click at [585, 178] on button "Add Exemption" at bounding box center [562, 179] width 95 height 27
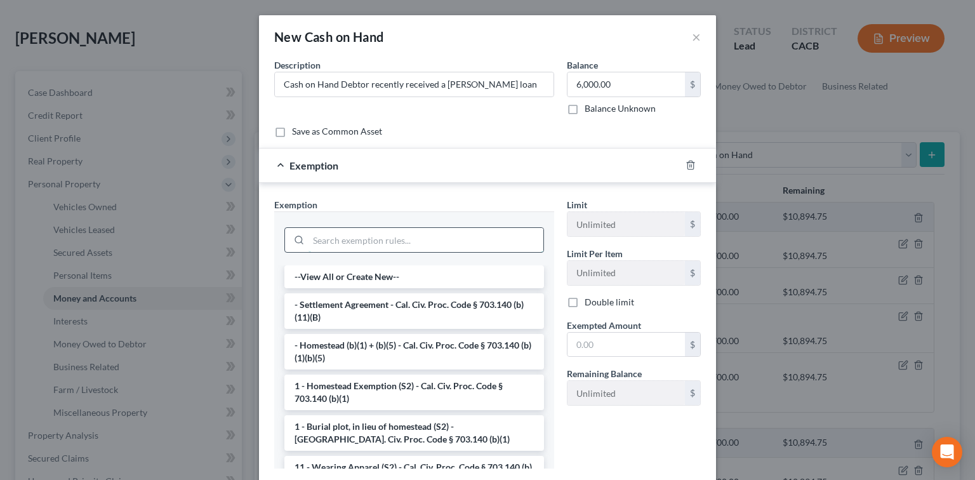
click at [469, 232] on input "search" at bounding box center [425, 240] width 235 height 24
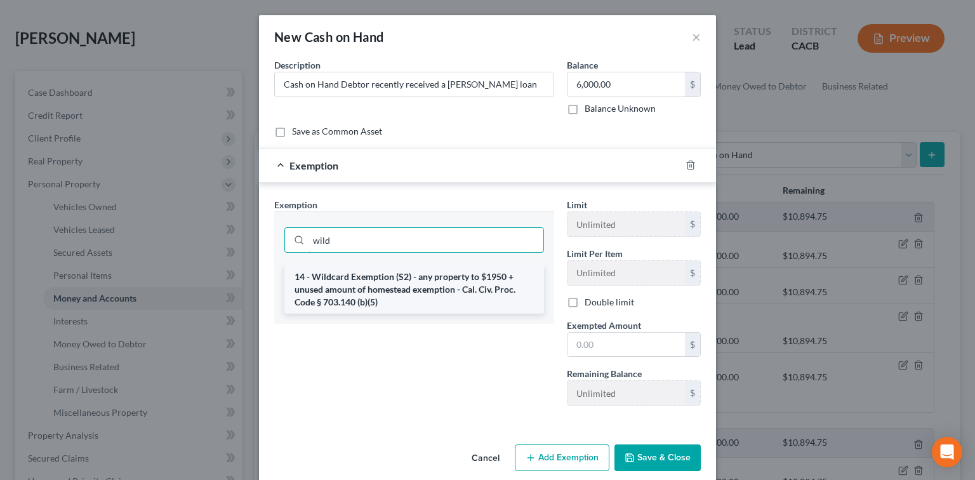
type input "wild"
click at [487, 289] on li "14 - Wildcard Exemption (S2) - any property to $1950 + unused amount of homeste…" at bounding box center [414, 289] width 260 height 48
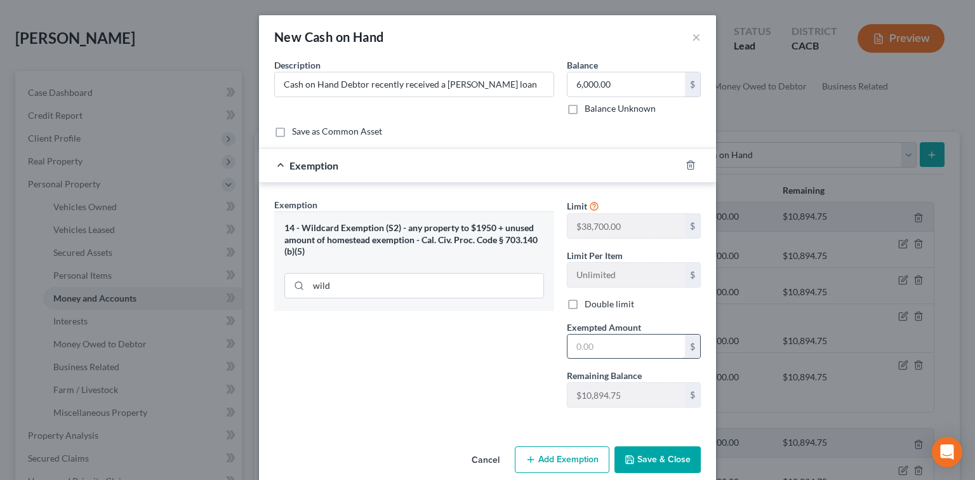
click at [625, 350] on input "text" at bounding box center [625, 346] width 117 height 24
type input "6,000.00"
click at [655, 457] on button "Save & Close" at bounding box center [657, 459] width 86 height 27
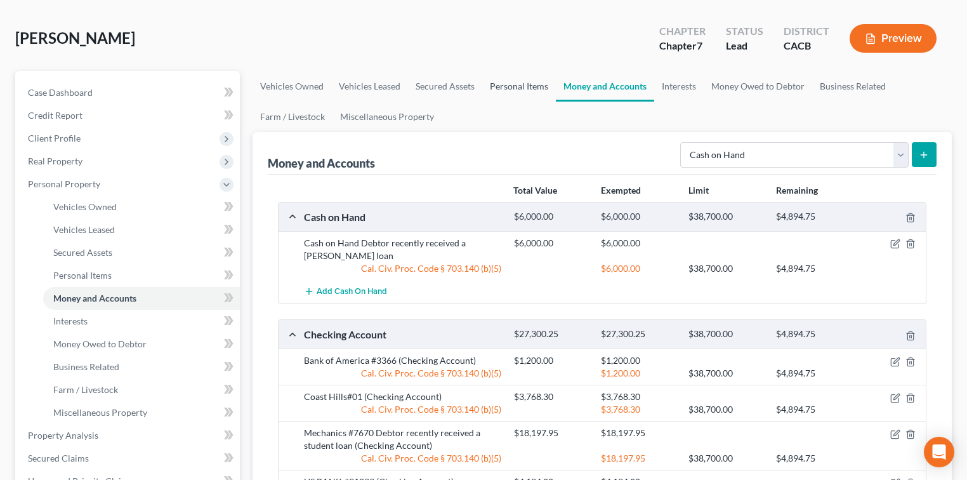
click at [518, 94] on link "Personal Items" at bounding box center [519, 86] width 74 height 30
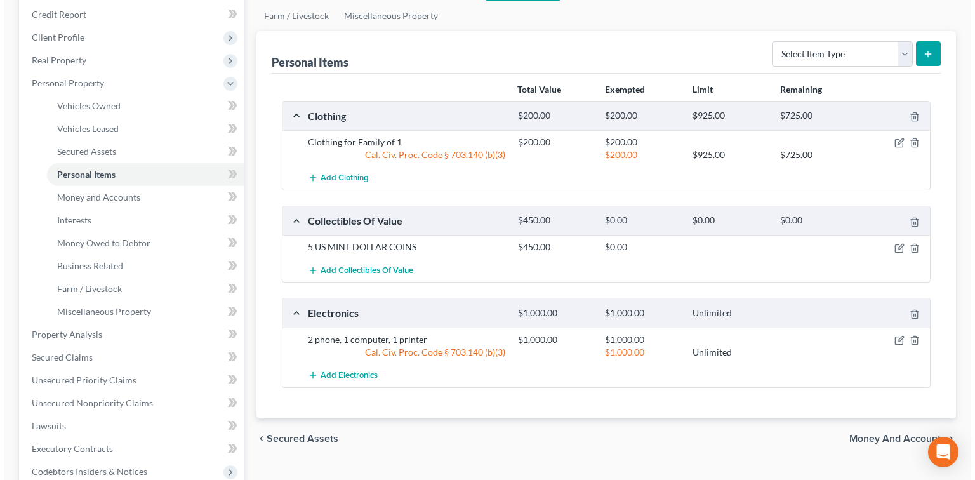
scroll to position [169, 0]
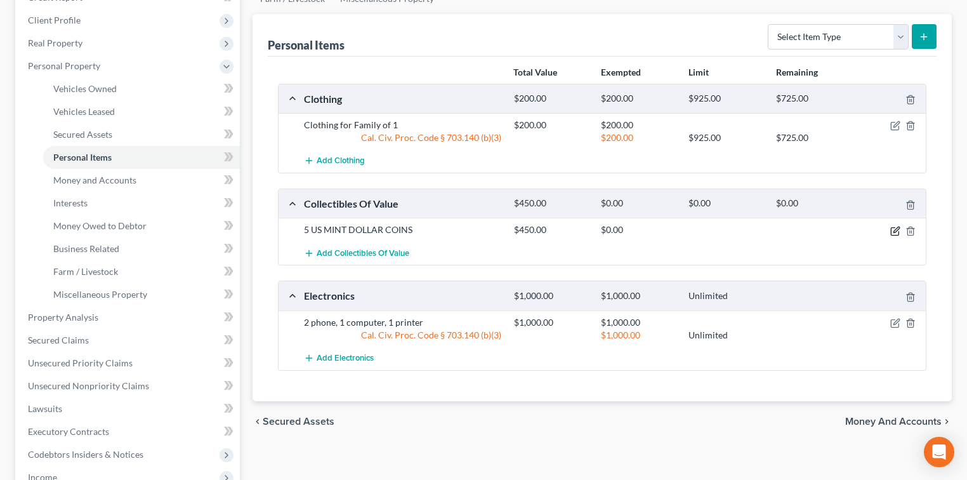
click at [893, 232] on icon "button" at bounding box center [895, 231] width 10 height 10
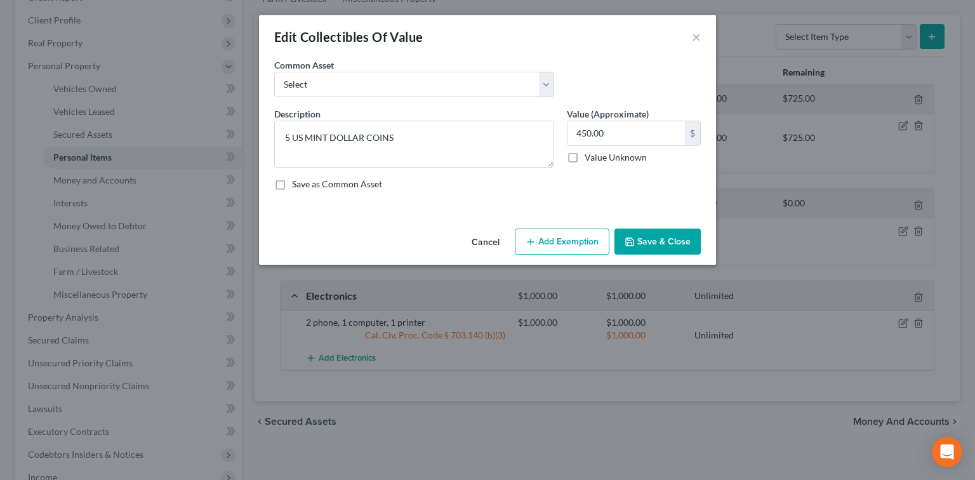
click at [529, 246] on button "Add Exemption" at bounding box center [562, 241] width 95 height 27
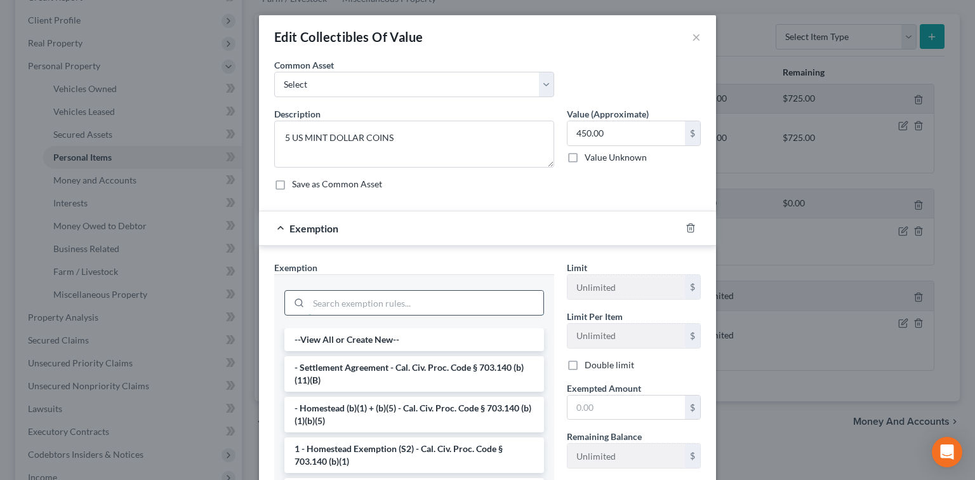
click at [425, 299] on input "search" at bounding box center [425, 303] width 235 height 24
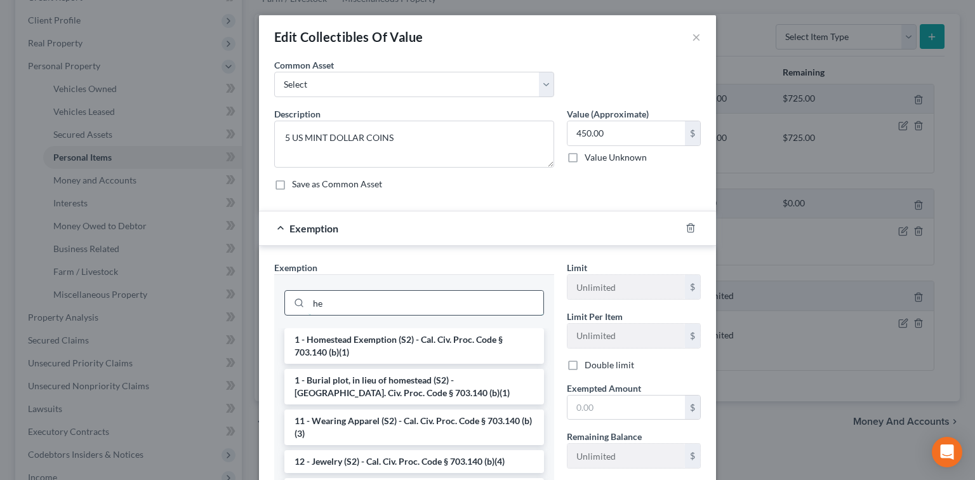
type input "h"
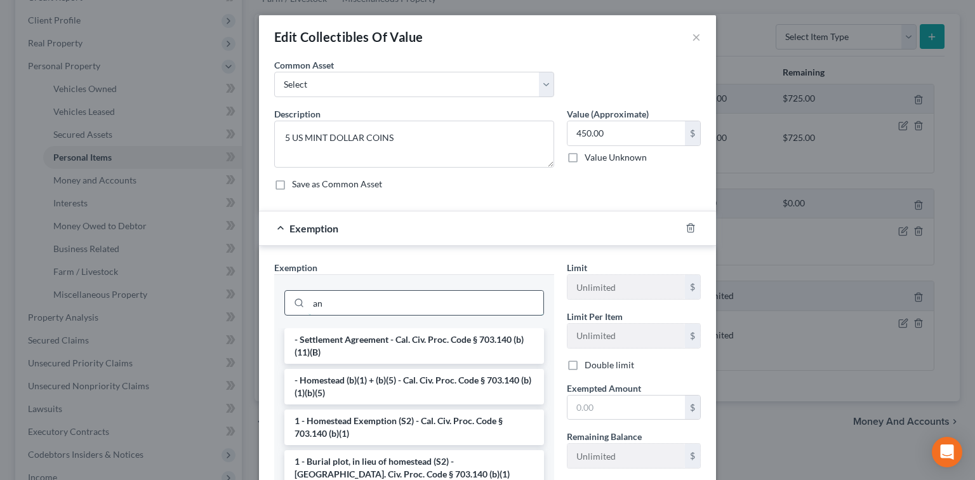
type input "a"
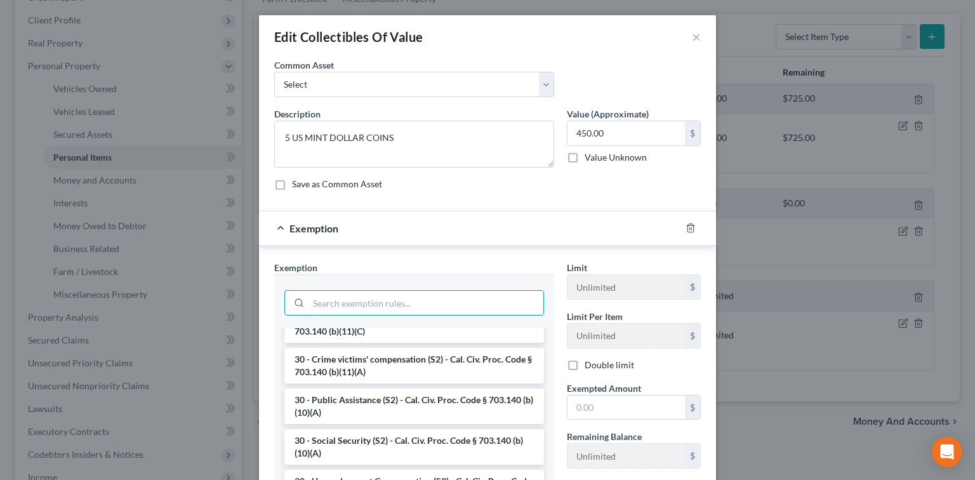
scroll to position [676, 0]
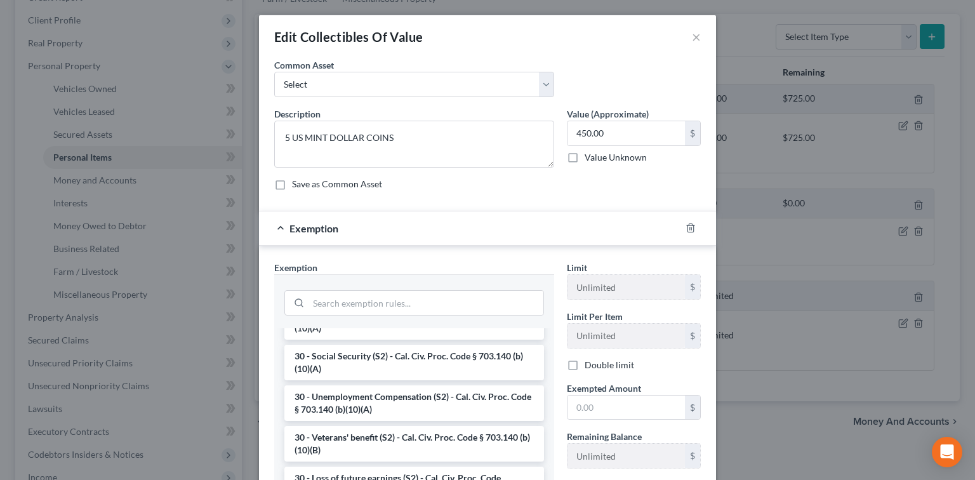
click at [449, 376] on li "30 - Social Security (S2) - Cal. Civ. Proc. Code § 703.140 (b)(10)(A)" at bounding box center [414, 363] width 260 height 36
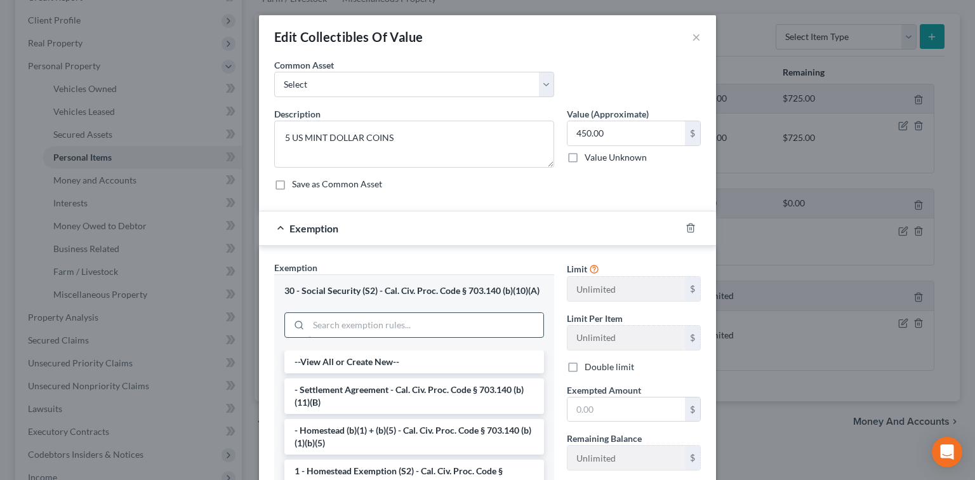
click at [491, 321] on input "search" at bounding box center [425, 325] width 235 height 24
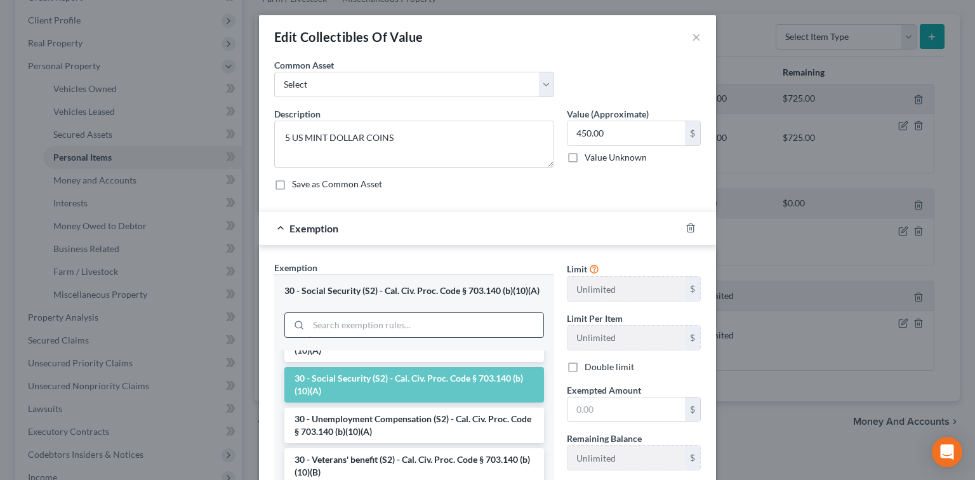
click at [482, 317] on input "search" at bounding box center [425, 325] width 235 height 24
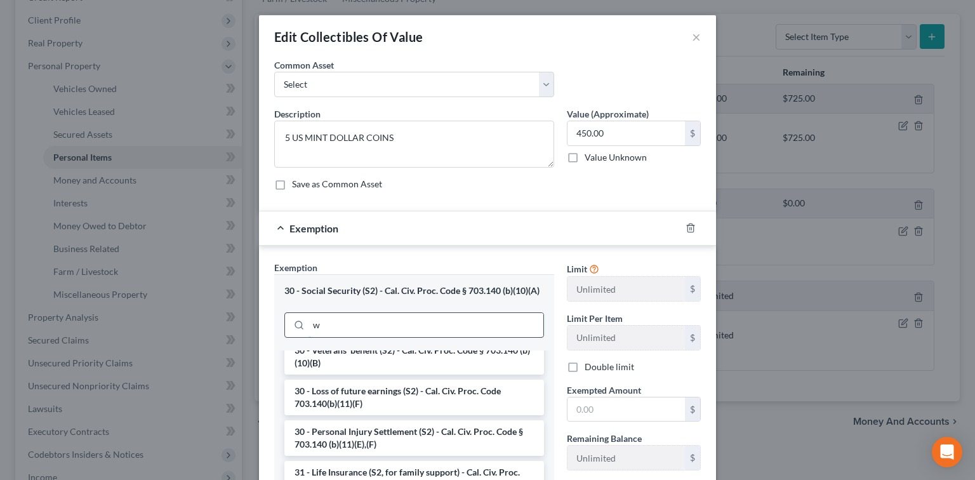
scroll to position [0, 0]
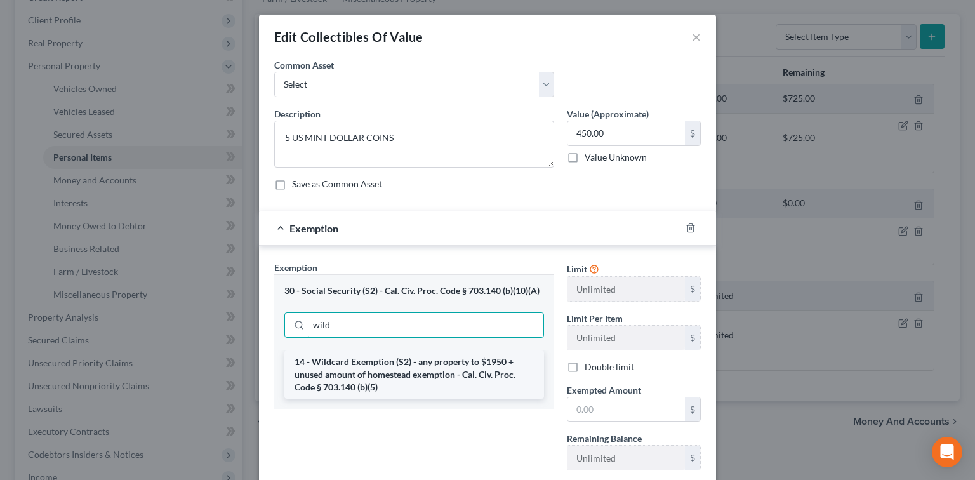
type input "wild"
click at [480, 372] on li "14 - Wildcard Exemption (S2) - any property to $1950 + unused amount of homeste…" at bounding box center [414, 374] width 260 height 48
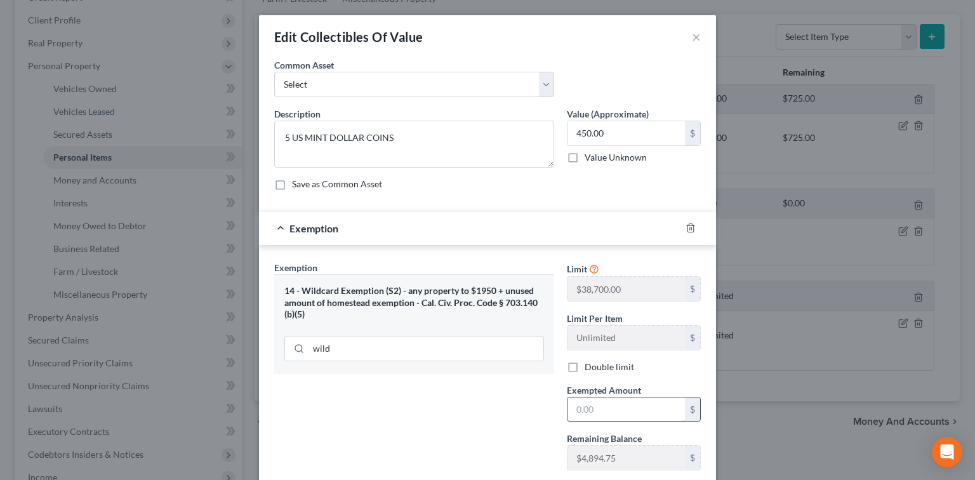
click at [626, 404] on input "text" at bounding box center [625, 409] width 117 height 24
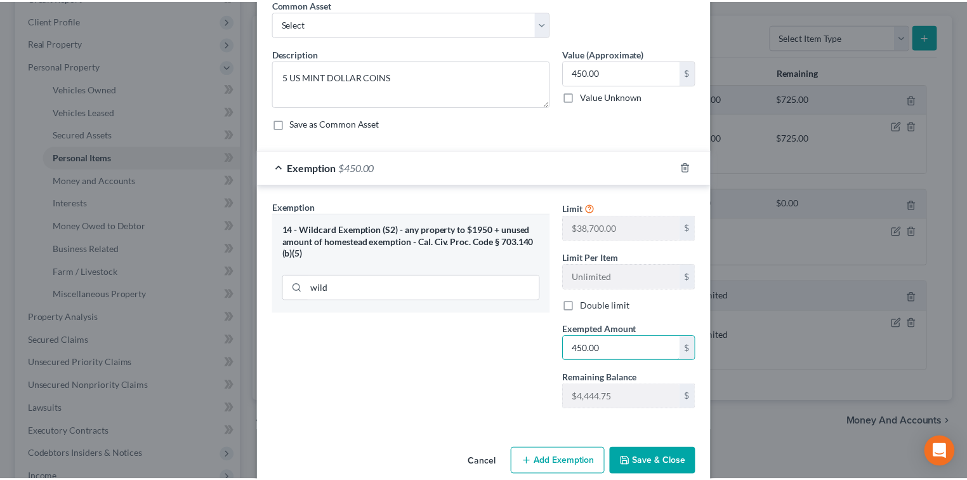
scroll to position [79, 0]
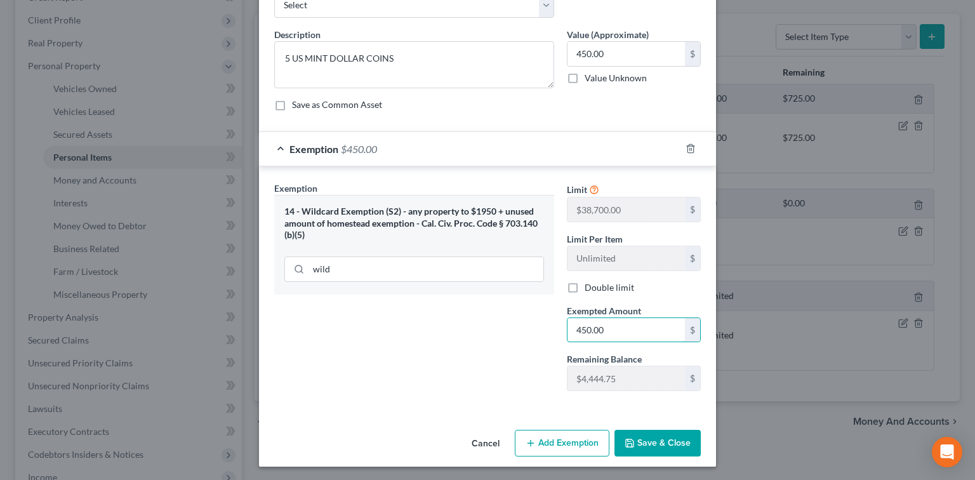
type input "450.00"
click at [635, 437] on button "Save & Close" at bounding box center [657, 443] width 86 height 27
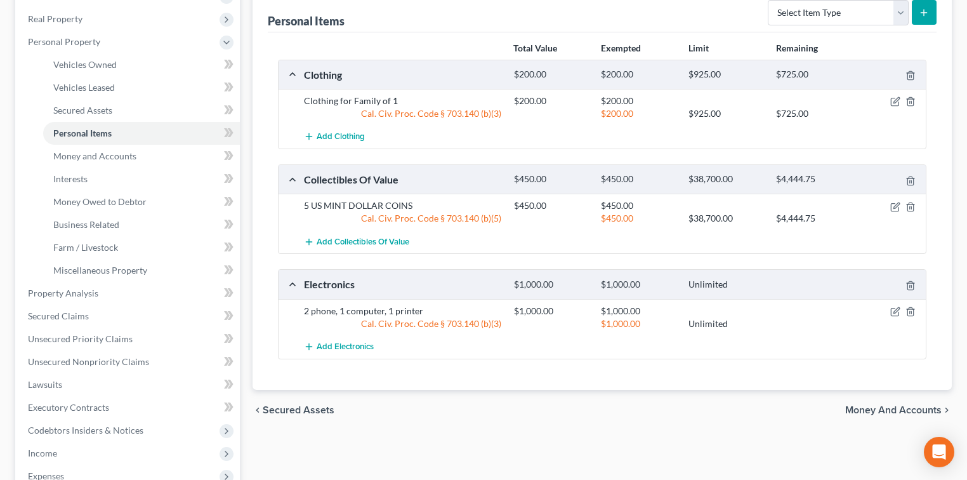
scroll to position [389, 0]
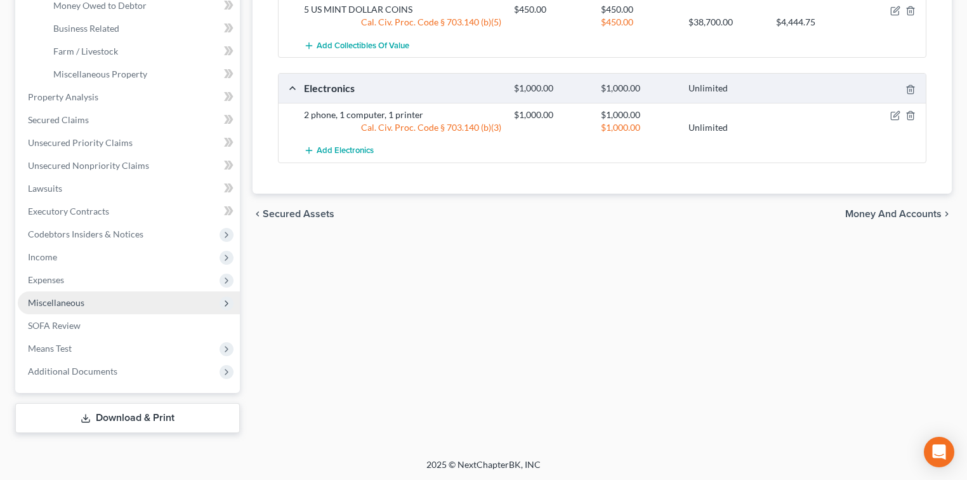
click at [135, 294] on span "Miscellaneous" at bounding box center [129, 302] width 222 height 23
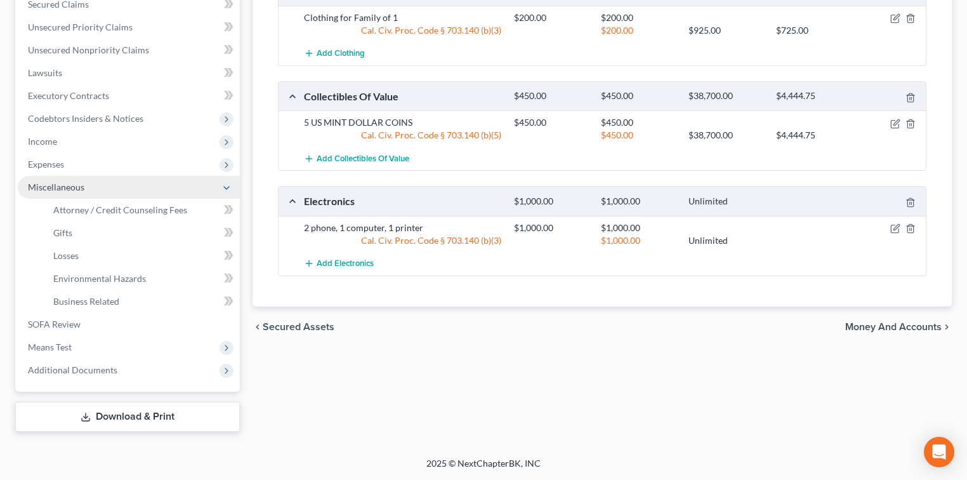
scroll to position [275, 0]
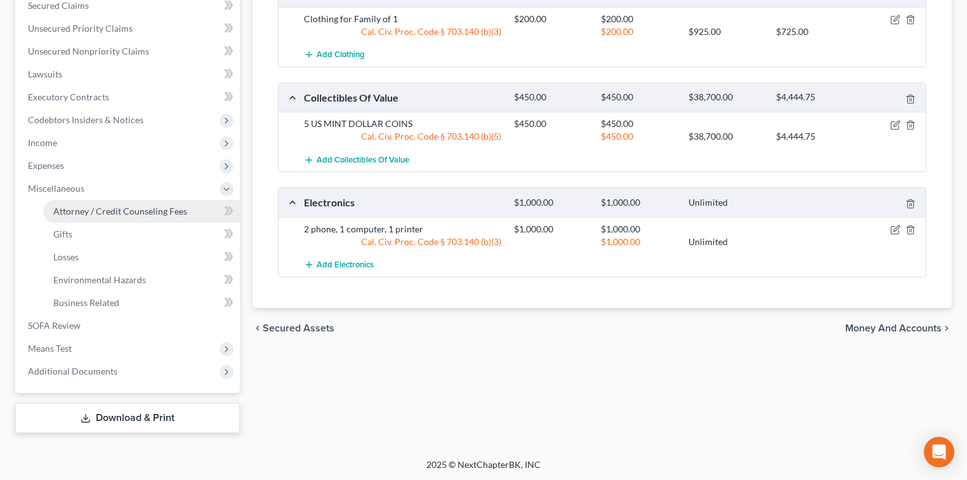
click at [132, 211] on span "Attorney / Credit Counseling Fees" at bounding box center [120, 211] width 134 height 11
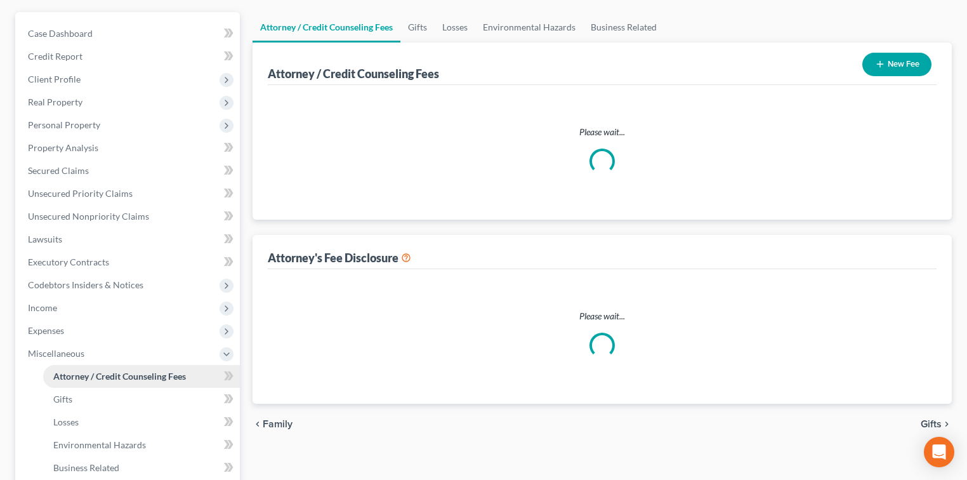
select select "0"
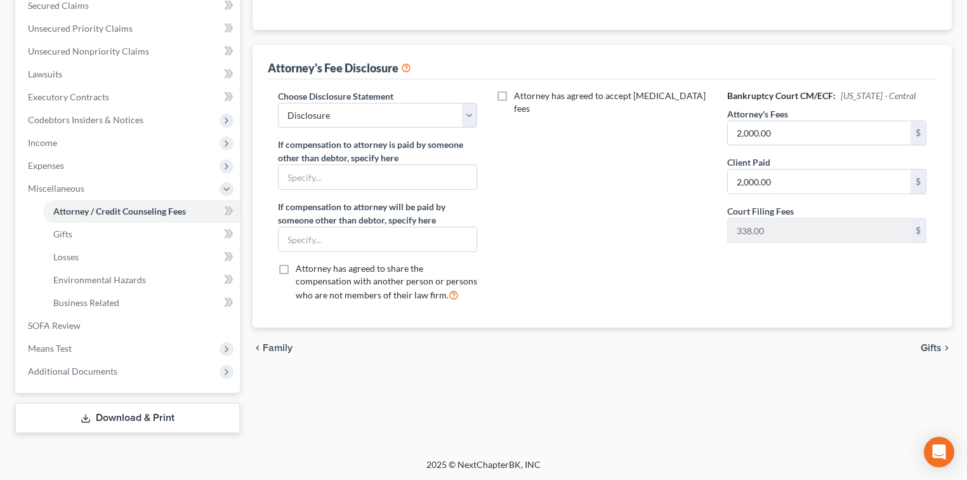
click at [170, 413] on link "Download & Print" at bounding box center [127, 418] width 225 height 30
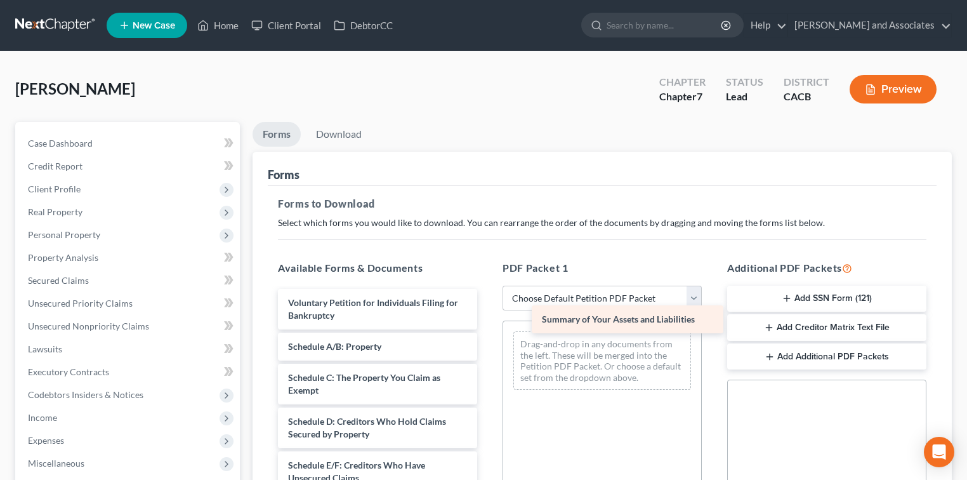
drag, startPoint x: 401, startPoint y: 350, endPoint x: 654, endPoint y: 335, distance: 253.0
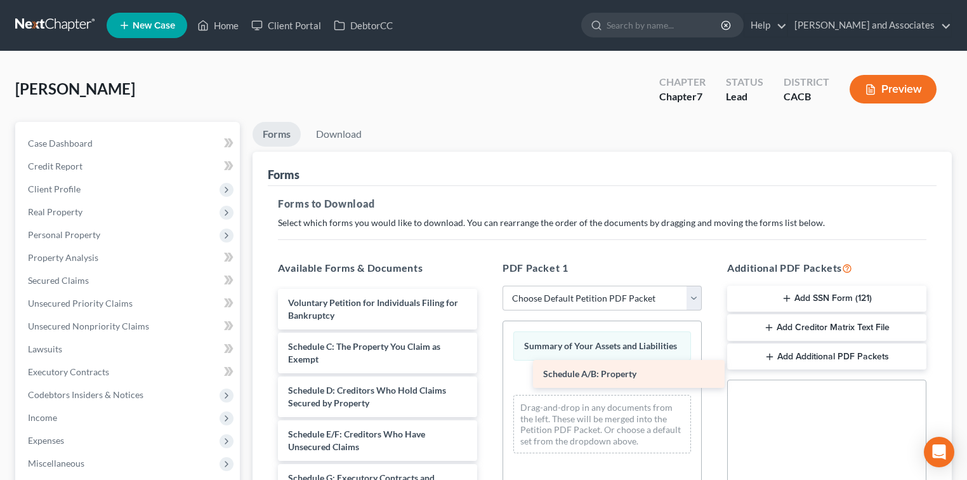
drag, startPoint x: 331, startPoint y: 344, endPoint x: 570, endPoint y: 376, distance: 241.4
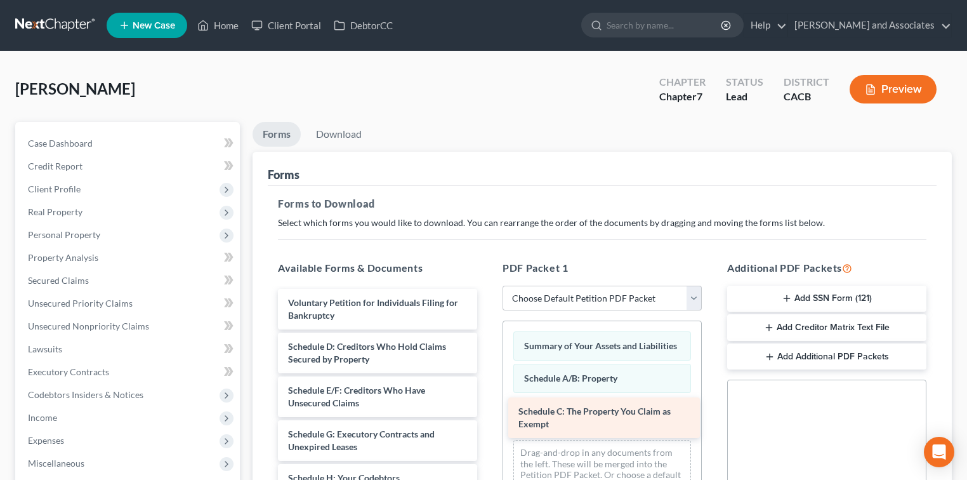
drag, startPoint x: 348, startPoint y: 339, endPoint x: 576, endPoint y: 403, distance: 237.1
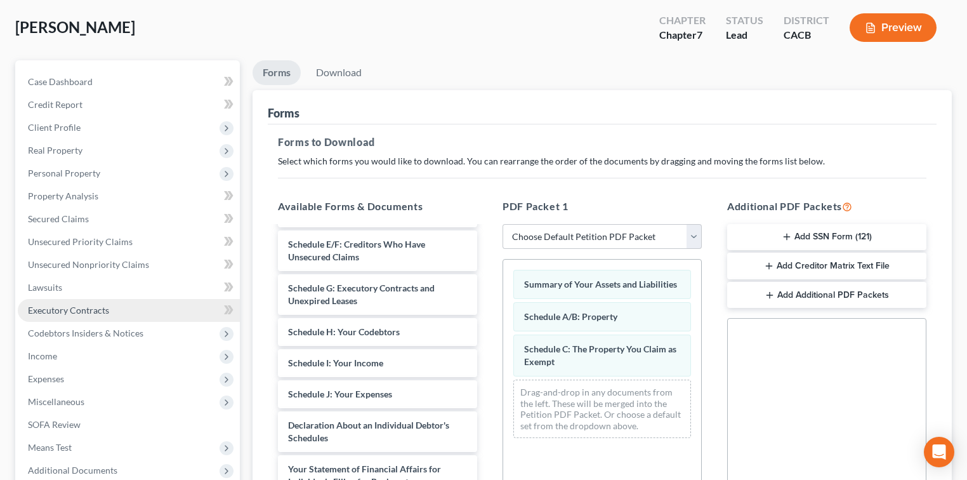
scroll to position [84, 0]
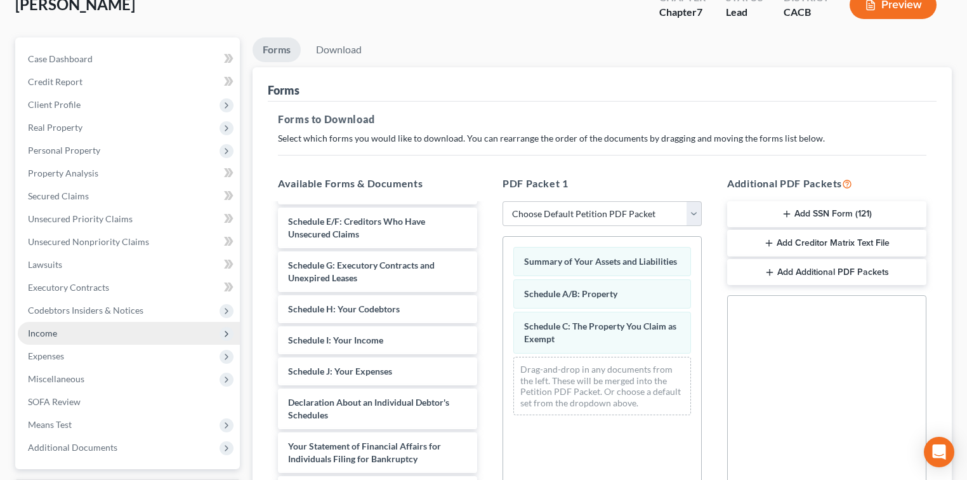
click at [44, 335] on span "Income" at bounding box center [42, 332] width 29 height 11
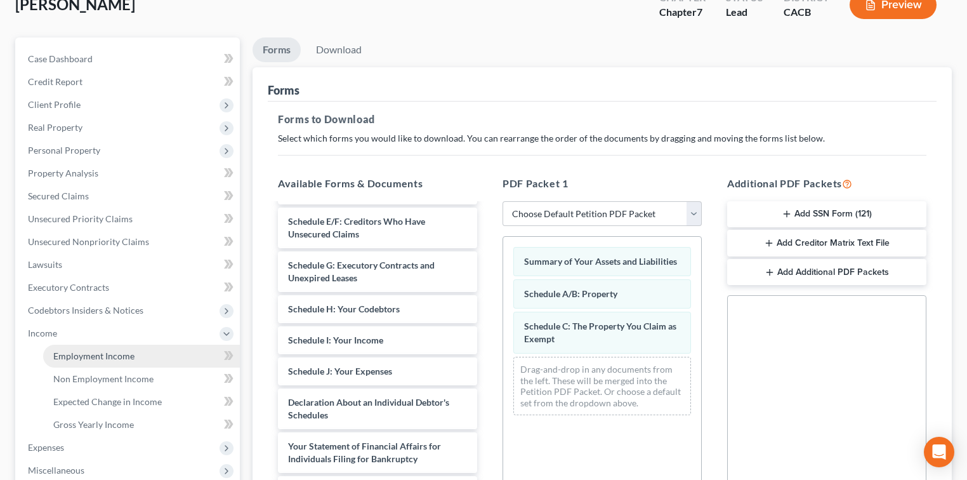
click at [86, 350] on span "Employment Income" at bounding box center [93, 355] width 81 height 11
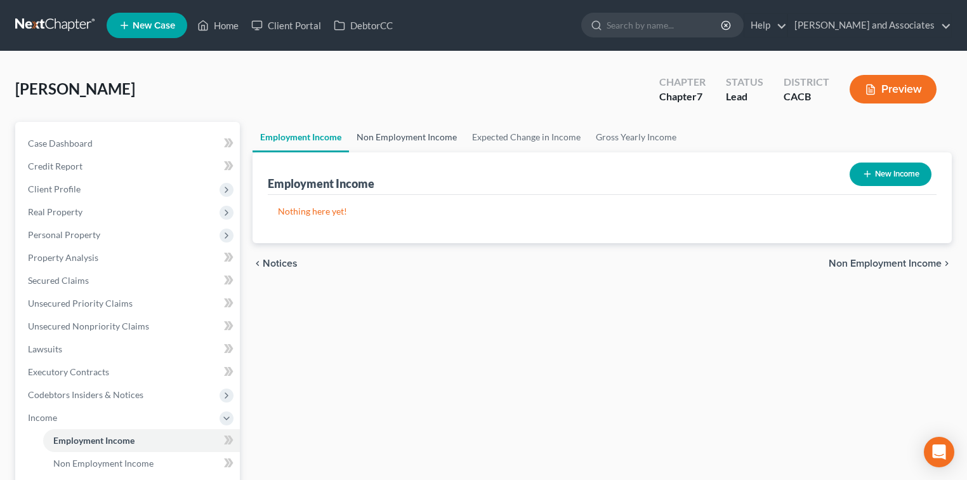
click at [426, 148] on link "Non Employment Income" at bounding box center [406, 137] width 115 height 30
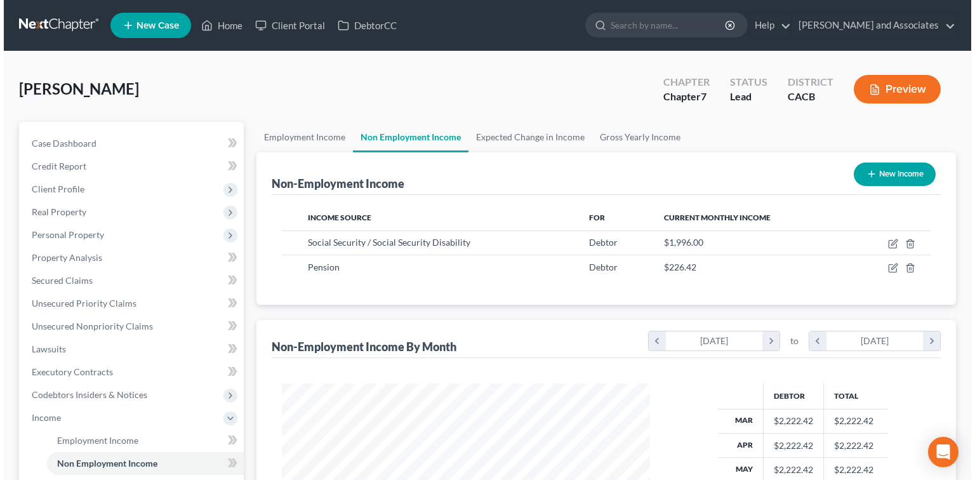
scroll to position [226, 393]
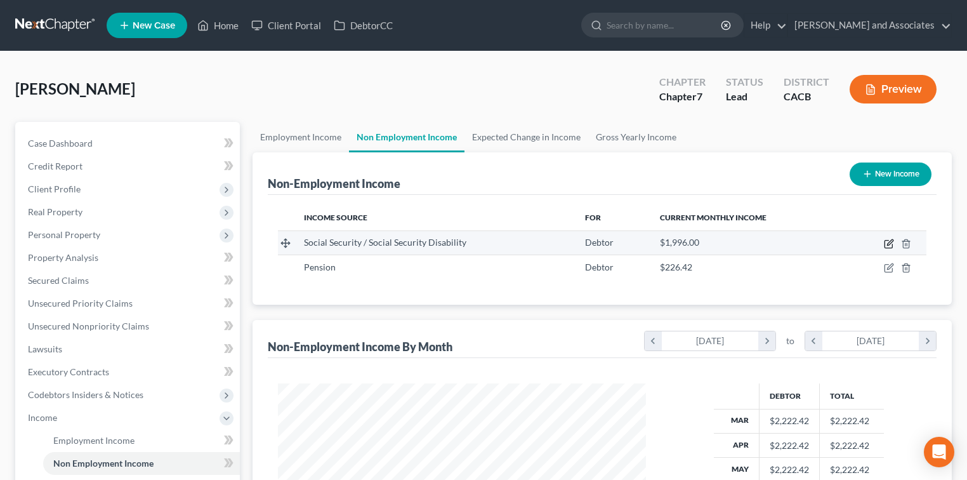
click at [888, 244] on icon "button" at bounding box center [890, 242] width 6 height 6
select select "4"
select select "0"
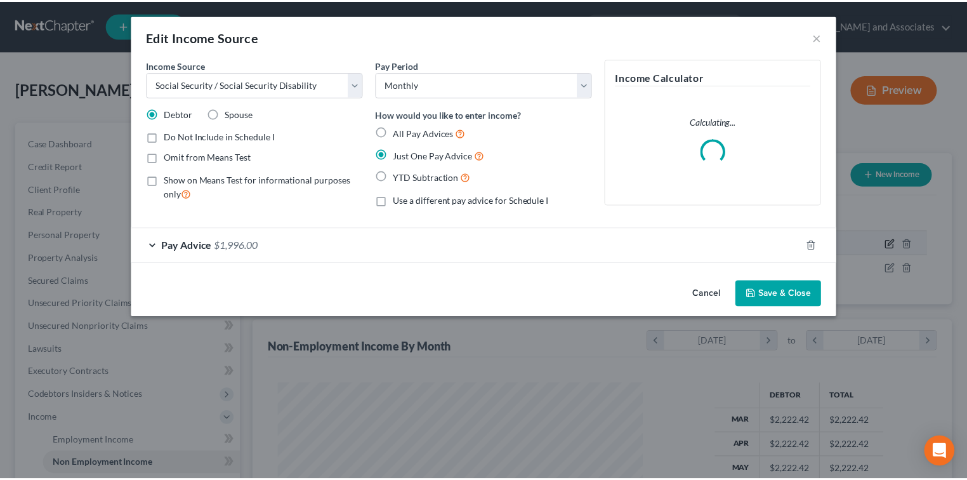
scroll to position [226, 396]
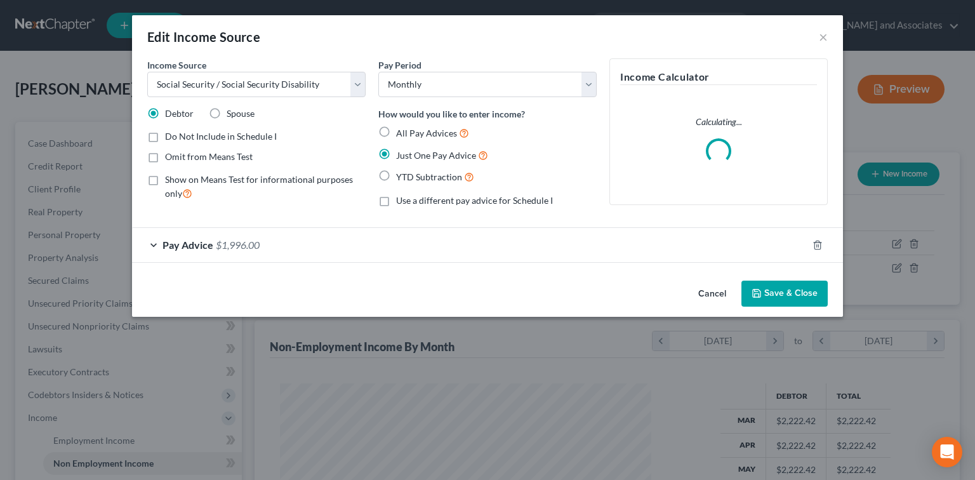
click at [198, 185] on label "Show on Means Test for informational purposes only" at bounding box center [265, 186] width 201 height 27
click at [178, 181] on input "Show on Means Test for informational purposes only" at bounding box center [174, 177] width 8 height 8
checkbox input "true"
click at [802, 286] on button "Save & Close" at bounding box center [784, 293] width 86 height 27
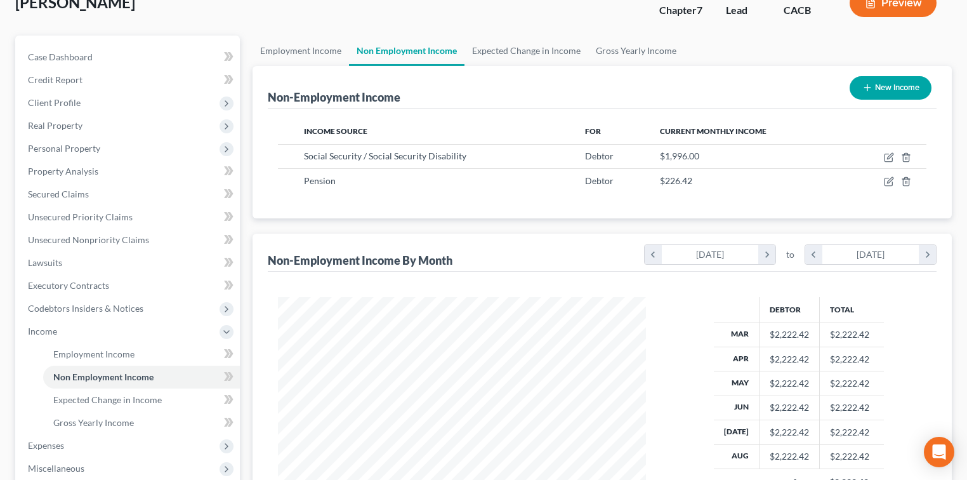
scroll to position [252, 0]
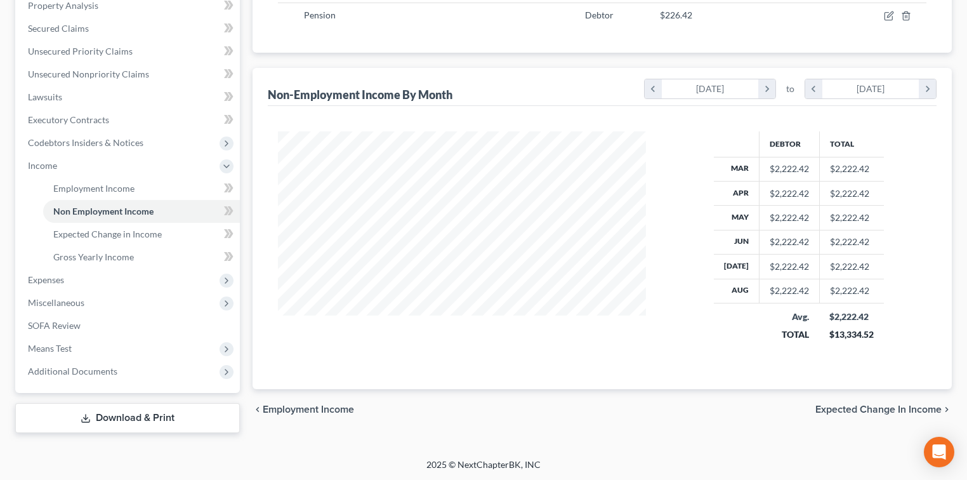
click at [166, 416] on link "Download & Print" at bounding box center [127, 418] width 225 height 30
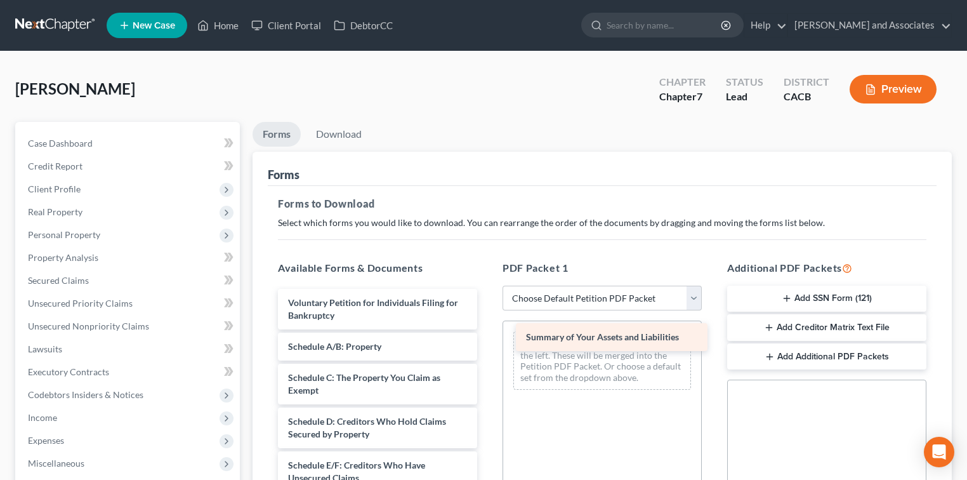
drag, startPoint x: 388, startPoint y: 348, endPoint x: 617, endPoint y: 339, distance: 229.9
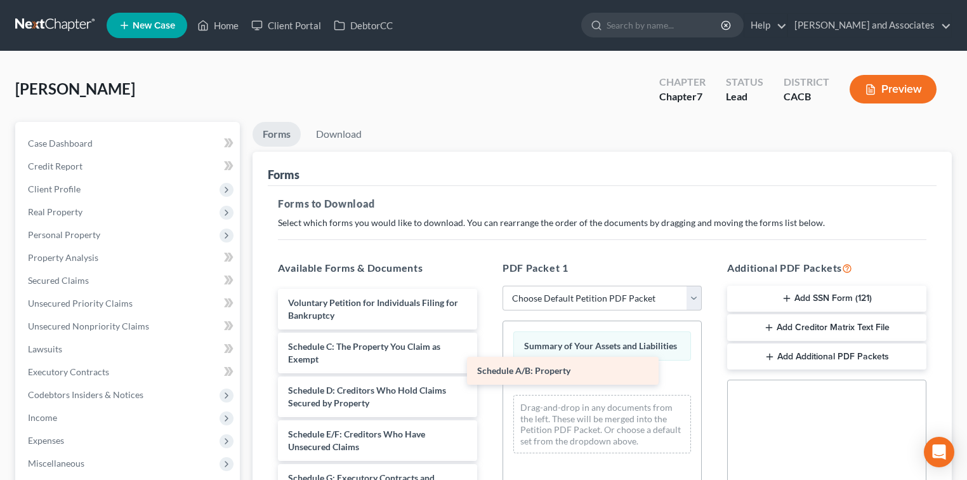
drag, startPoint x: 418, startPoint y: 348, endPoint x: 659, endPoint y: 371, distance: 242.2
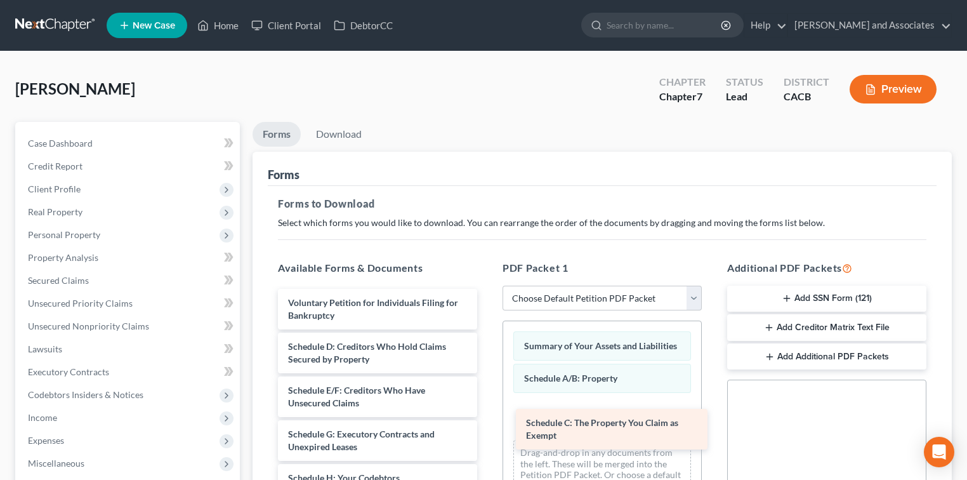
drag, startPoint x: 392, startPoint y: 358, endPoint x: 621, endPoint y: 421, distance: 237.7
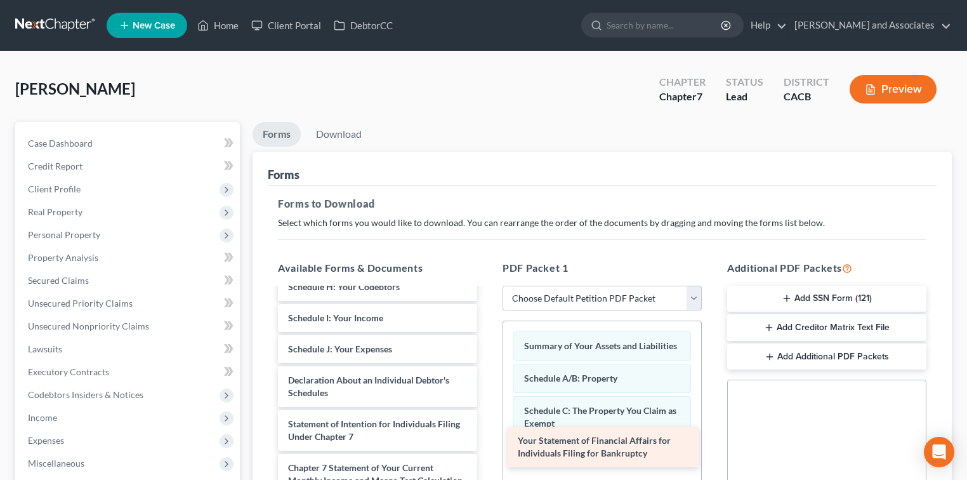
drag, startPoint x: 367, startPoint y: 381, endPoint x: 597, endPoint y: 454, distance: 241.2
click at [487, 454] on div "Your Statement of Financial Affairs for Individuals Filing for Bankruptcy Volun…" at bounding box center [378, 365] width 220 height 534
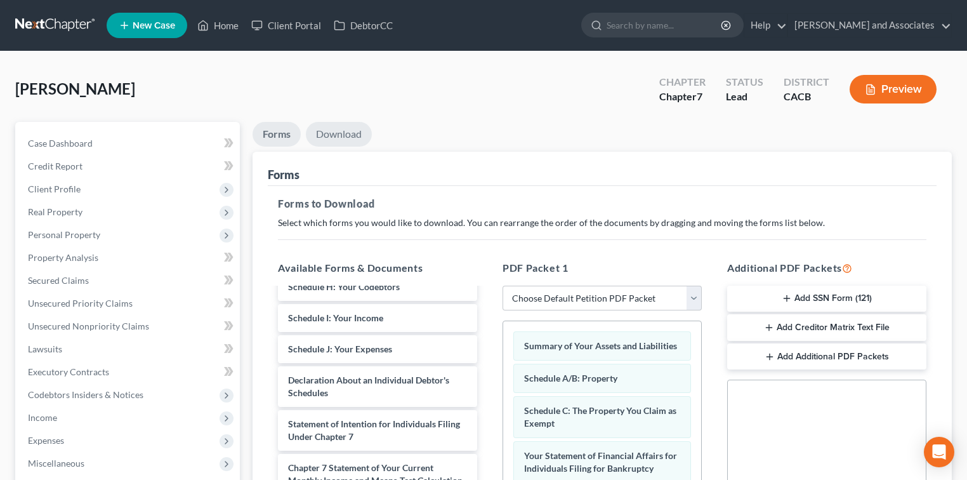
click at [347, 140] on link "Download" at bounding box center [339, 134] width 66 height 25
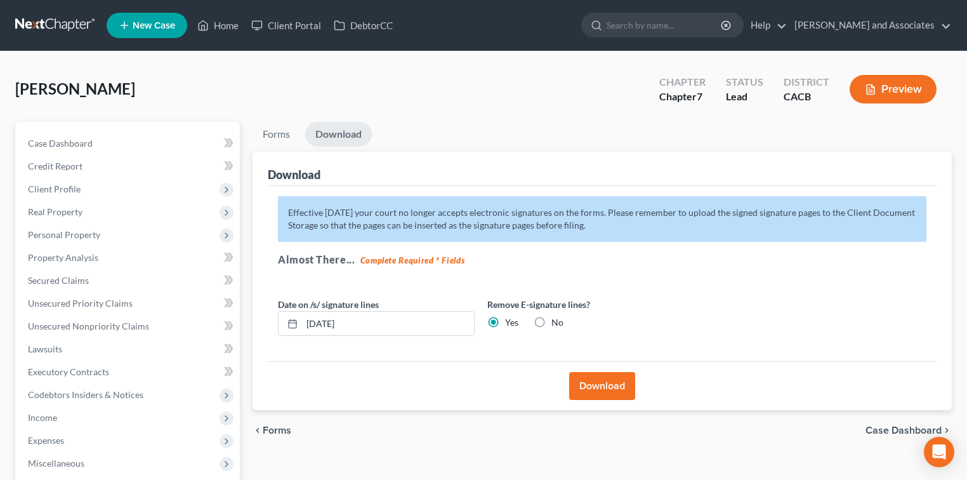
click at [593, 395] on button "Download" at bounding box center [602, 386] width 66 height 28
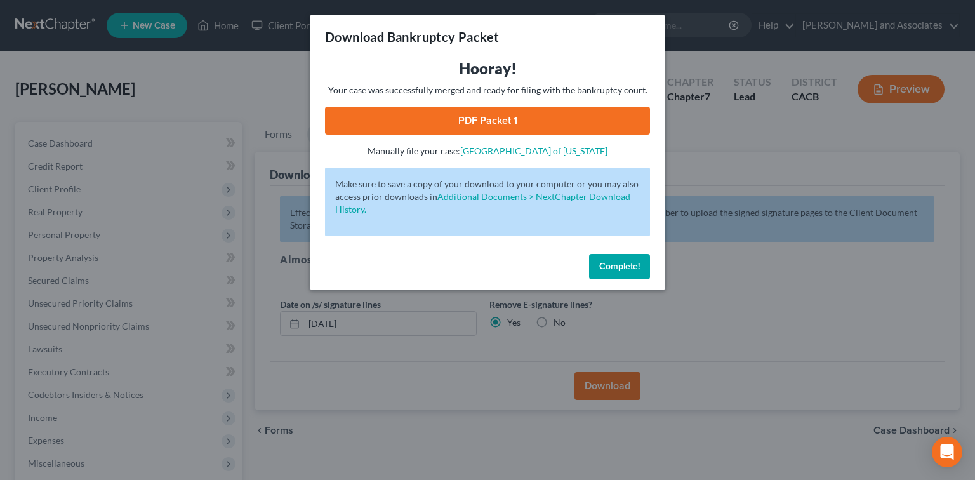
click at [607, 124] on link "PDF Packet 1" at bounding box center [487, 121] width 325 height 28
click at [621, 264] on span "Complete!" at bounding box center [619, 266] width 41 height 11
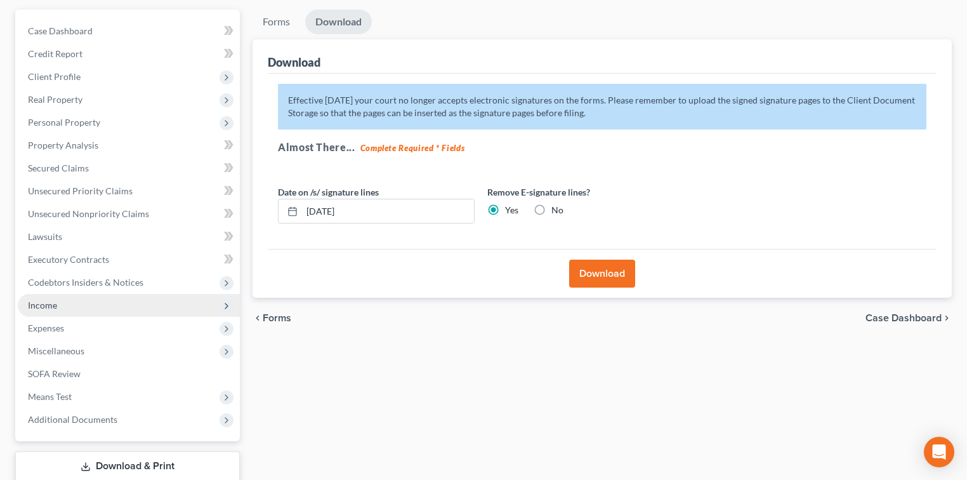
scroll to position [161, 0]
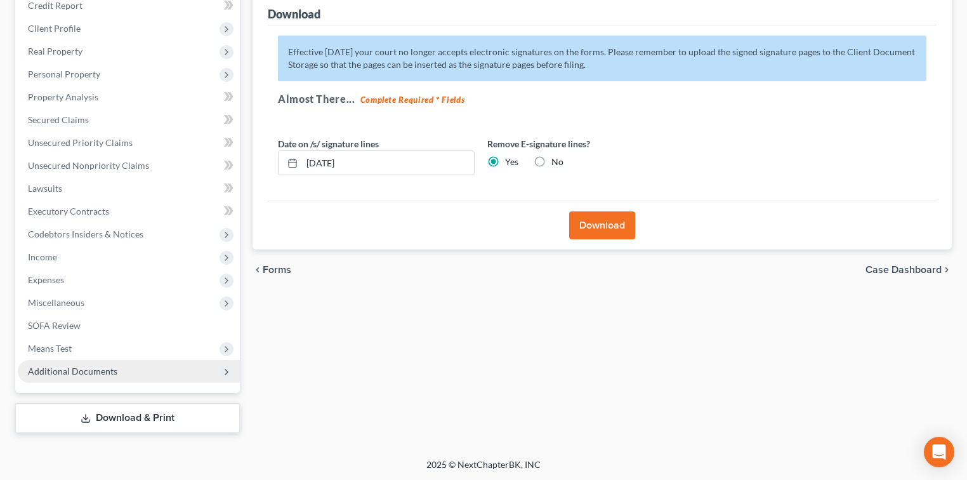
click at [119, 376] on span "Additional Documents" at bounding box center [129, 371] width 222 height 23
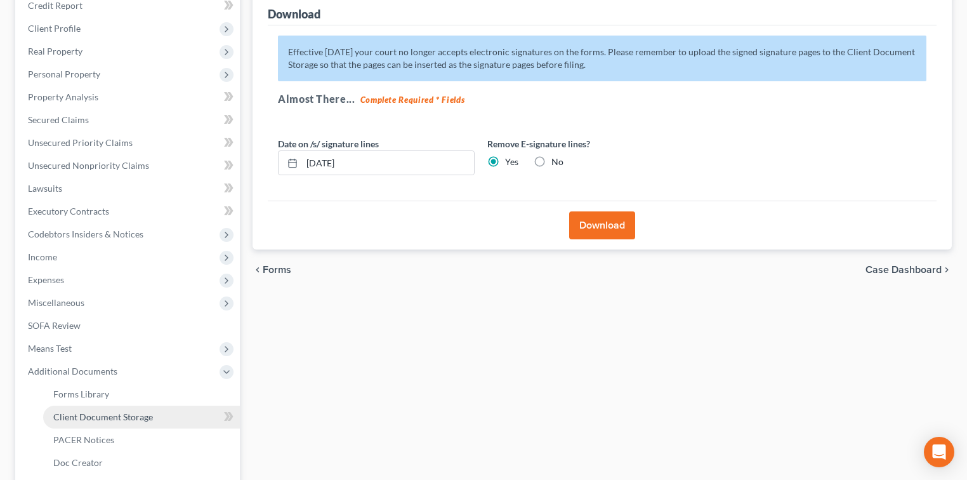
click at [126, 421] on link "Client Document Storage" at bounding box center [141, 416] width 197 height 23
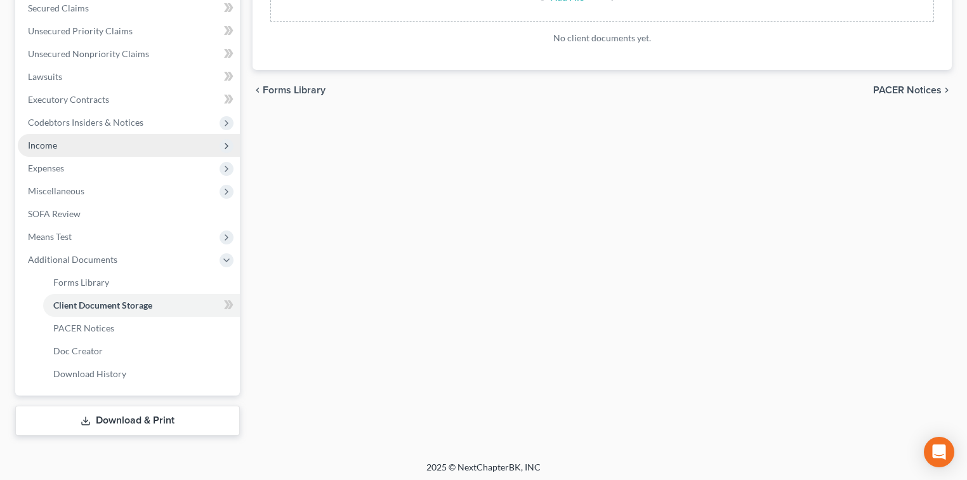
scroll to position [275, 0]
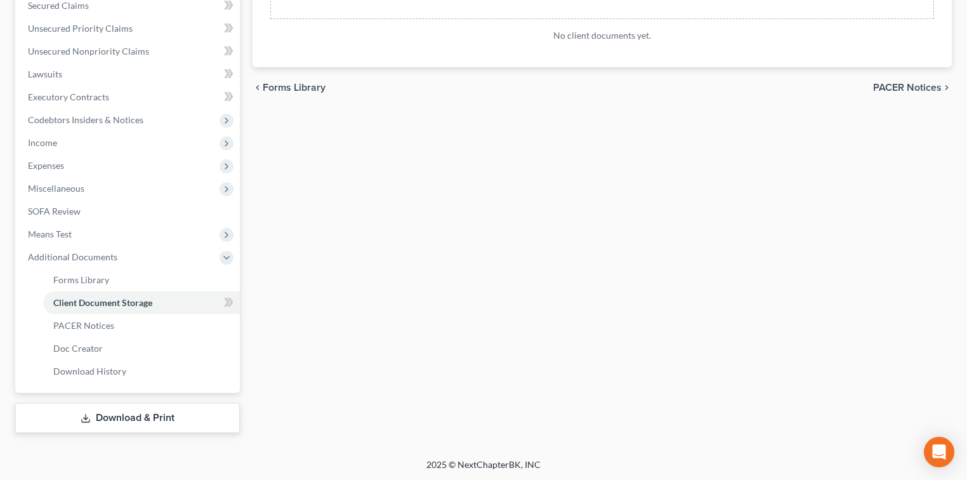
click at [114, 417] on link "Download & Print" at bounding box center [127, 418] width 225 height 30
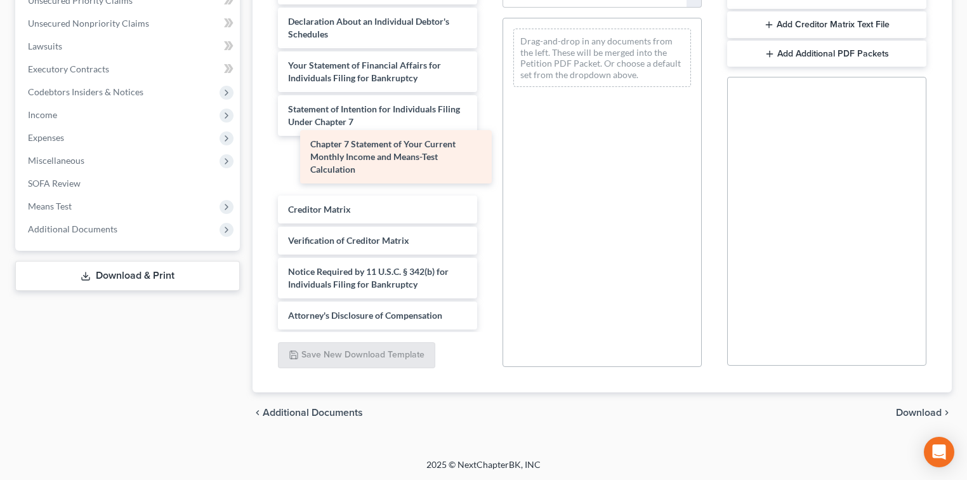
scroll to position [297, 0]
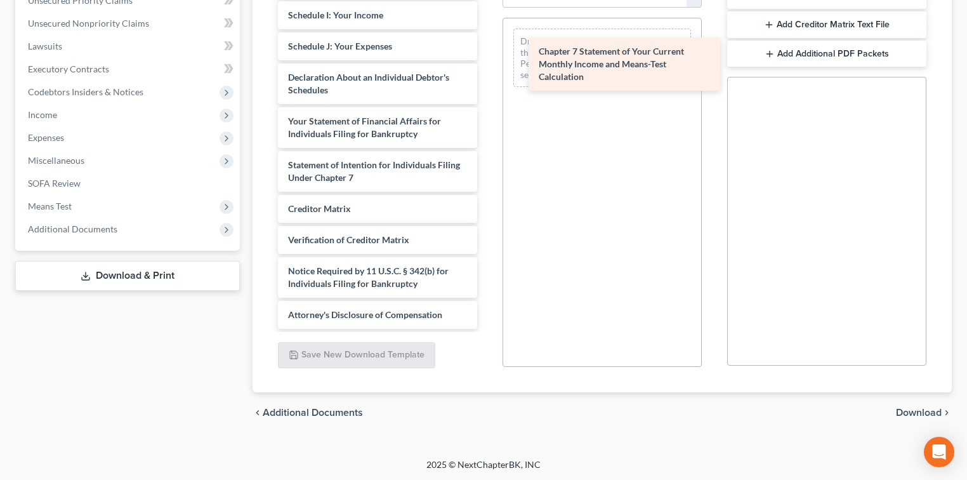
drag, startPoint x: 385, startPoint y: 164, endPoint x: 635, endPoint y: 64, distance: 269.7
click at [487, 64] on div "Chapter 7 Statement of Your Current Monthly Income and Means-Test Calculation V…" at bounding box center [378, 9] width 220 height 640
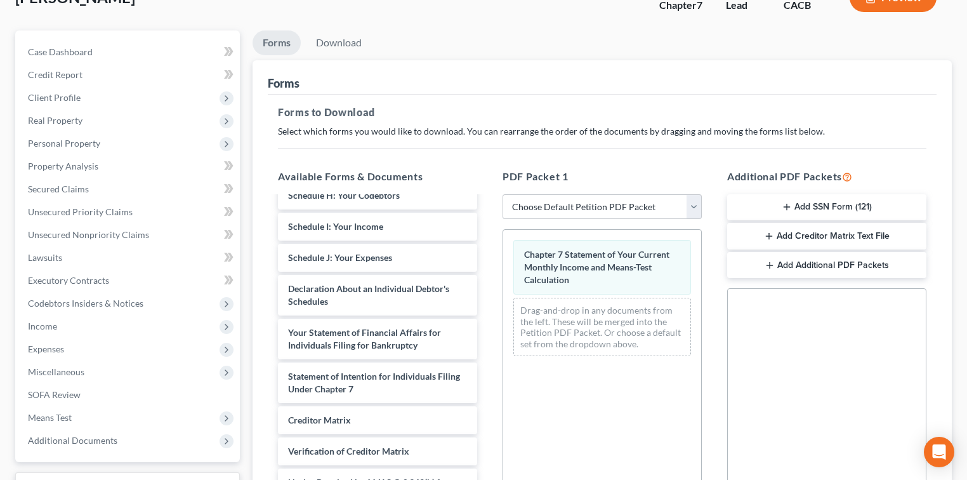
scroll to position [0, 0]
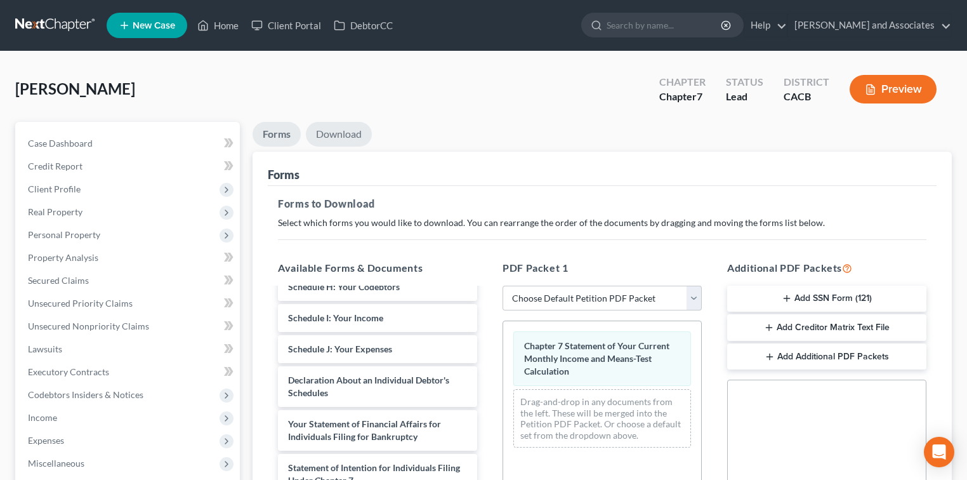
click at [353, 137] on link "Download" at bounding box center [339, 134] width 66 height 25
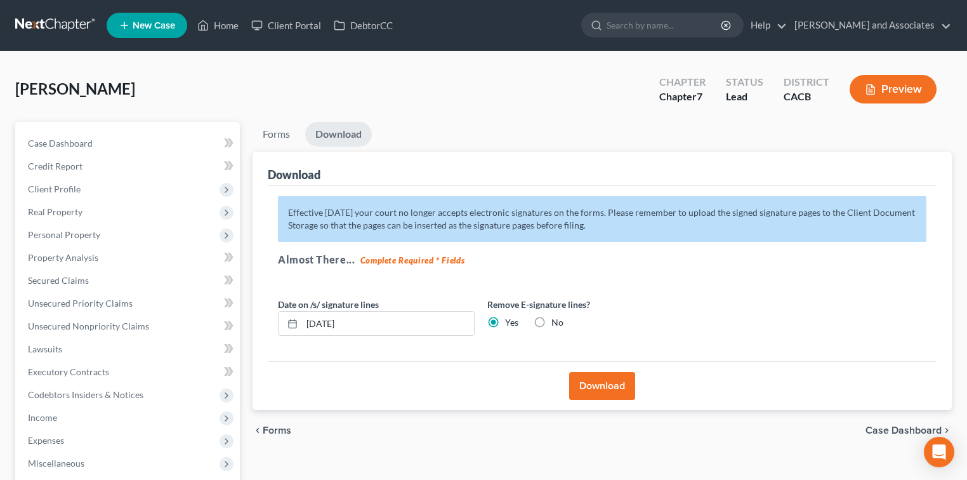
click at [583, 393] on button "Download" at bounding box center [602, 386] width 66 height 28
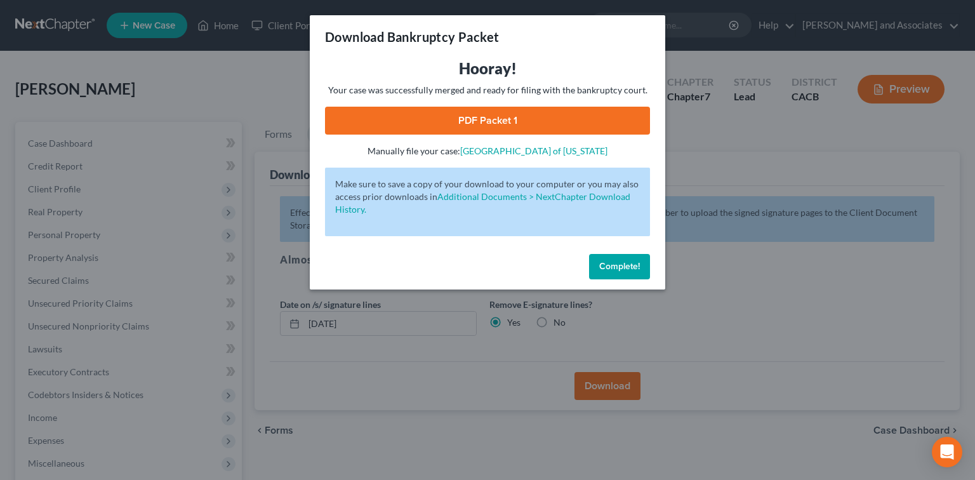
click at [485, 116] on link "PDF Packet 1" at bounding box center [487, 121] width 325 height 28
click at [623, 264] on span "Complete!" at bounding box center [619, 266] width 41 height 11
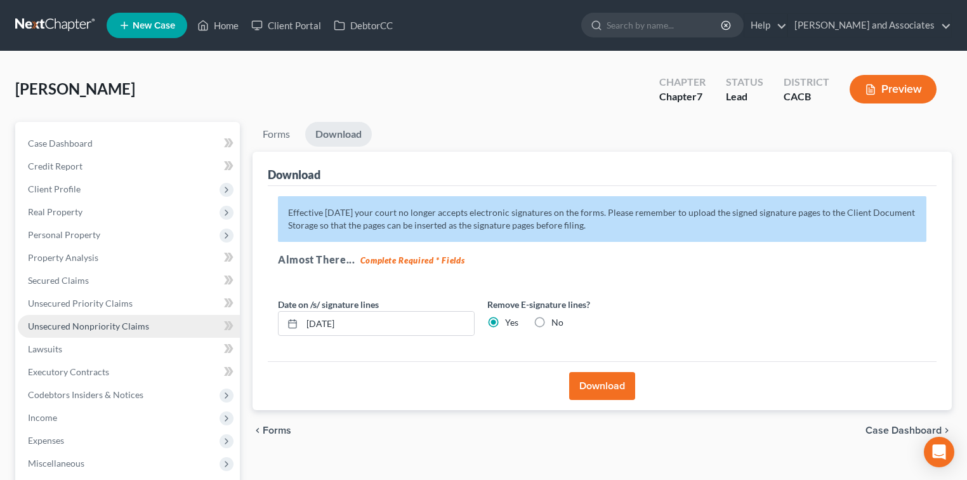
click at [68, 325] on span "Unsecured Nonpriority Claims" at bounding box center [88, 325] width 121 height 11
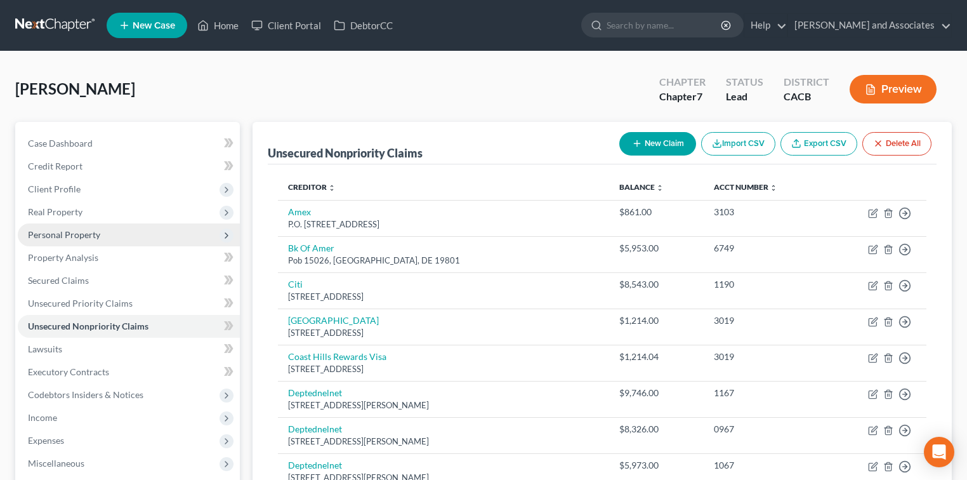
click at [168, 238] on span "Personal Property" at bounding box center [129, 234] width 222 height 23
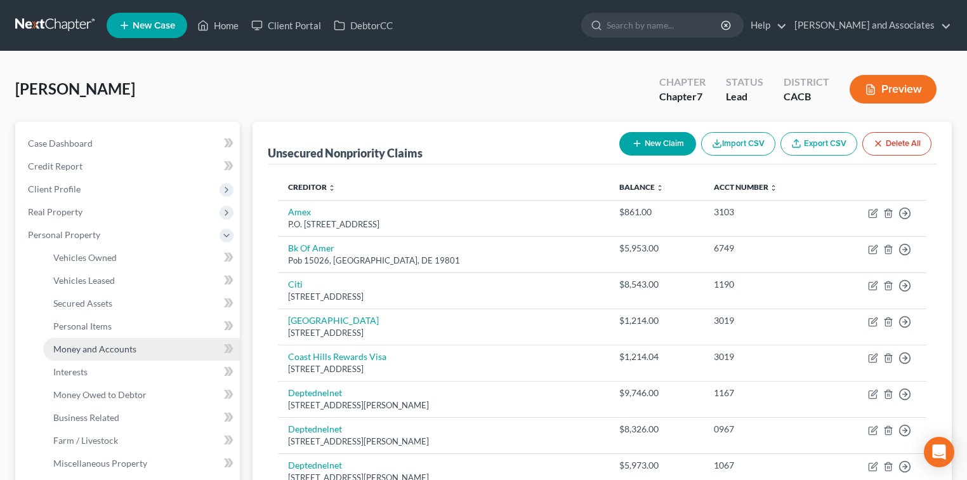
click at [145, 348] on link "Money and Accounts" at bounding box center [141, 349] width 197 height 23
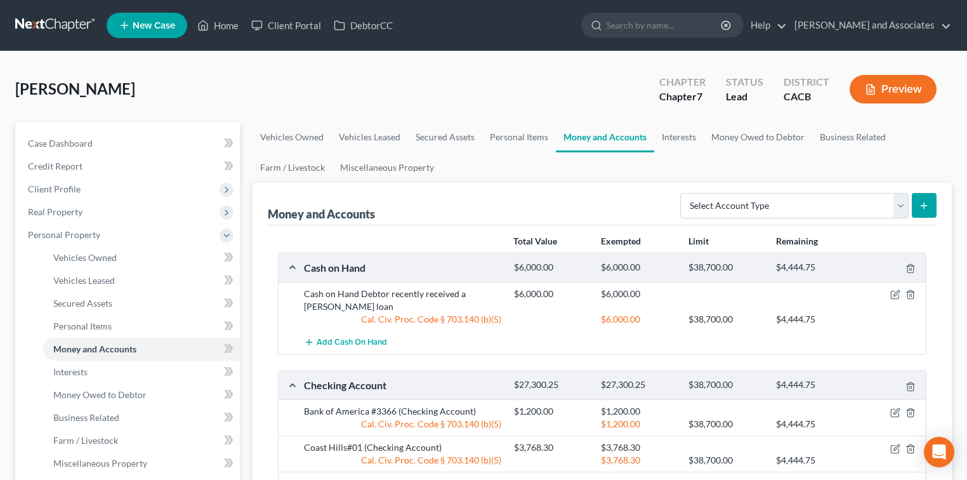
click at [87, 27] on link at bounding box center [55, 25] width 81 height 23
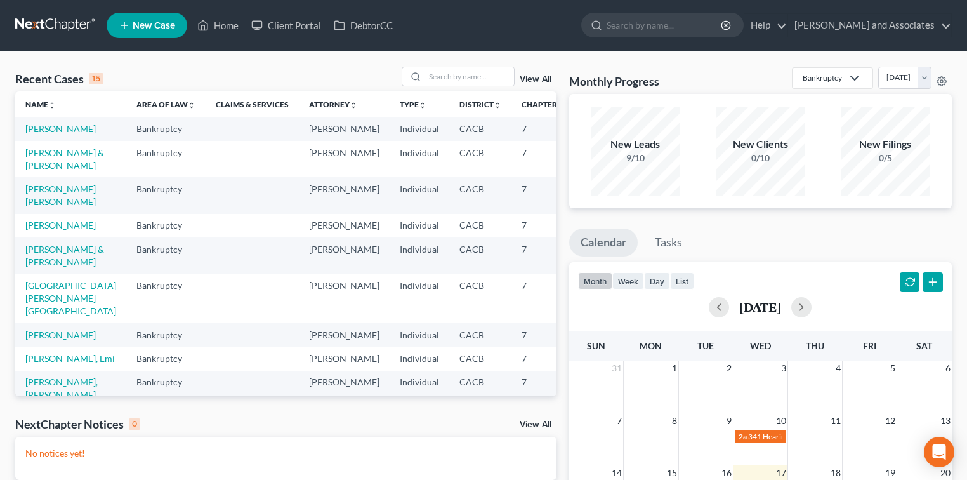
click at [63, 132] on link "[PERSON_NAME]" at bounding box center [60, 128] width 70 height 11
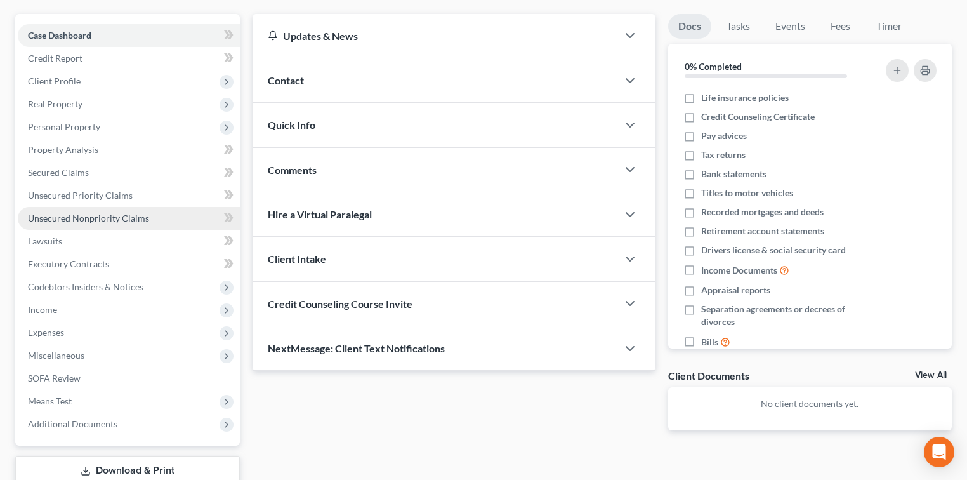
scroll to position [161, 0]
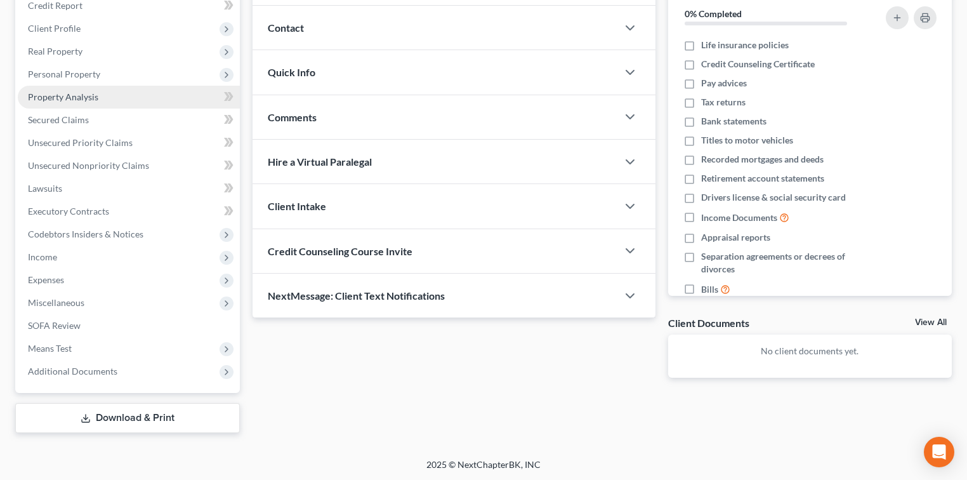
click at [88, 98] on span "Property Analysis" at bounding box center [63, 96] width 70 height 11
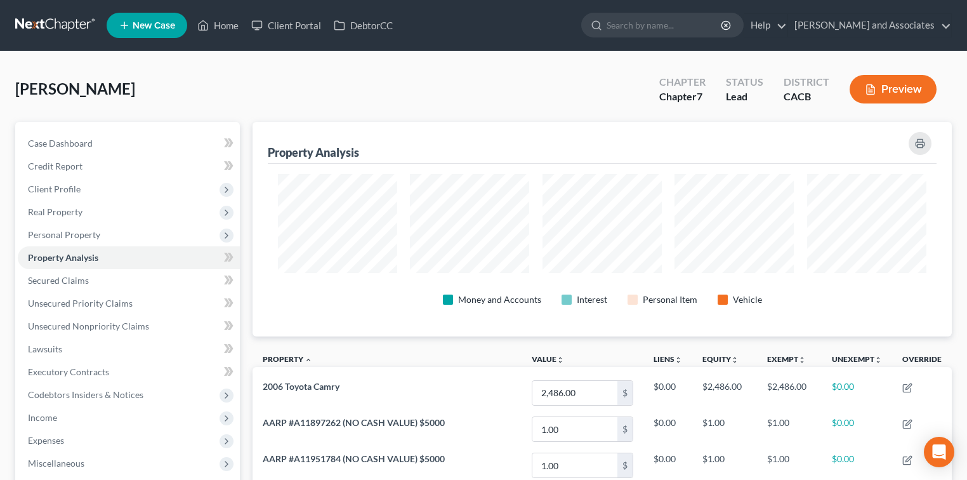
click at [51, 22] on link at bounding box center [55, 25] width 81 height 23
